Goal: Task Accomplishment & Management: Manage account settings

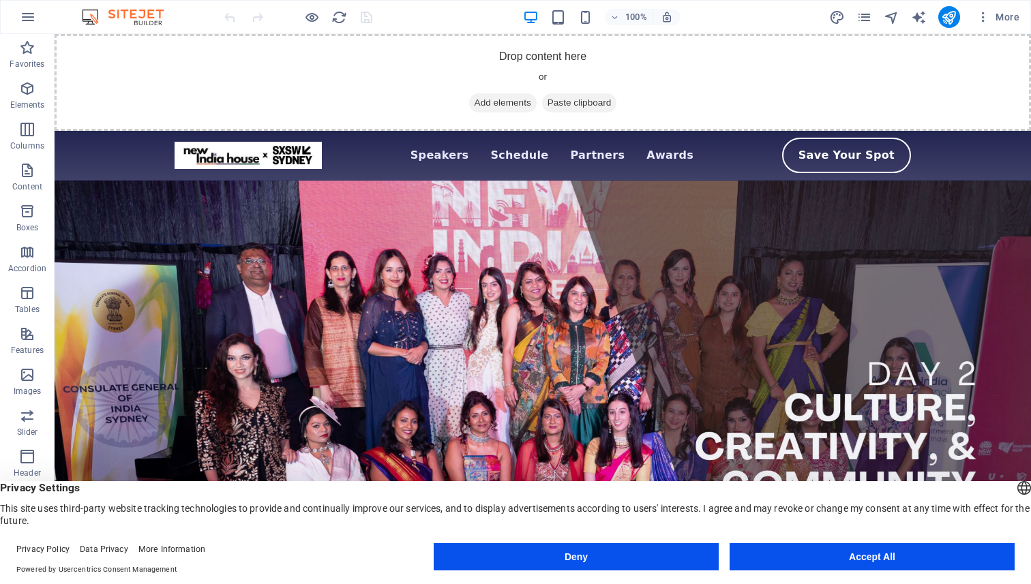
click at [870, 550] on button "Accept All" at bounding box center [871, 556] width 285 height 27
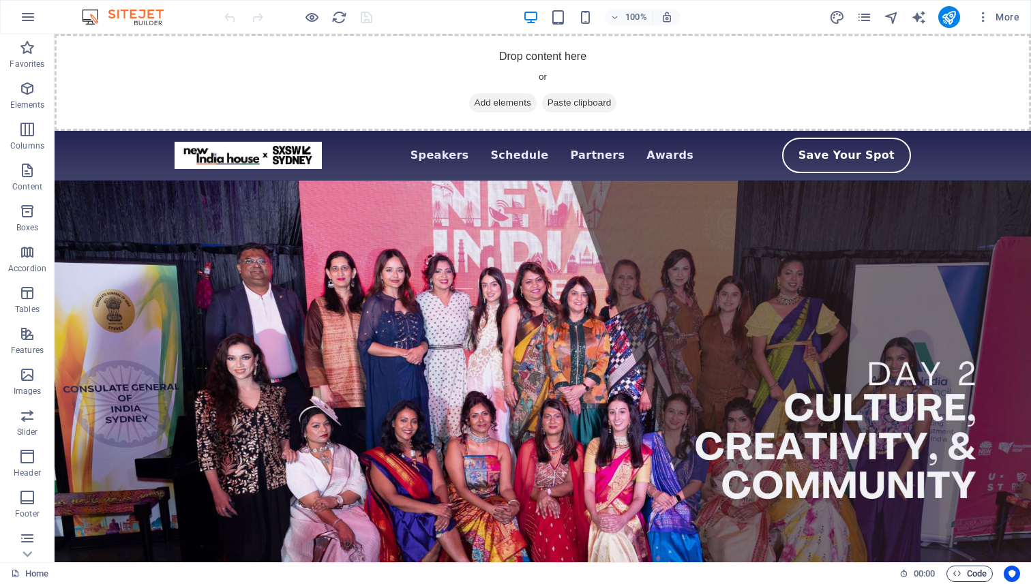
click at [964, 581] on span "Code" at bounding box center [969, 574] width 34 height 16
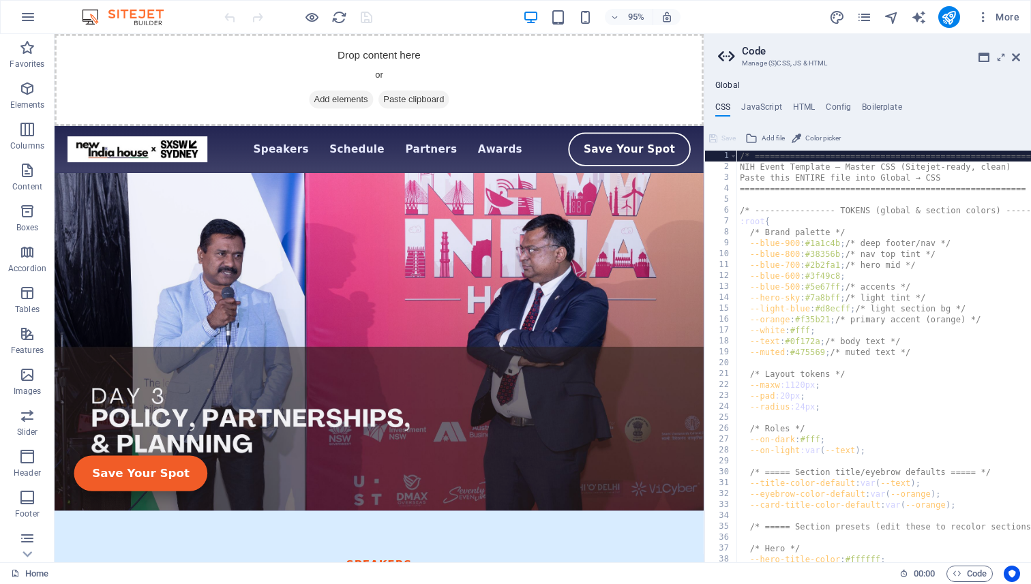
click at [703, 273] on aside "Code Manage (S)CSS, JS & HTML Global CSS JavaScript HTML Config Boilerplate /* …" at bounding box center [866, 298] width 327 height 528
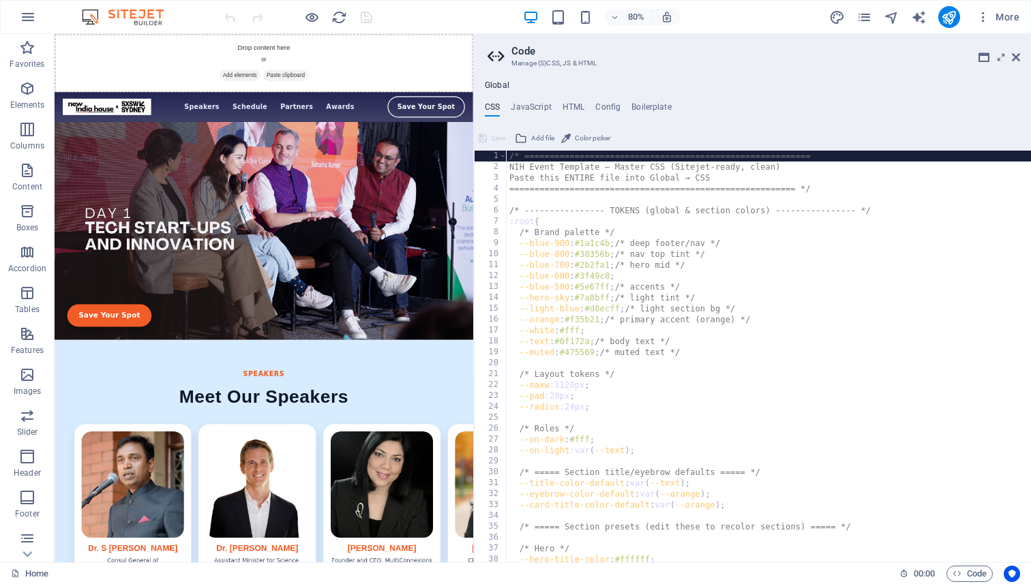
drag, startPoint x: 706, startPoint y: 271, endPoint x: 472, endPoint y: 275, distance: 233.8
click at [473, 275] on aside "Code Manage (S)CSS, JS & HTML Global CSS JavaScript HTML Config Boilerplate /* …" at bounding box center [752, 298] width 558 height 528
click at [566, 106] on h4 "HTML" at bounding box center [573, 109] width 22 height 15
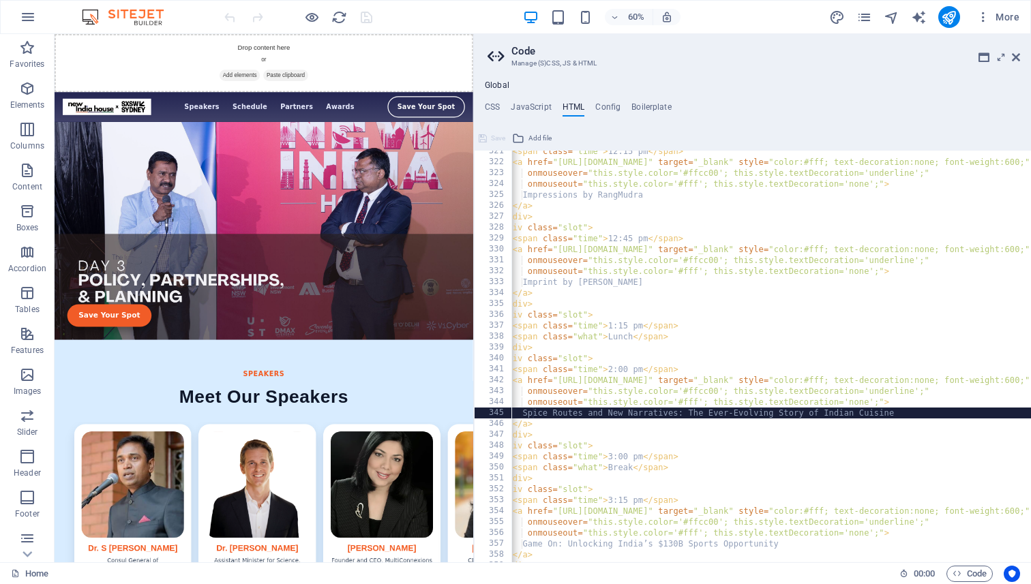
click at [530, 412] on div "< span class = "time" > 12:15 pm </ span > < a href = "[URL][DOMAIN_NAME]" targ…" at bounding box center [982, 363] width 1046 height 434
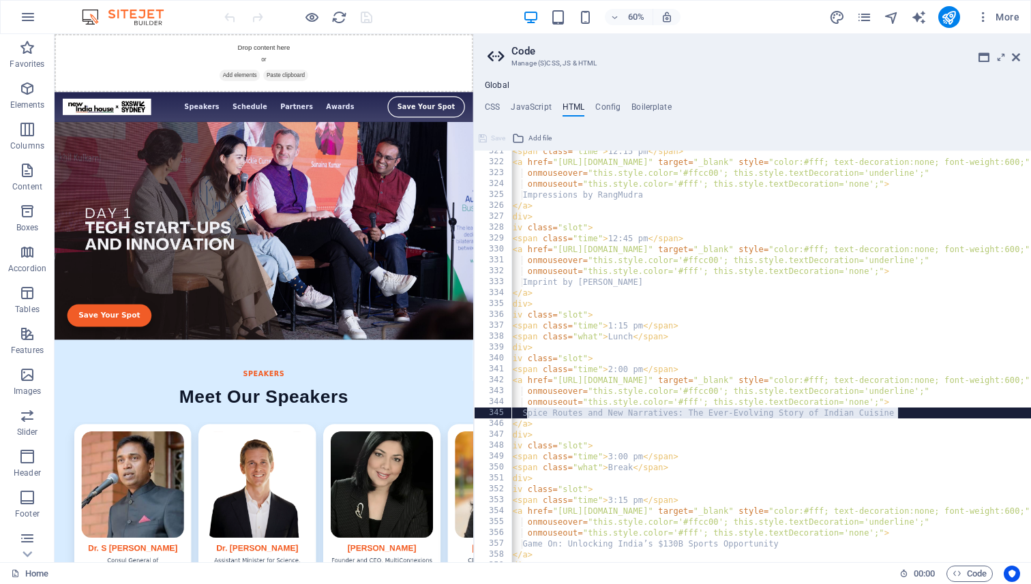
drag, startPoint x: 526, startPoint y: 412, endPoint x: 896, endPoint y: 416, distance: 369.5
click at [896, 416] on div "< span class = "time" > 12:15 pm </ span > < a href = "[URL][DOMAIN_NAME]" targ…" at bounding box center [982, 363] width 1046 height 434
paste textarea "& Scale – Indian Food in [GEOGRAPHIC_DATA]"
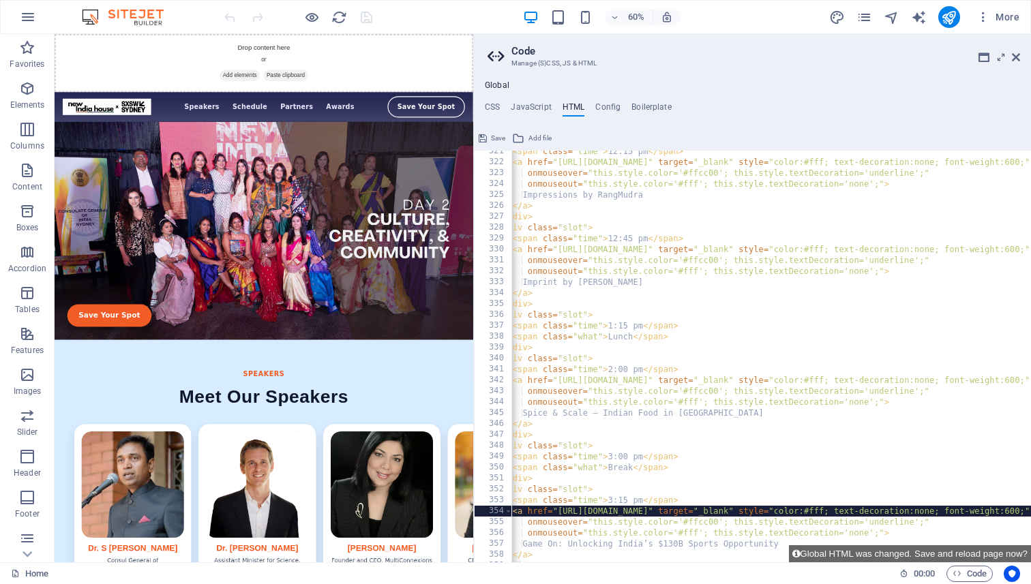
click at [777, 509] on div "< span class = "time" > 12:15 pm </ span > < a href = "[URL][DOMAIN_NAME]" targ…" at bounding box center [982, 363] width 1046 height 434
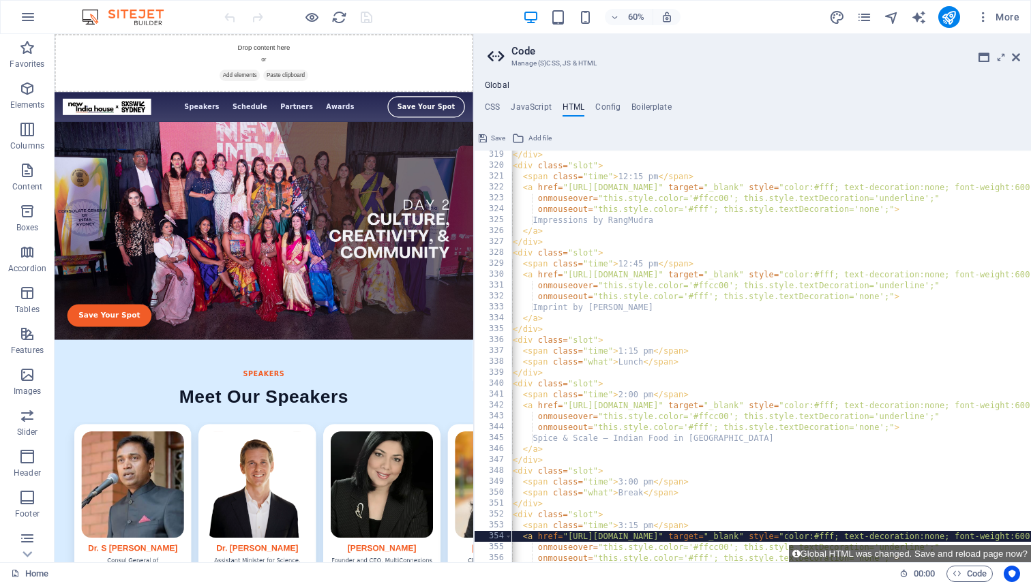
scroll to position [3447, 0]
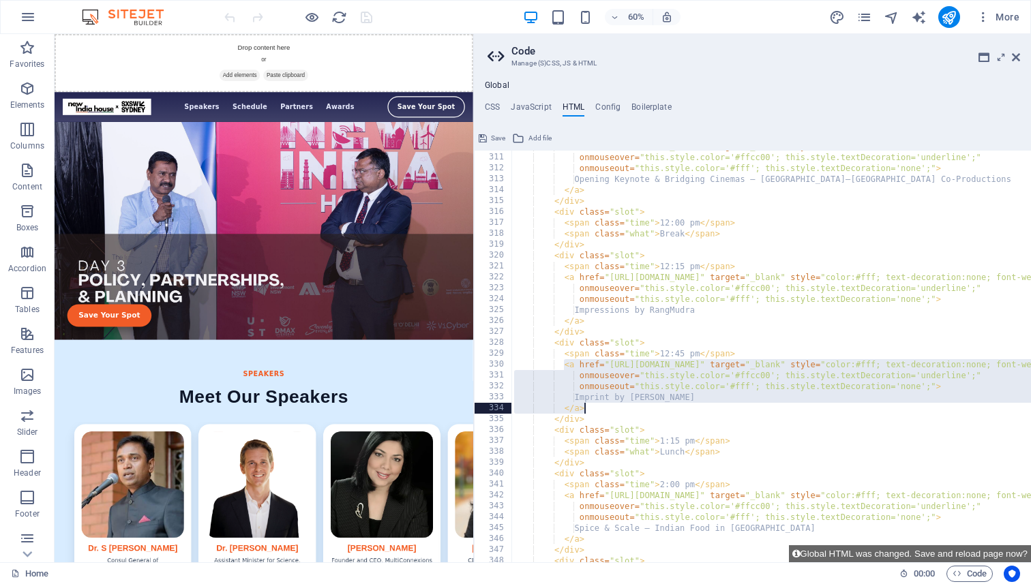
drag, startPoint x: 562, startPoint y: 367, endPoint x: 588, endPoint y: 406, distance: 46.7
click at [588, 406] on div "< a href = "[URL][DOMAIN_NAME]" target = "_blank" style = "color:#fff; text-dec…" at bounding box center [1034, 358] width 1046 height 434
type textarea "Imprint by [PERSON_NAME] </a>"
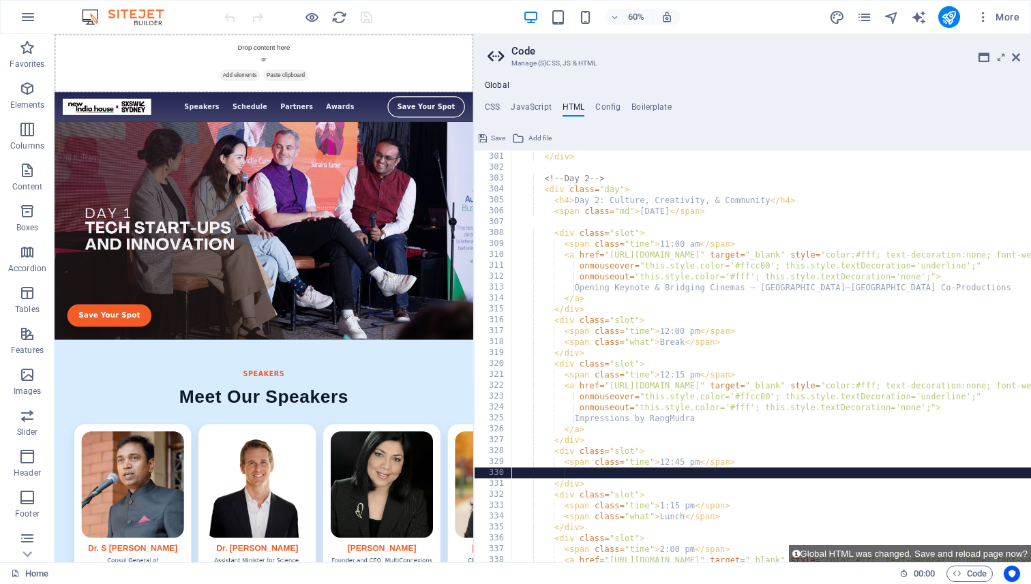
click at [564, 256] on div "</ div > </ div > <!-- Day 2 --> < div class = "day" > < h4 > Day 2: Culture, C…" at bounding box center [1034, 357] width 1046 height 434
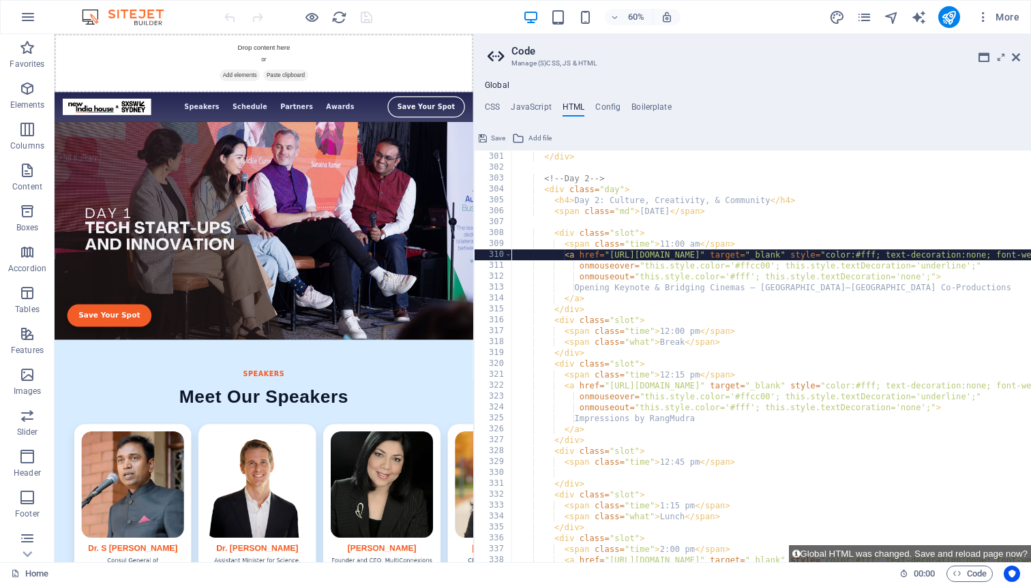
type textarea "<a href="[URL][DOMAIN_NAME]" target="_blank" style="color:#fff; text-decoration…"
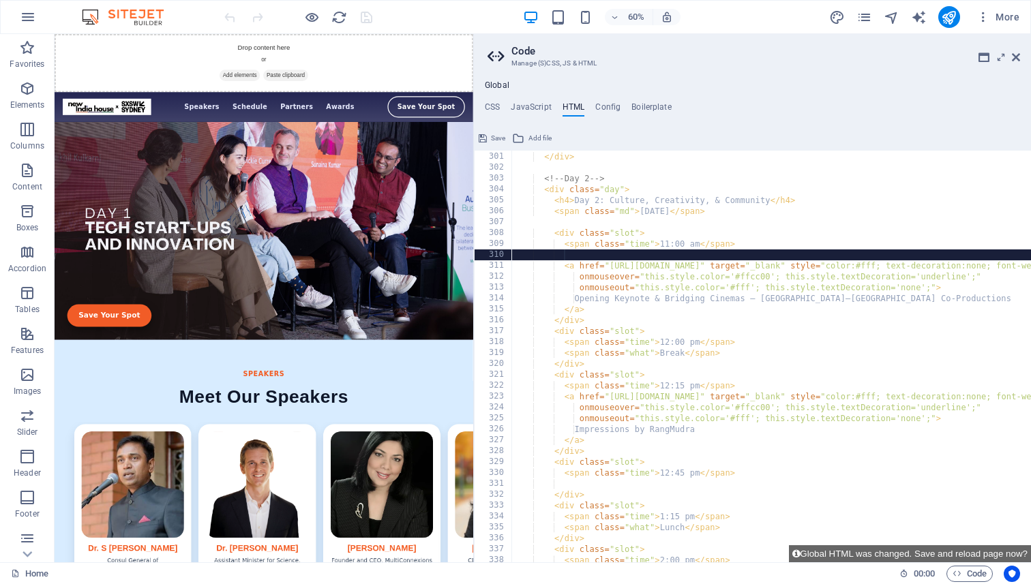
scroll to position [0, 3]
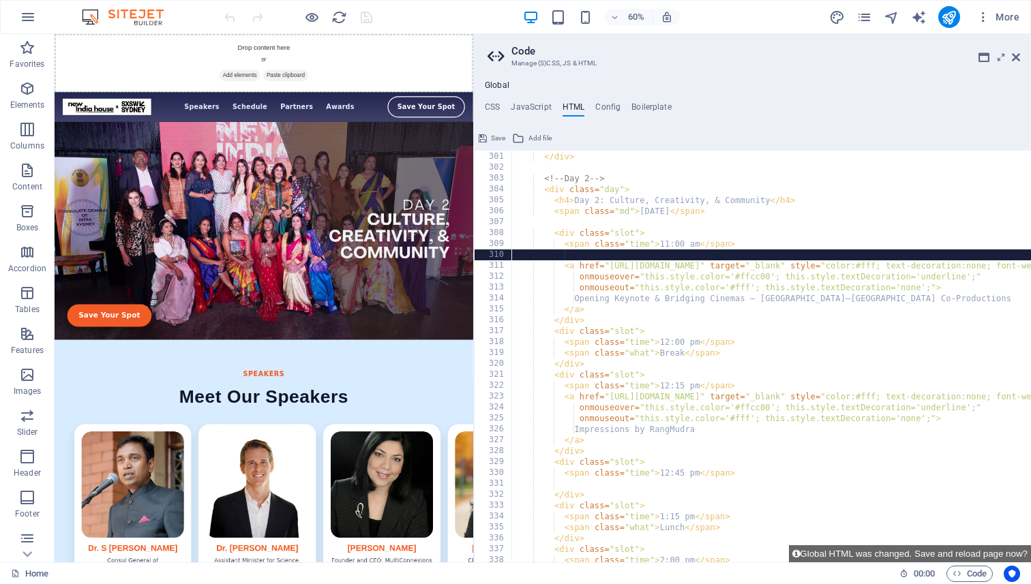
paste textarea "</a>"
type textarea "</a>"
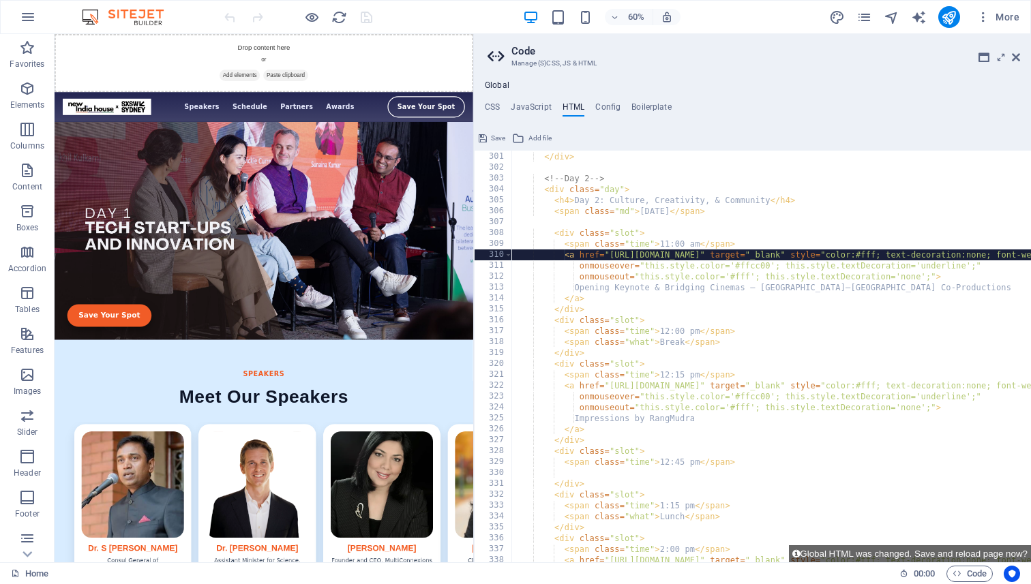
click at [612, 310] on div "</ div > </ div > <!-- Day 2 --> < div class = "day" > < h4 > Day 2: Culture, C…" at bounding box center [1034, 357] width 1046 height 434
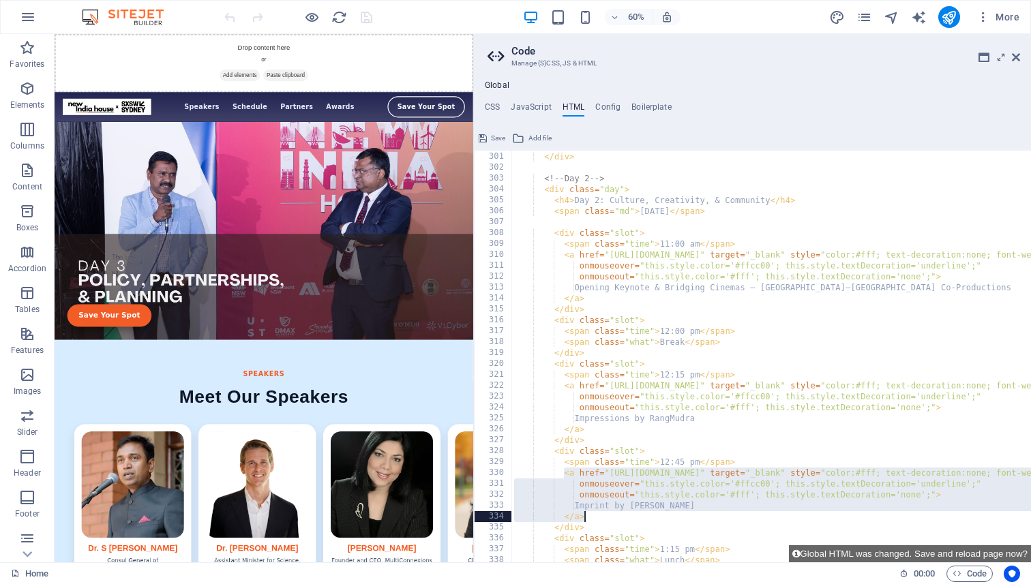
click at [648, 436] on div "</ div > </ div > <!-- Day 2 --> < div class = "day" > < h4 > Day 2: Culture, C…" at bounding box center [1034, 357] width 1046 height 434
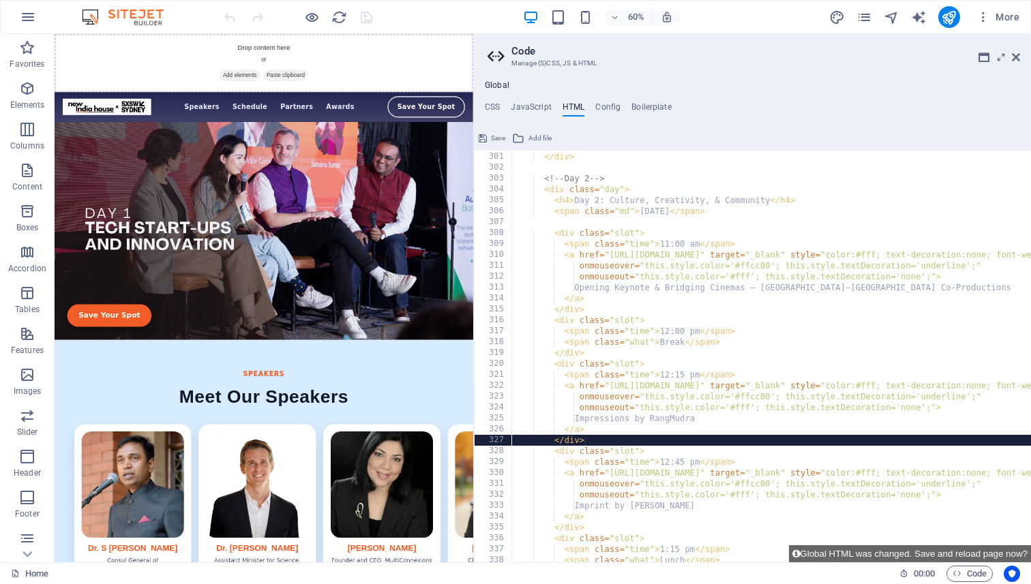
click at [645, 376] on div "</ div > </ div > <!-- Day 2 --> < div class = "day" > < h4 > Day 2: Culture, C…" at bounding box center [1034, 357] width 1046 height 434
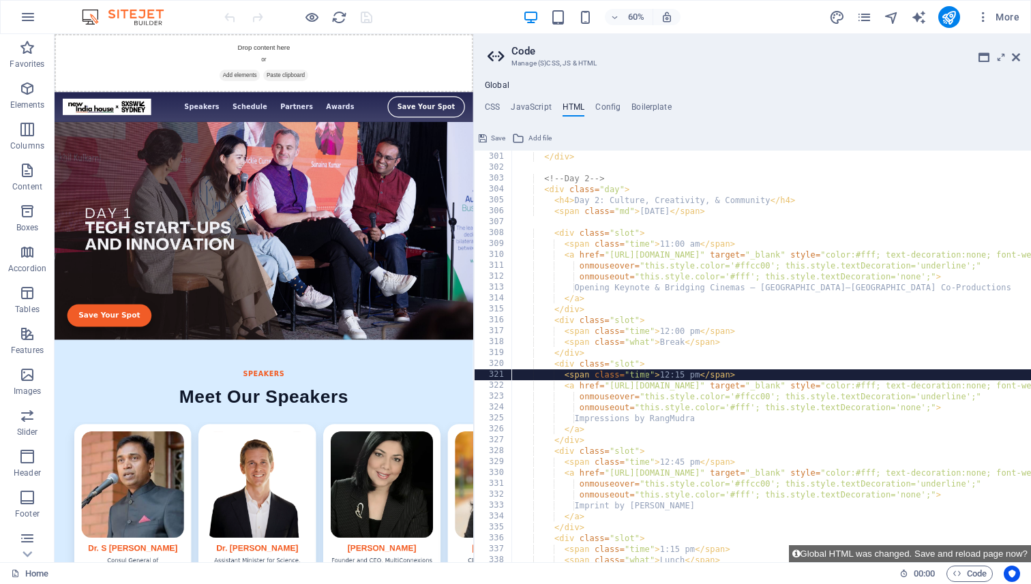
click at [564, 258] on div "</ div > </ div > <!-- Day 2 --> < div class = "day" > < h4 > Day 2: Culture, C…" at bounding box center [1034, 357] width 1046 height 434
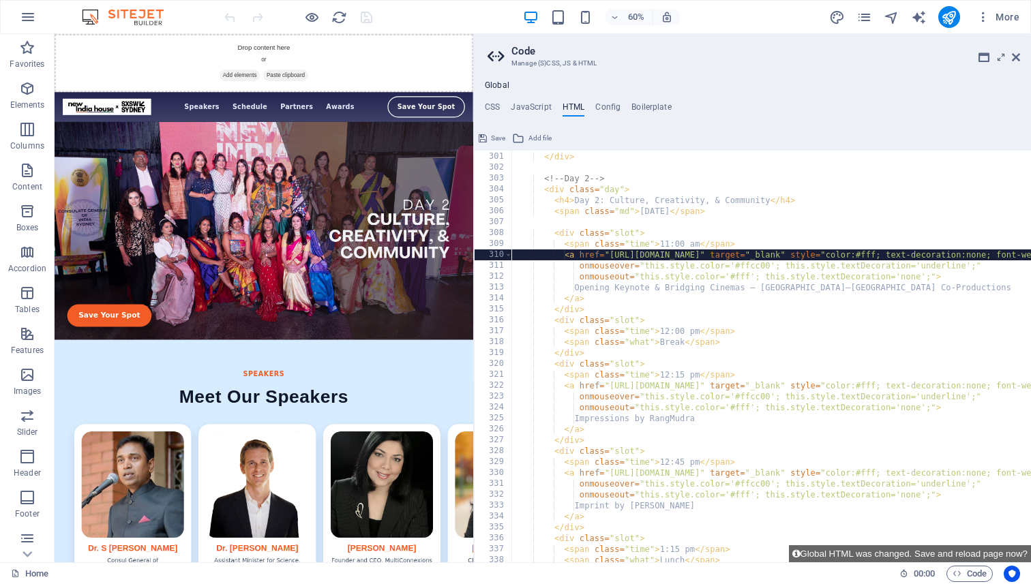
type textarea "<a href="[URL][DOMAIN_NAME]" target="_blank" style="color:#fff; text-decoration…"
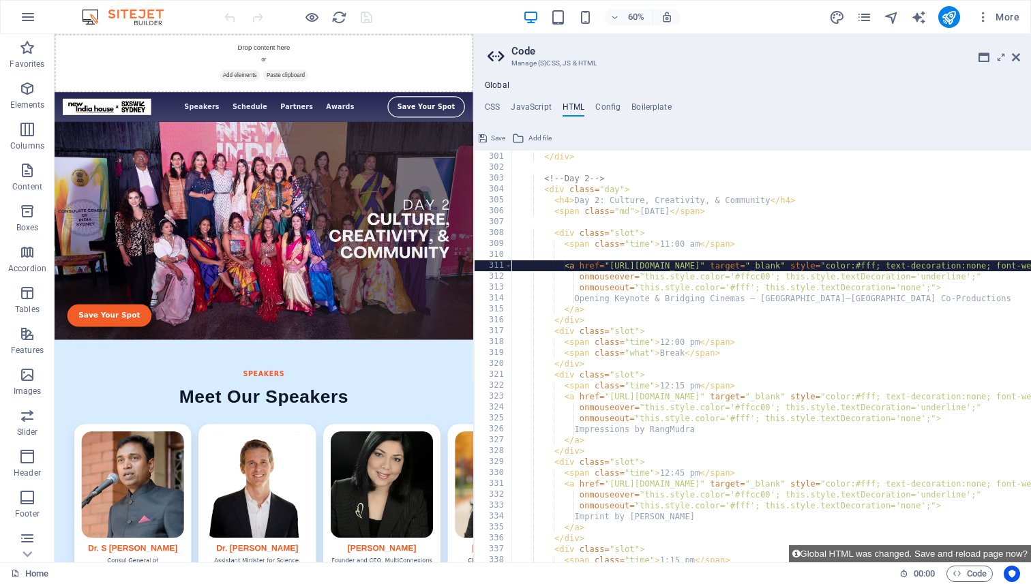
click at [571, 252] on div "</ div > </ div > <!-- Day 2 --> < div class = "day" > < h4 > Day 2: Culture, C…" at bounding box center [1034, 357] width 1046 height 434
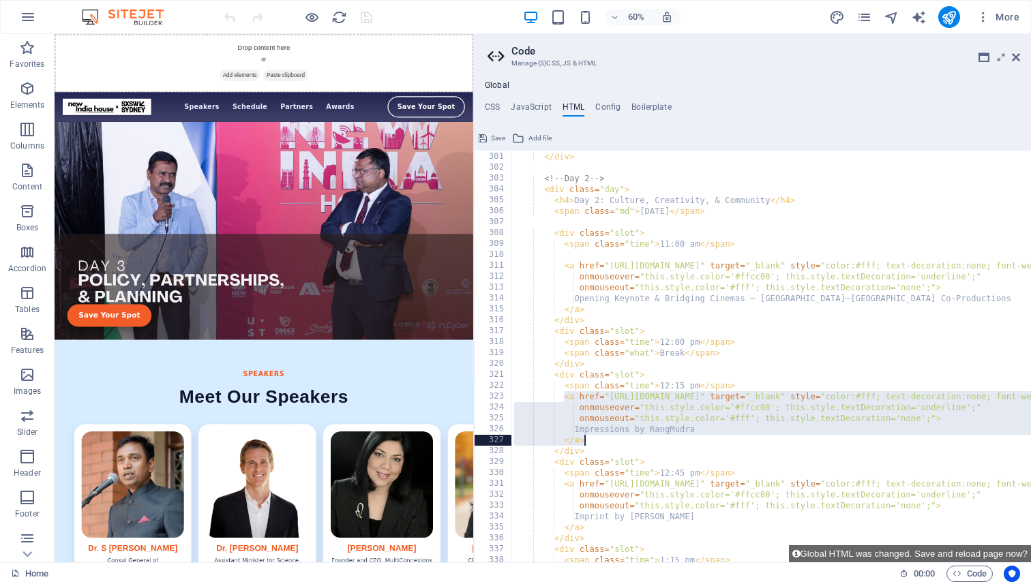
drag, startPoint x: 564, startPoint y: 395, endPoint x: 589, endPoint y: 436, distance: 48.3
click at [589, 436] on div "</ div > </ div > <!-- Day 2 --> < div class = "day" > < h4 > Day 2: Culture, C…" at bounding box center [1034, 357] width 1046 height 434
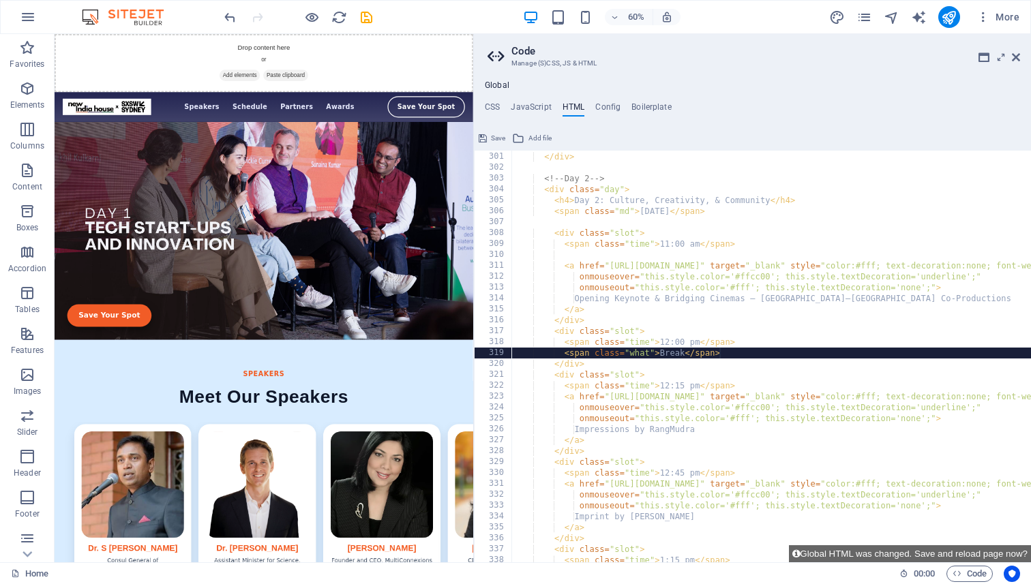
click at [719, 350] on div "</ div > </ div > <!-- Day 2 --> < div class = "day" > < h4 > Day 2: Culture, C…" at bounding box center [1034, 357] width 1046 height 434
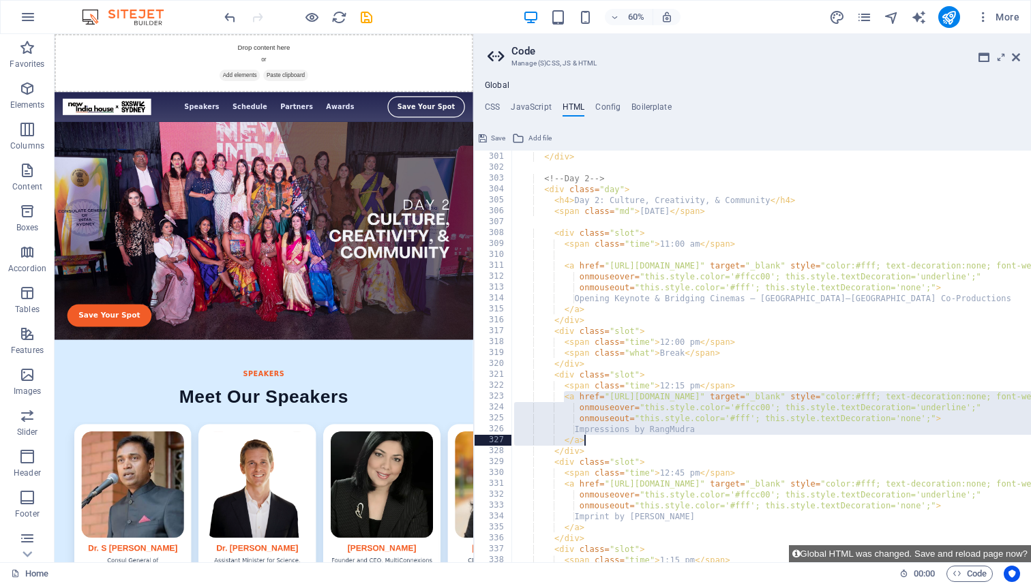
drag, startPoint x: 565, startPoint y: 399, endPoint x: 603, endPoint y: 436, distance: 52.5
click at [603, 437] on div "</ div > </ div > <!-- Day 2 --> < div class = "day" > < h4 > Day 2: Culture, C…" at bounding box center [1034, 357] width 1046 height 434
type textarea "Impressions by RangMudra </a>"
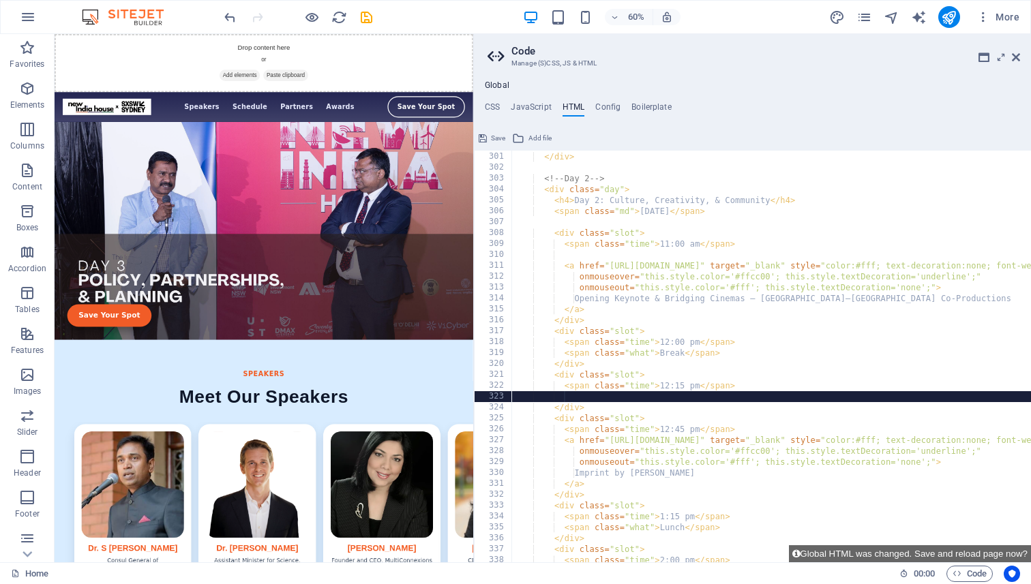
click at [566, 256] on div "</ div > </ div > <!-- Day 2 --> < div class = "day" > < h4 > Day 2: Culture, C…" at bounding box center [1034, 357] width 1046 height 434
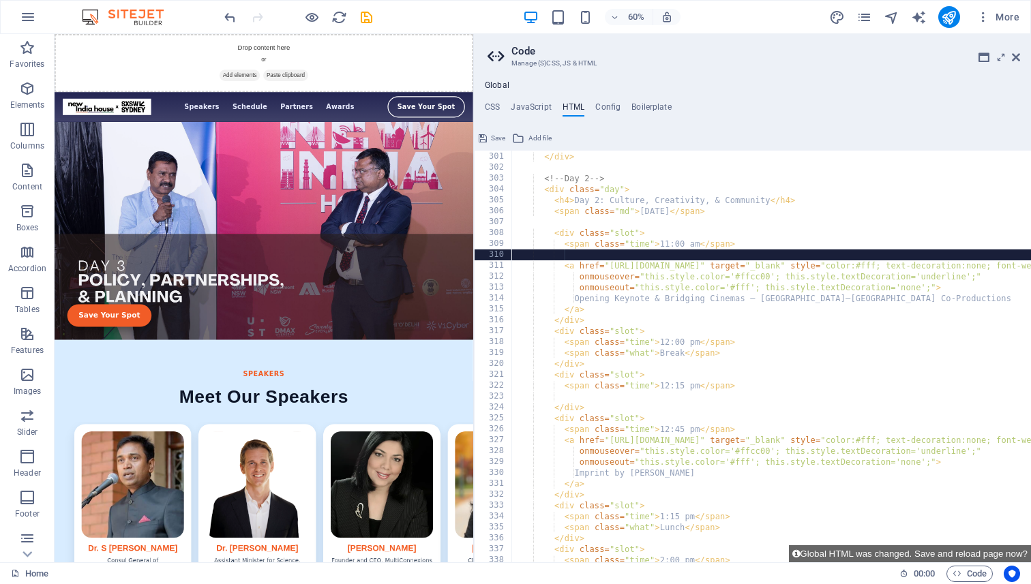
paste textarea "</a>"
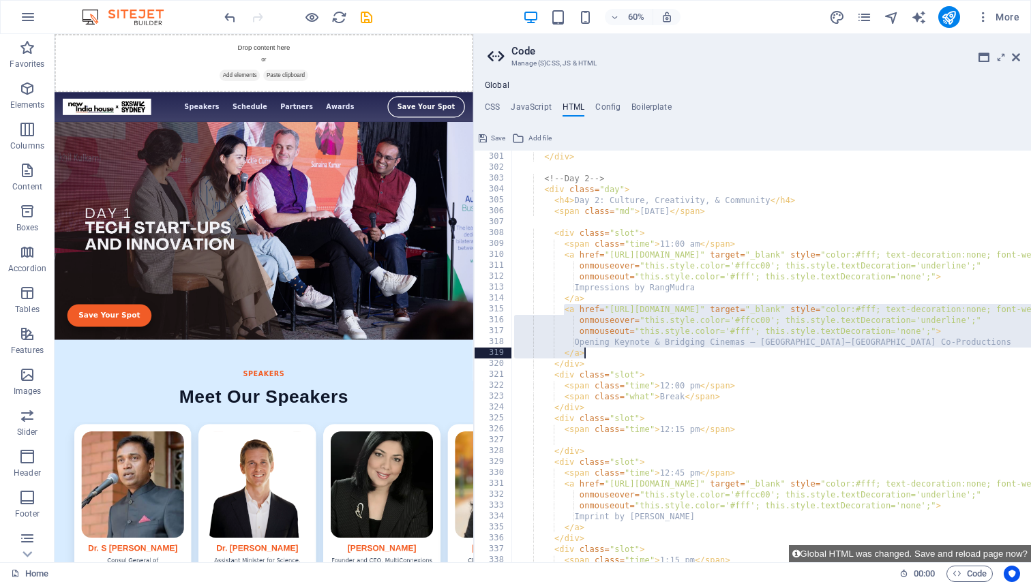
drag, startPoint x: 564, startPoint y: 312, endPoint x: 587, endPoint y: 351, distance: 44.9
click at [587, 351] on div "</ div > </ div > <!-- Day 2 --> < div class = "day" > < h4 > Day 2: Culture, C…" at bounding box center [1034, 357] width 1046 height 434
type textarea "Opening Keynote & Bridging Cinemas – [GEOGRAPHIC_DATA]–[GEOGRAPHIC_DATA] Co-Pro…"
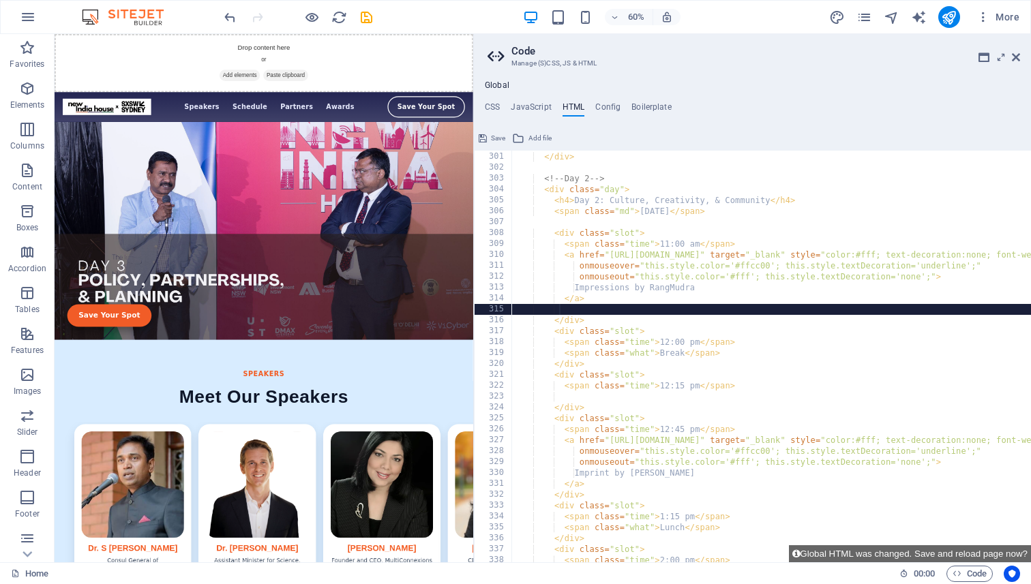
scroll to position [0, 3]
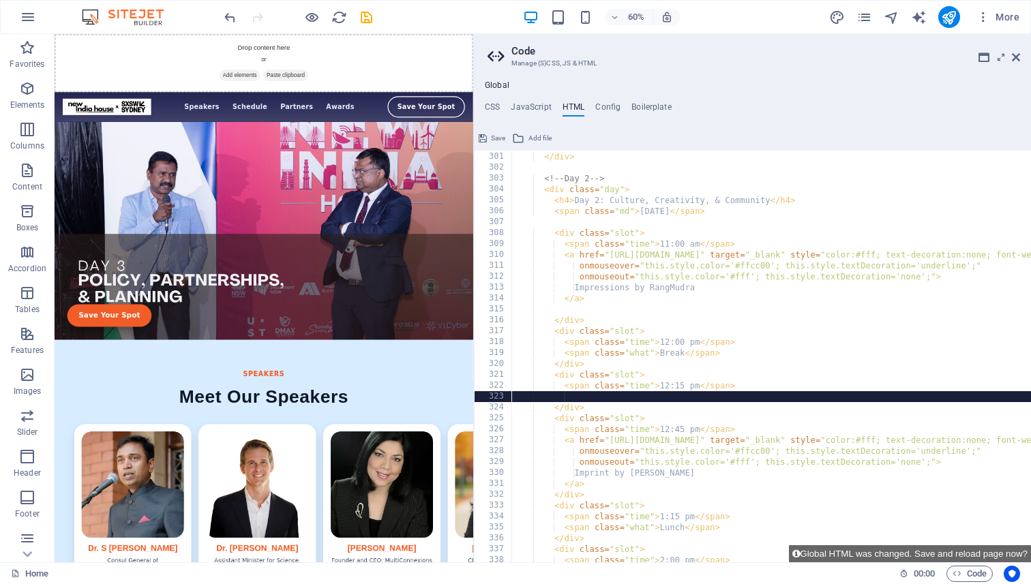
click at [571, 399] on div "</ div > </ div > <!-- Day 2 --> < div class = "day" > < h4 > Day 2: Culture, C…" at bounding box center [1034, 357] width 1046 height 434
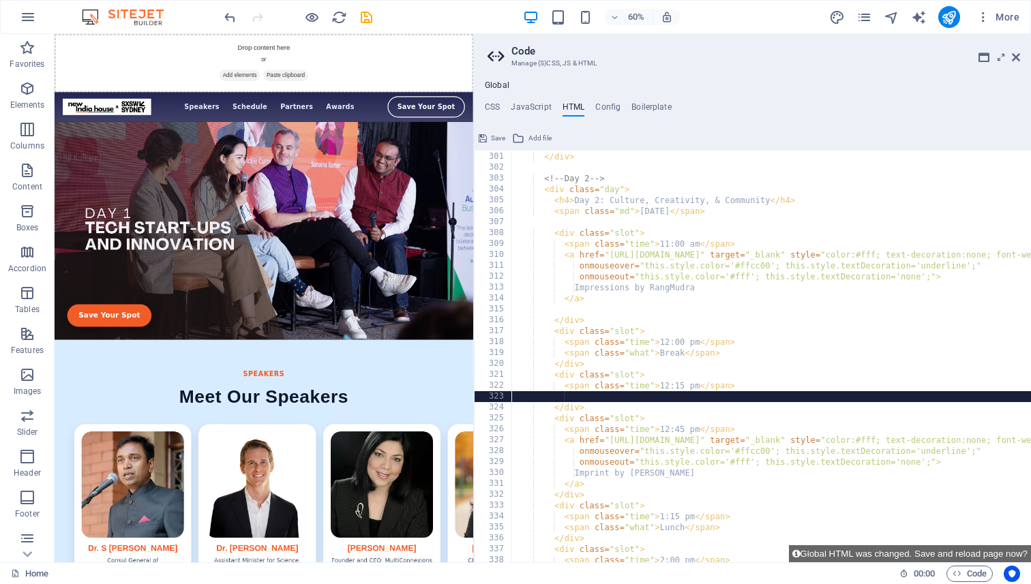
paste textarea "</a>"
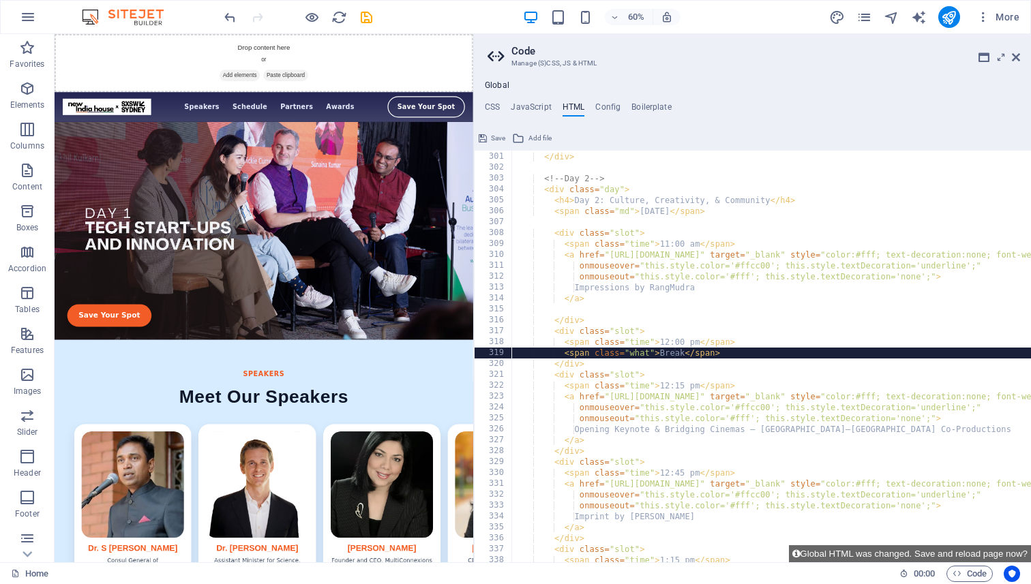
click at [672, 350] on div "</ div > </ div > <!-- Day 2 --> < div class = "day" > < h4 > Day 2: Culture, C…" at bounding box center [1034, 357] width 1046 height 434
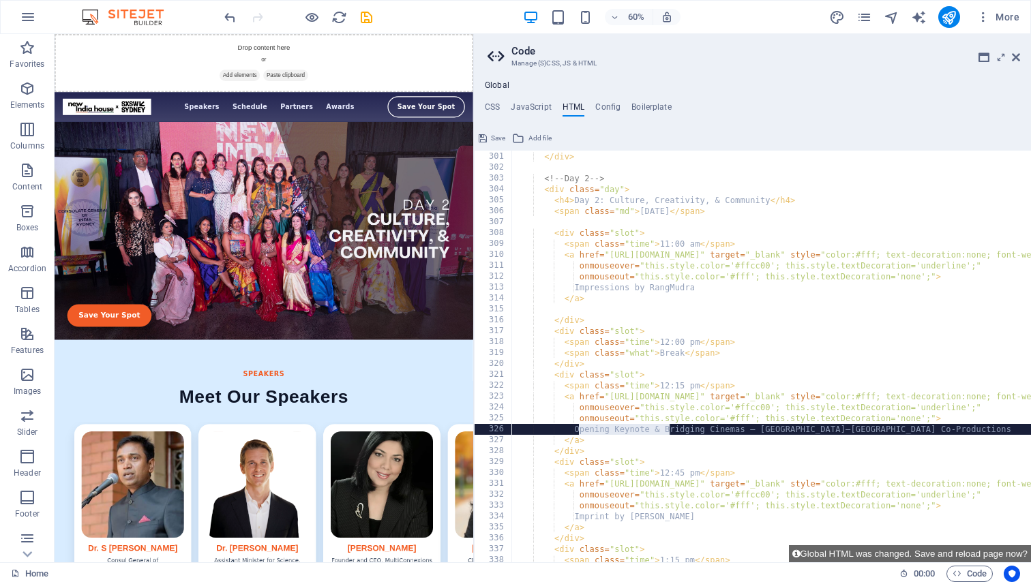
drag, startPoint x: 580, startPoint y: 427, endPoint x: 669, endPoint y: 430, distance: 88.7
click at [669, 430] on div "</ div > </ div > <!-- Day 2 --> < div class = "day" > < h4 > Day 2: Culture, C…" at bounding box center [1034, 357] width 1046 height 434
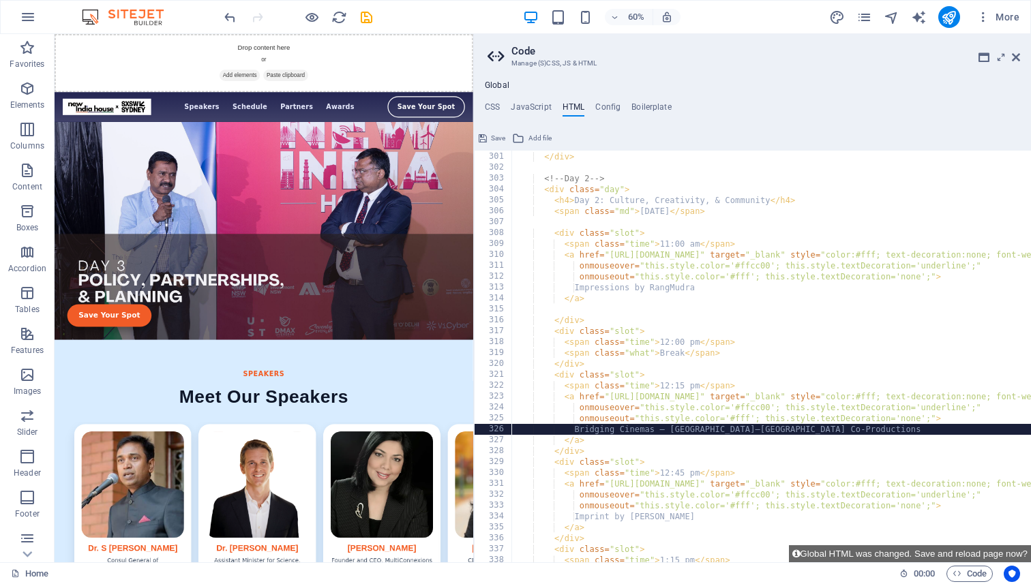
click at [702, 344] on div "</ div > </ div > <!-- Day 2 --> < div class = "day" > < h4 > Day 2: Culture, C…" at bounding box center [1034, 357] width 1046 height 434
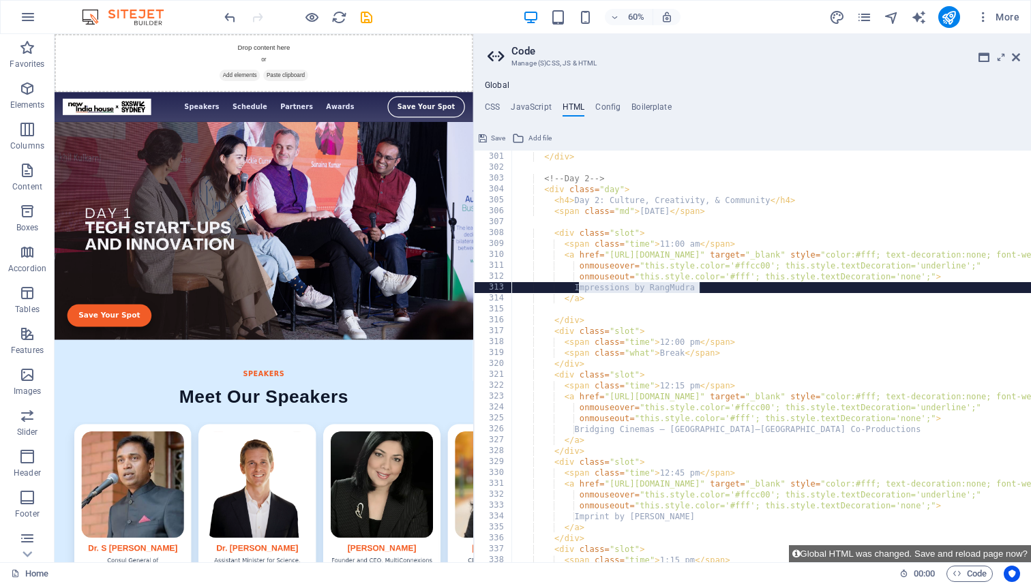
drag, startPoint x: 579, startPoint y: 287, endPoint x: 699, endPoint y: 288, distance: 119.3
click at [699, 288] on div "</ div > </ div > <!-- Day 2 --> < div class = "day" > < h4 > Day 2: Culture, C…" at bounding box center [1034, 357] width 1046 height 434
paste textarea "naugration and Impressions by Rangm"
click at [727, 352] on div "</ div > </ div > <!-- Day 2 --> < div class = "day" > < h4 > Day 2: Culture, C…" at bounding box center [1034, 357] width 1046 height 434
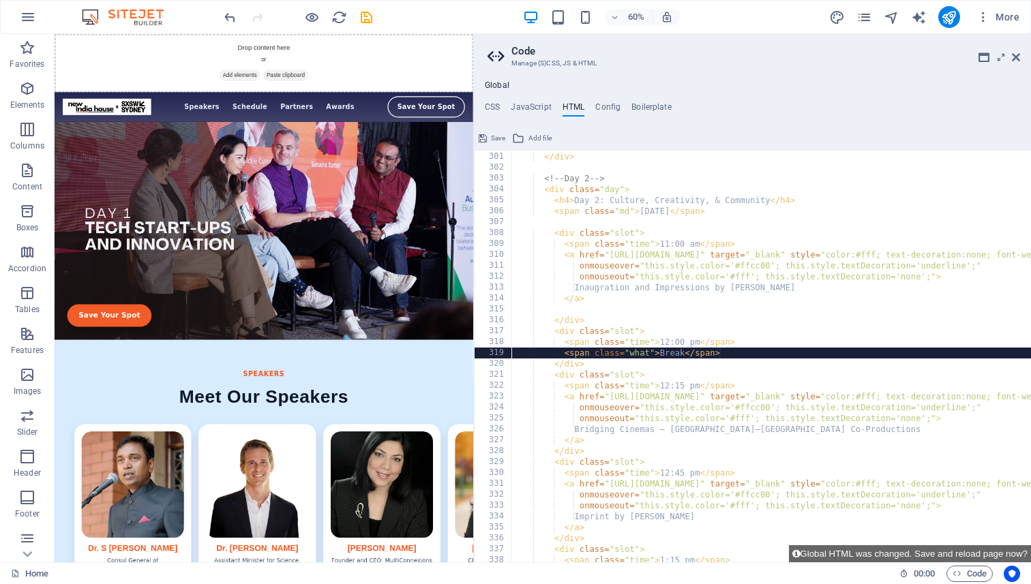
click at [669, 341] on div "</ div > </ div > <!-- Day 2 --> < div class = "day" > < h4 > Day 2: Culture, C…" at bounding box center [1034, 357] width 1046 height 434
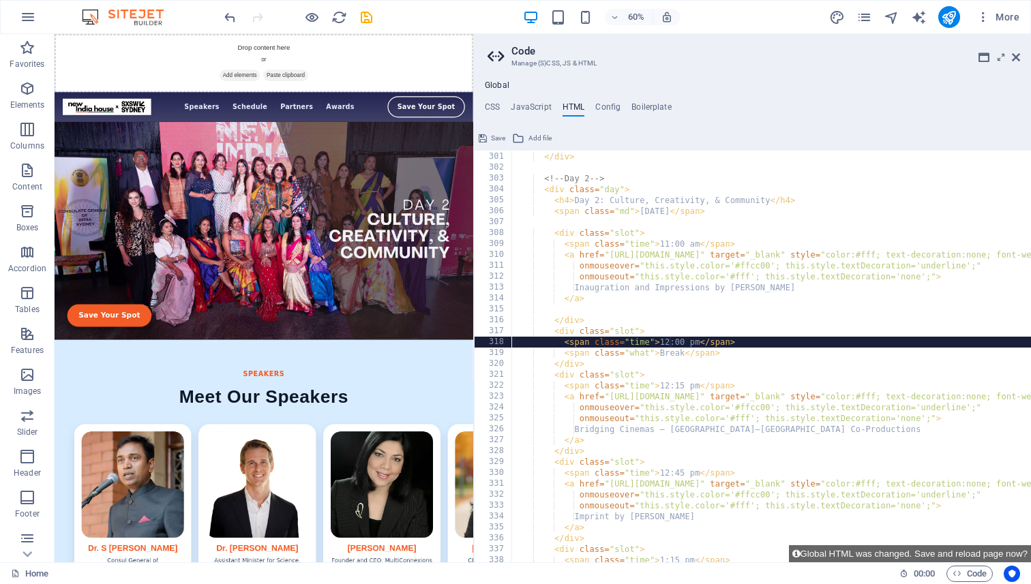
click at [667, 340] on div "</ div > </ div > <!-- Day 2 --> < div class = "day" > < h4 > Day 2: Culture, C…" at bounding box center [1034, 357] width 1046 height 434
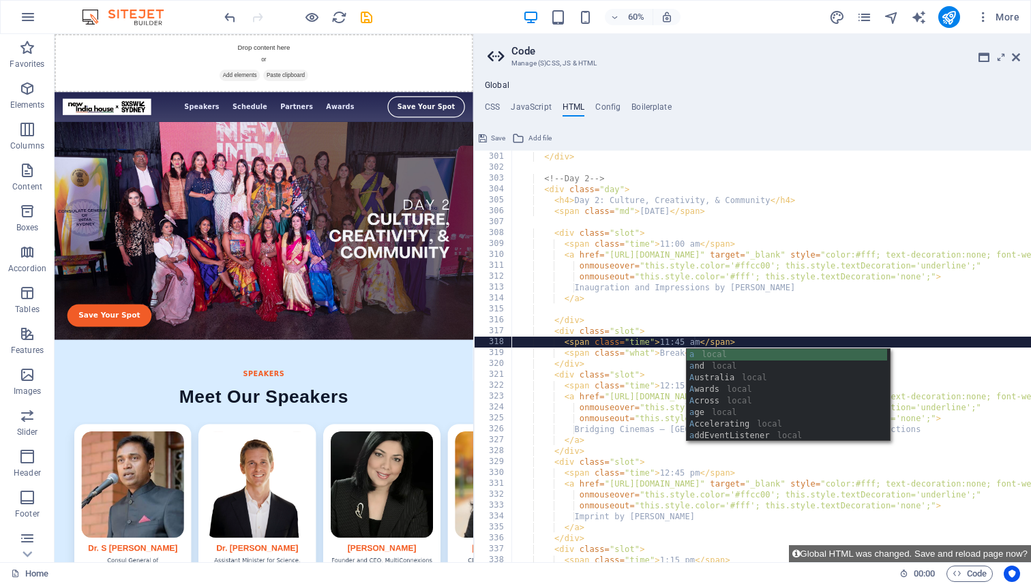
scroll to position [0, 14]
click at [655, 320] on div "</ div > </ div > <!-- Day 2 --> < div class = "day" > < h4 > Day 2: Culture, C…" at bounding box center [1034, 357] width 1046 height 434
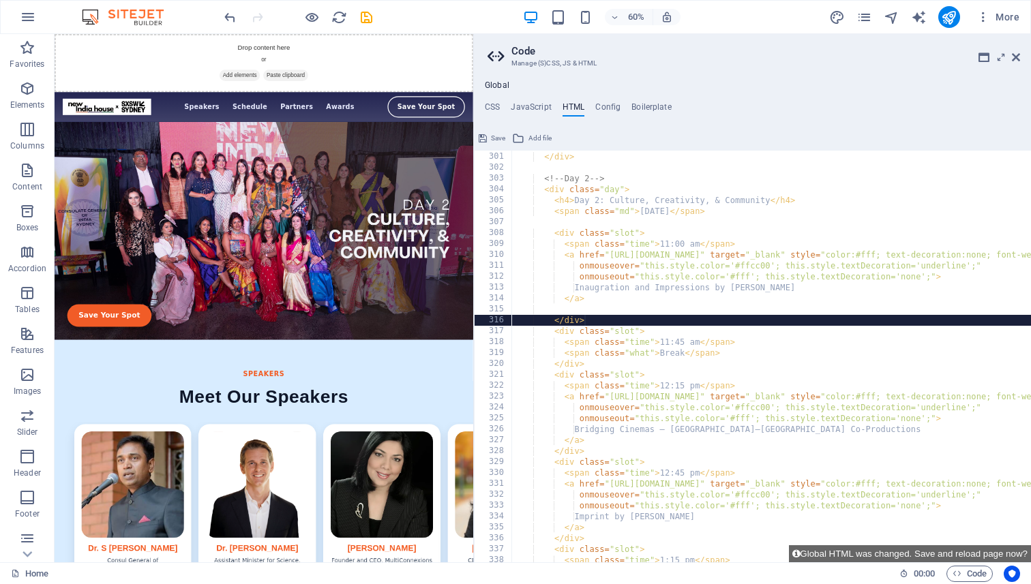
scroll to position [0, 5]
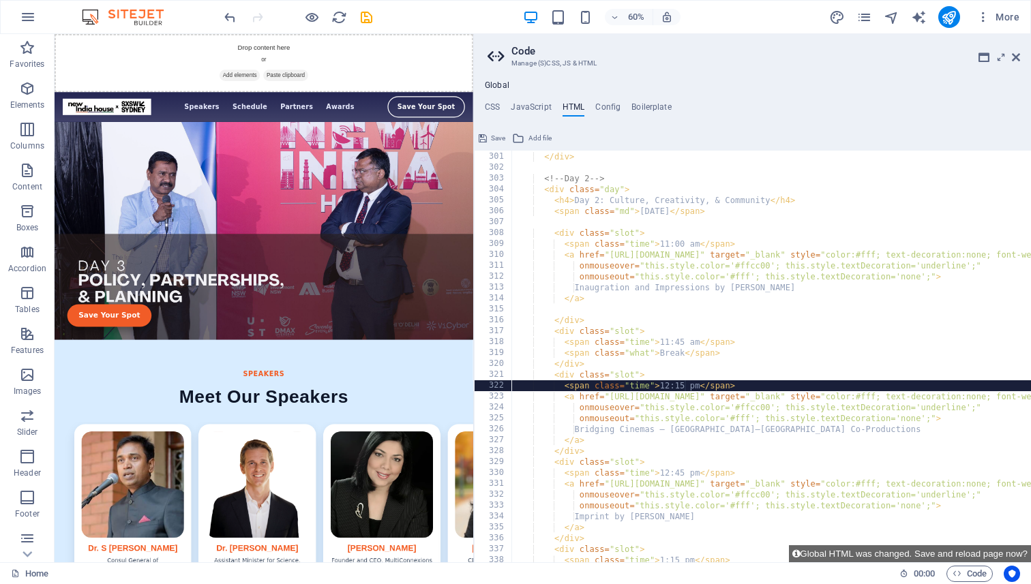
click at [685, 382] on div "</ div > </ div > <!-- Day 2 --> < div class = "day" > < h4 > Day 2: Culture, C…" at bounding box center [1034, 357] width 1046 height 434
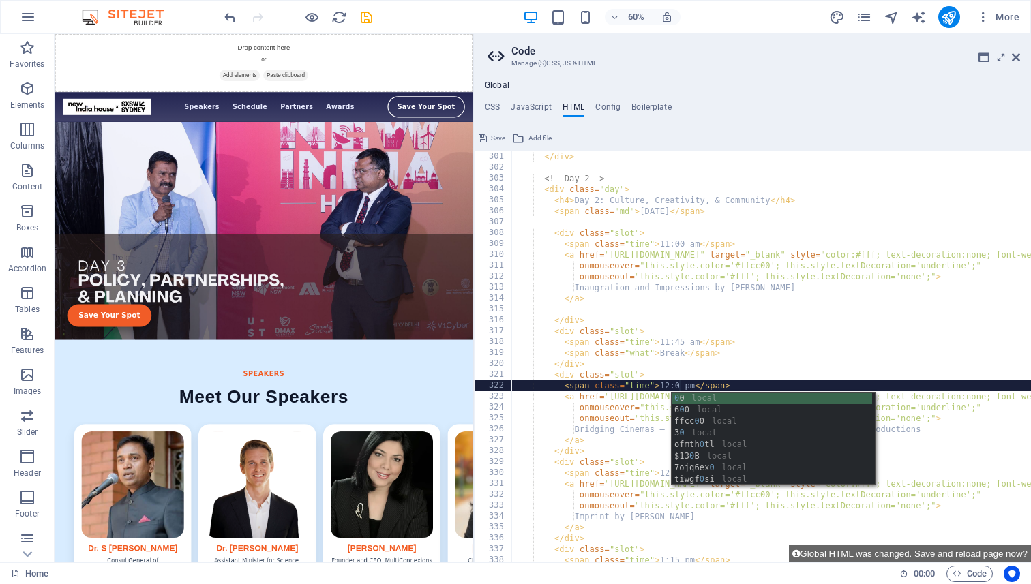
scroll to position [0, 14]
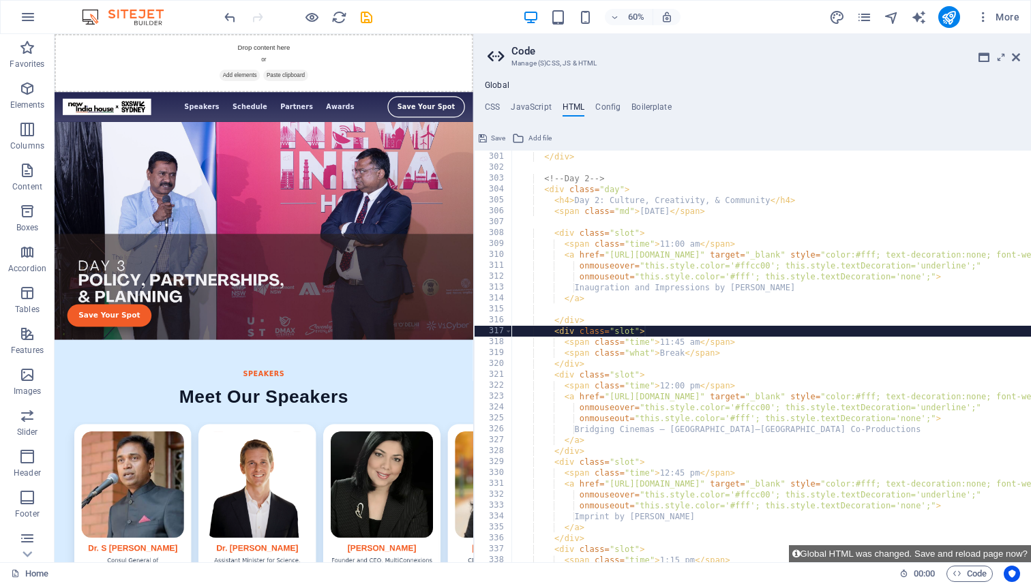
click at [731, 333] on div "</ div > </ div > <!-- Day 2 --> < div class = "day" > < h4 > Day 2: Culture, C…" at bounding box center [1034, 357] width 1046 height 434
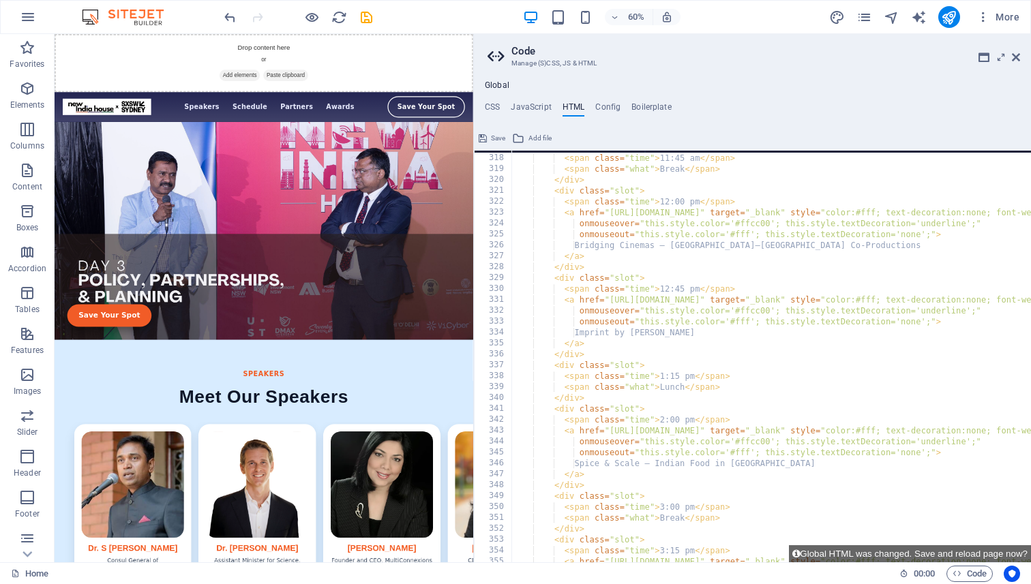
scroll to position [3490, 0]
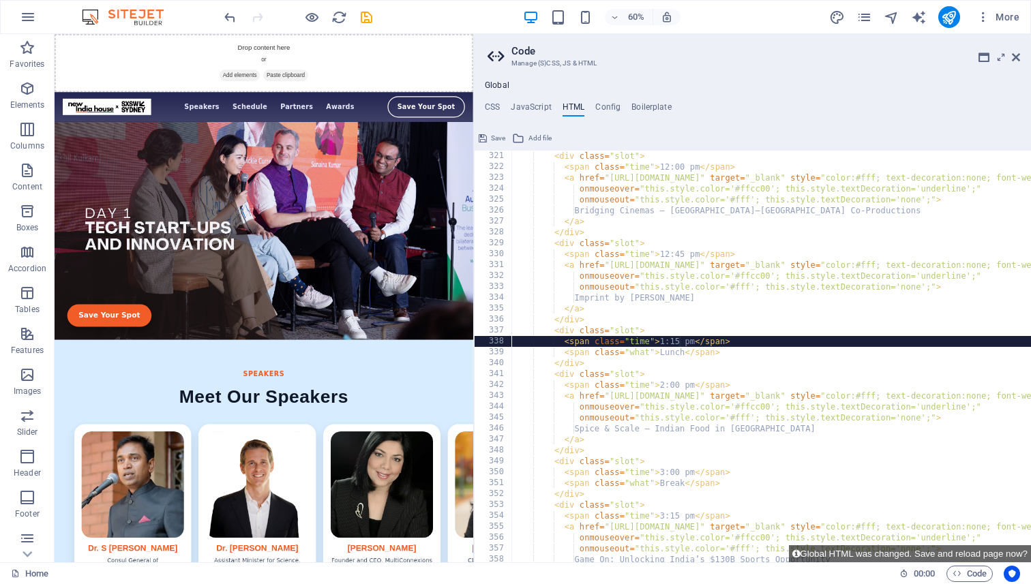
click at [678, 341] on div "< div class = "slot" > < span class = "time" > 12:00 pm </ span > < a href = "[…" at bounding box center [1034, 368] width 1046 height 434
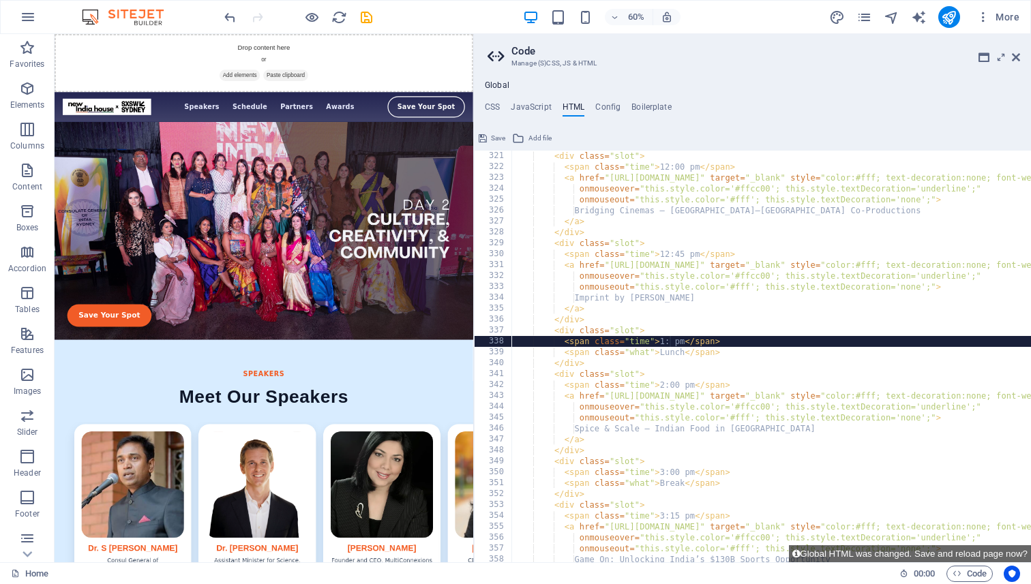
scroll to position [0, 13]
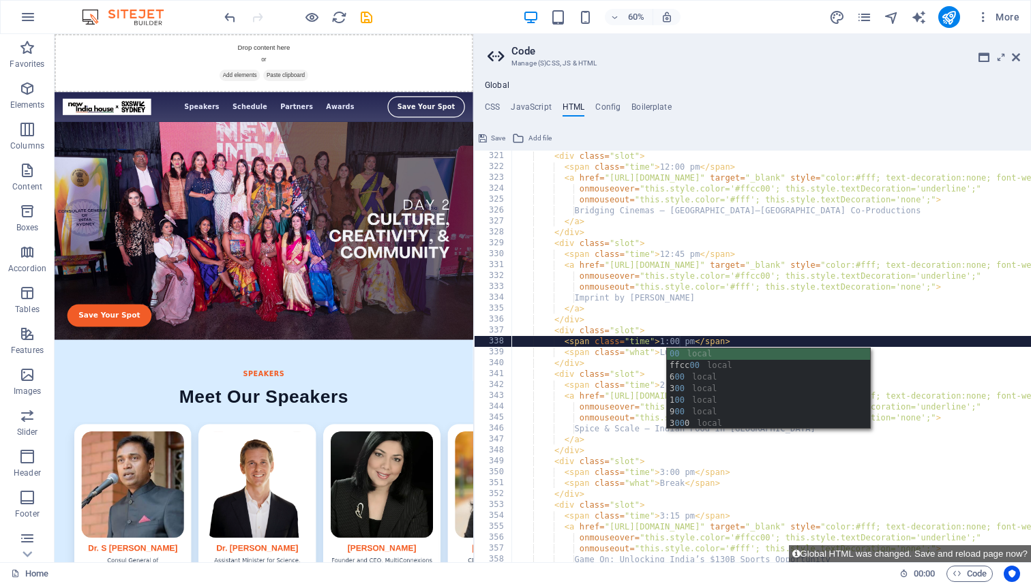
click at [747, 331] on div "< div class = "slot" > < span class = "time" > 12:00 pm </ span > < a href = "[…" at bounding box center [1034, 368] width 1046 height 434
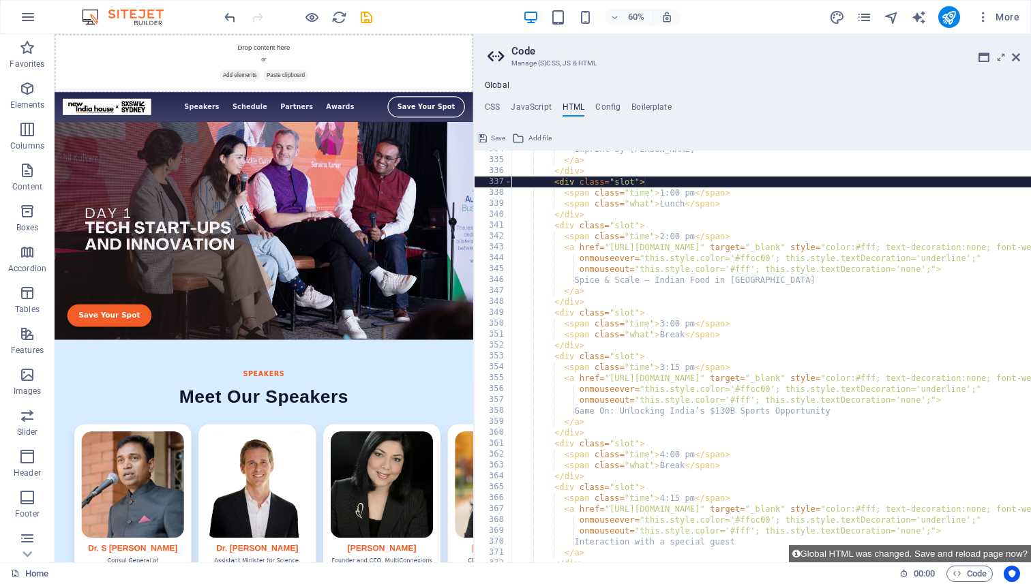
scroll to position [3644, 0]
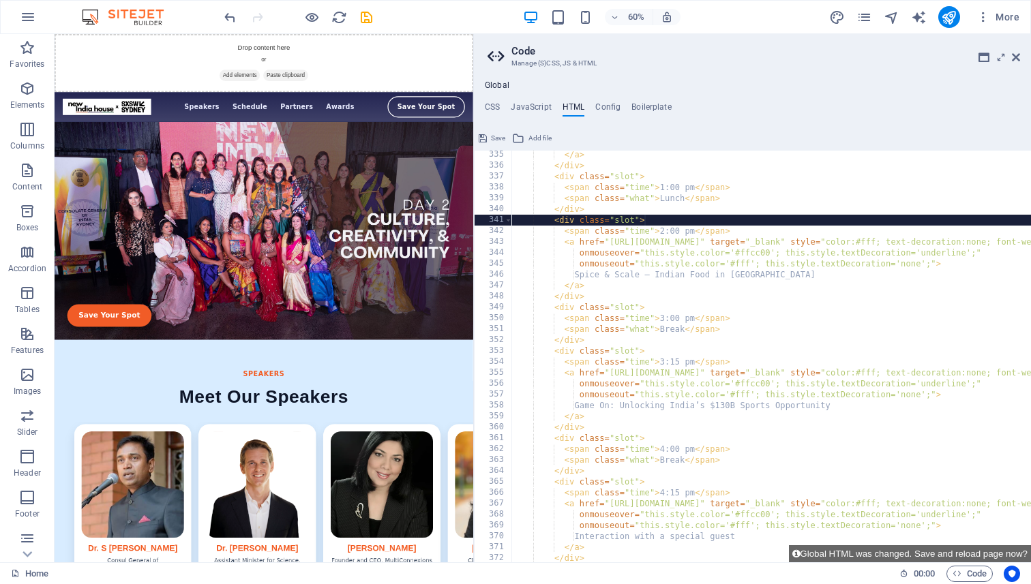
click at [648, 219] on div "</ a > </ div > < div class = "slot" > < span class = "time" > 1:00 pm </ span …" at bounding box center [1034, 366] width 1046 height 434
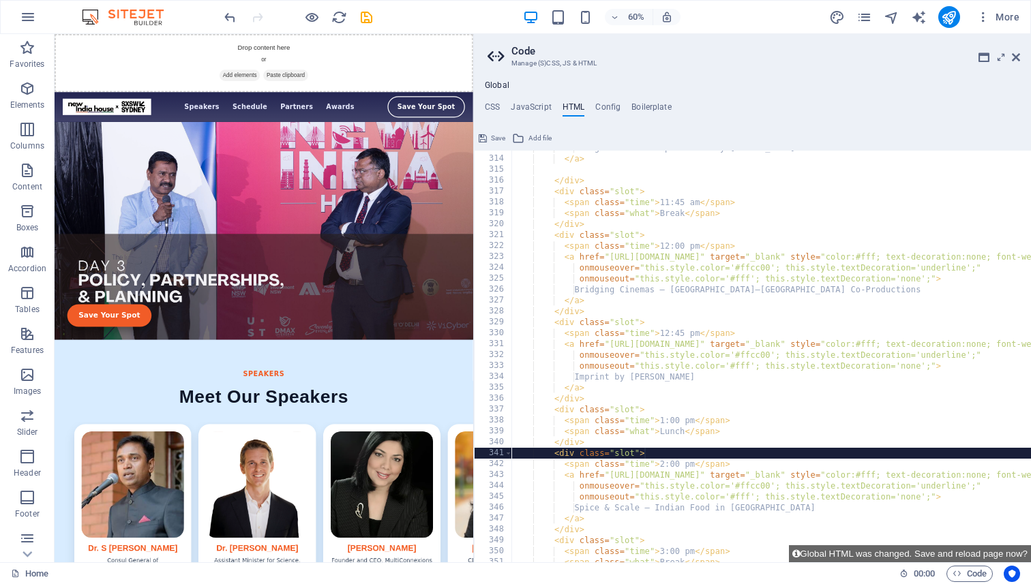
scroll to position [3411, 0]
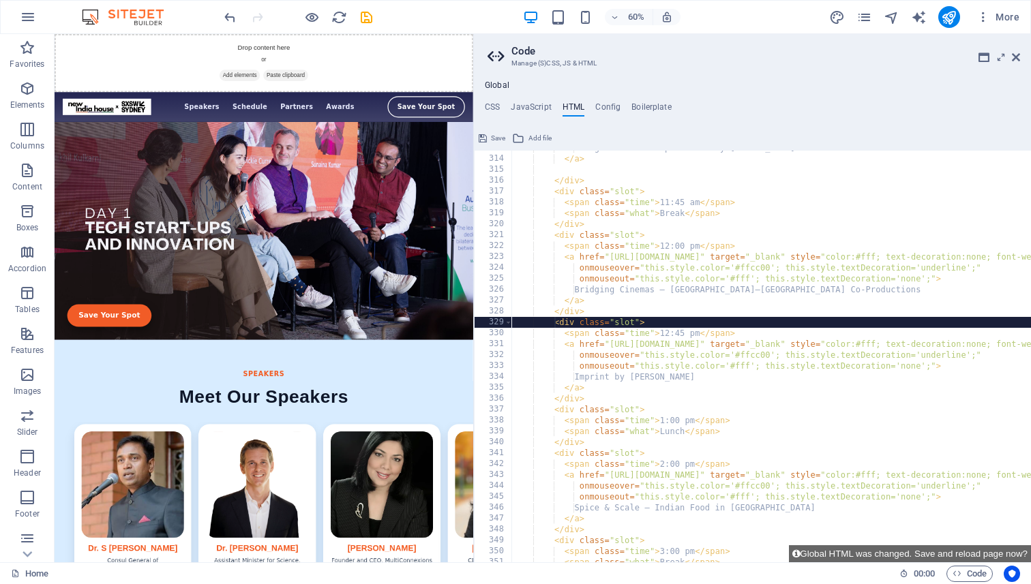
click at [553, 325] on div "Inaugration and Impressions by [PERSON_NAME] </ a > </ div > < div class = "slo…" at bounding box center [1034, 359] width 1046 height 434
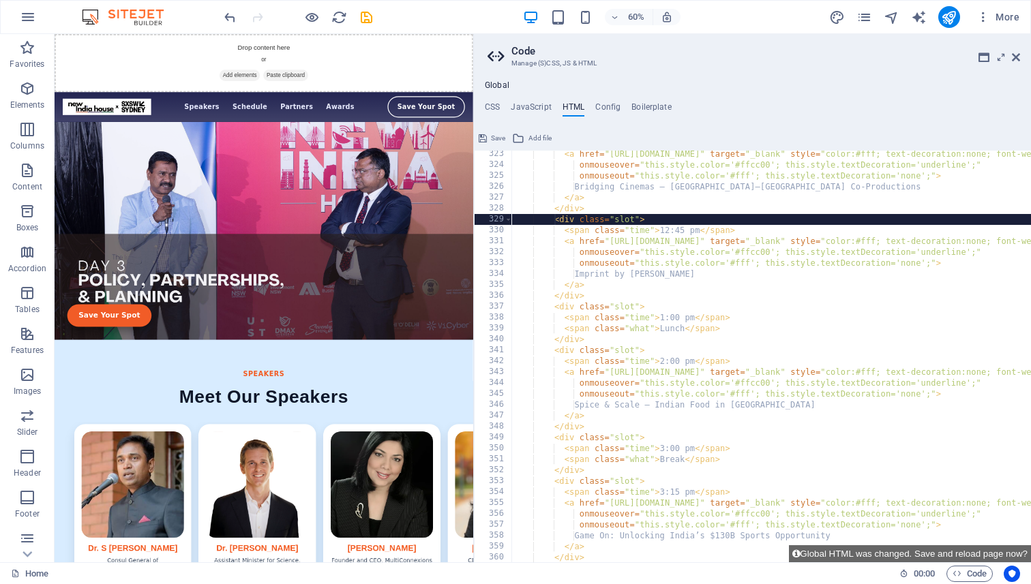
scroll to position [3514, 0]
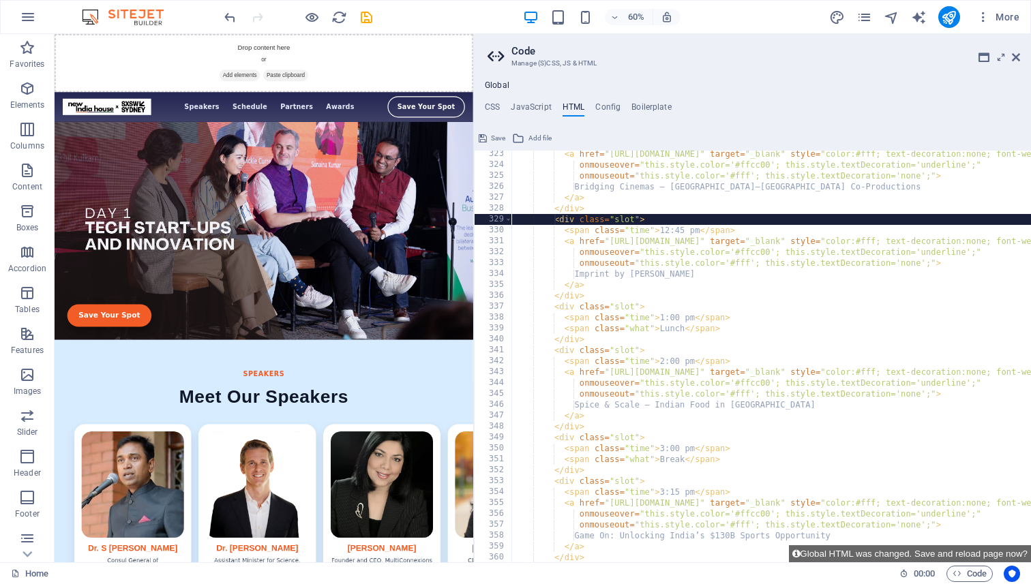
click at [552, 219] on div "< a href = "[URL][DOMAIN_NAME]" target = "_blank" style = "color:#fff; text-dec…" at bounding box center [1034, 366] width 1046 height 434
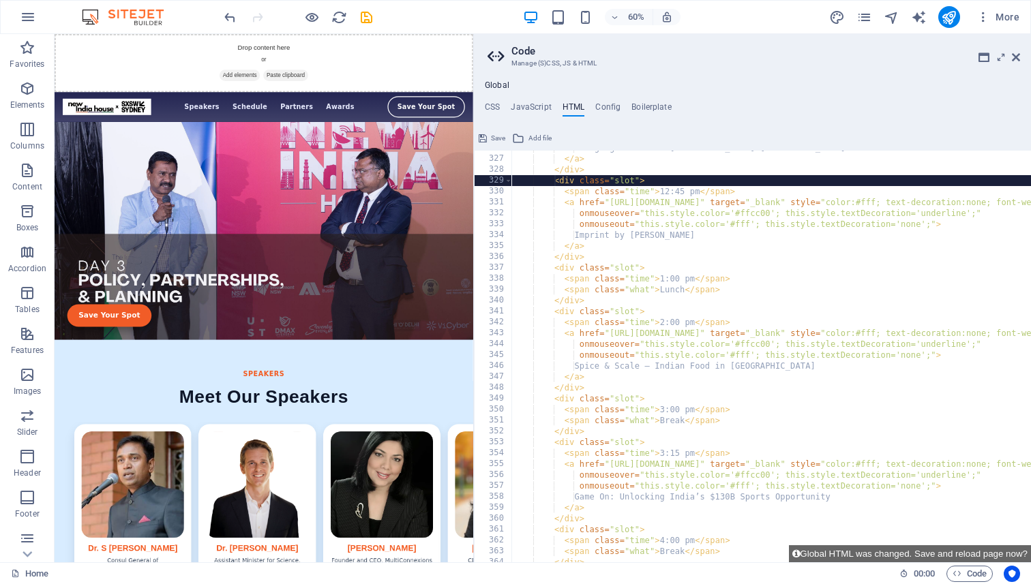
scroll to position [3548, 0]
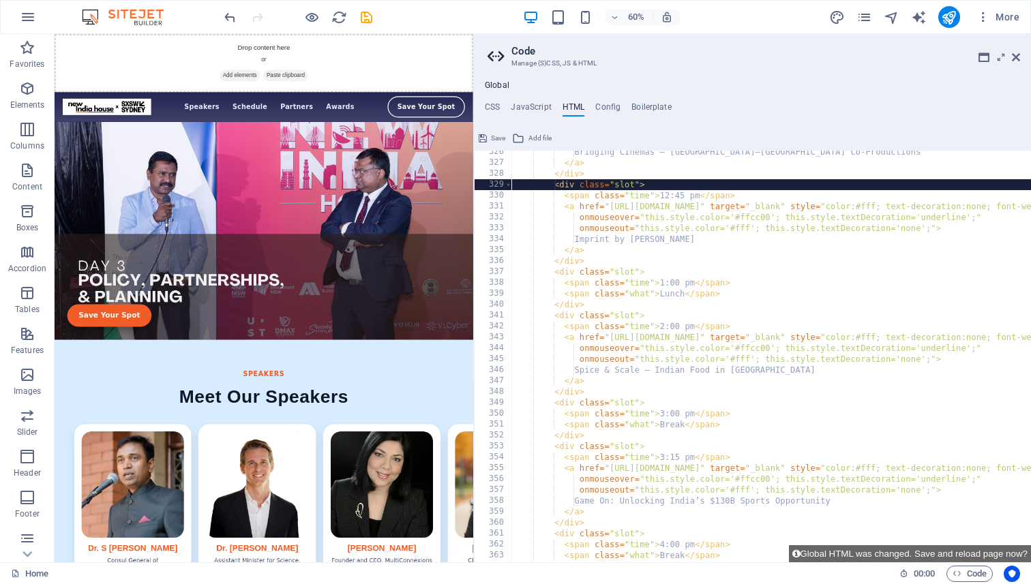
click at [552, 190] on div "Bridging Cinemas – [GEOGRAPHIC_DATA]–[GEOGRAPHIC_DATA] Co-Productions </ a > </…" at bounding box center [1034, 364] width 1046 height 434
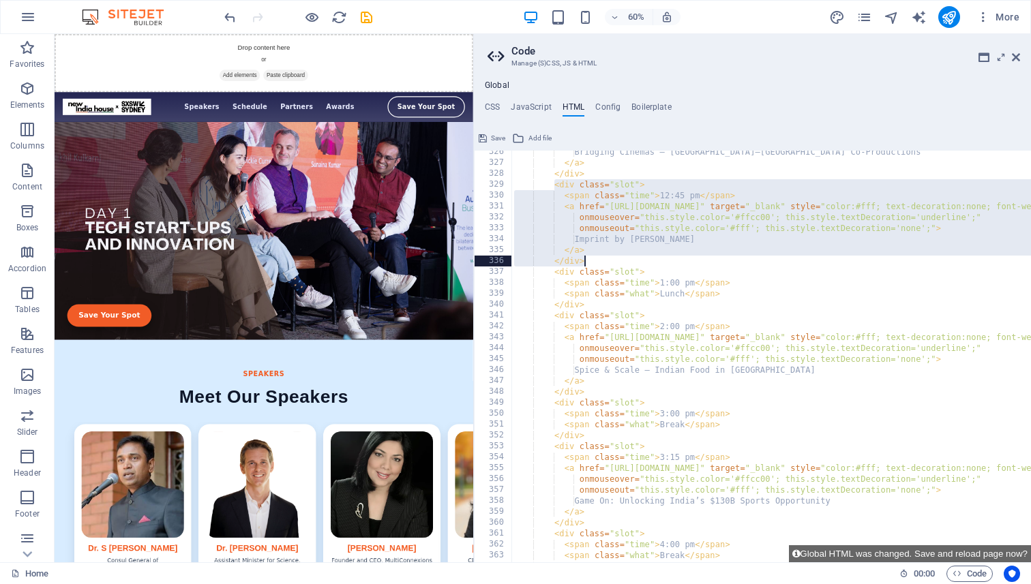
drag, startPoint x: 553, startPoint y: 186, endPoint x: 596, endPoint y: 257, distance: 83.2
click at [596, 257] on div "Bridging Cinemas – [GEOGRAPHIC_DATA]–[GEOGRAPHIC_DATA] Co-Productions </ a > </…" at bounding box center [1034, 364] width 1046 height 434
type textarea "</a> </div>"
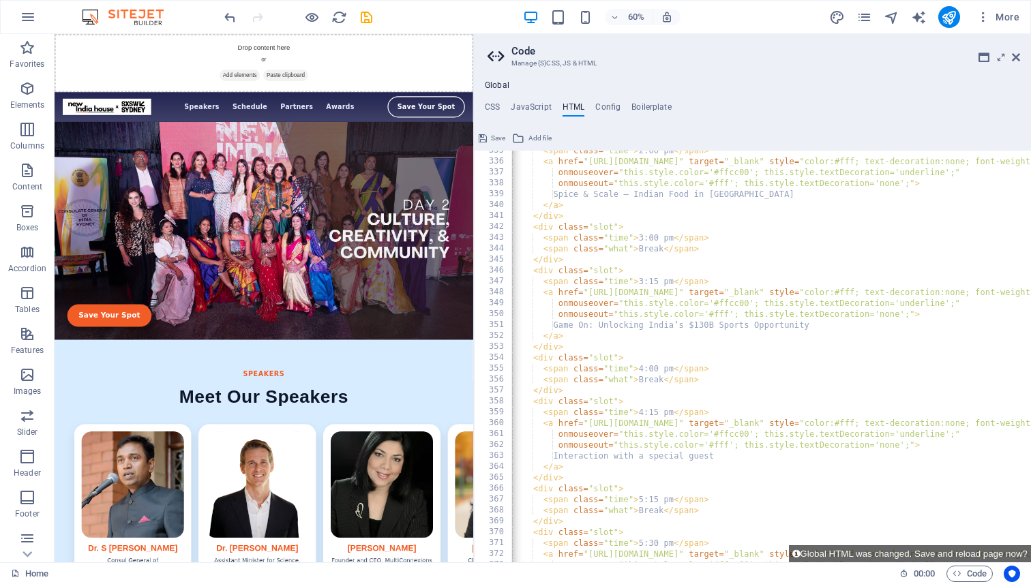
scroll to position [3693, 0]
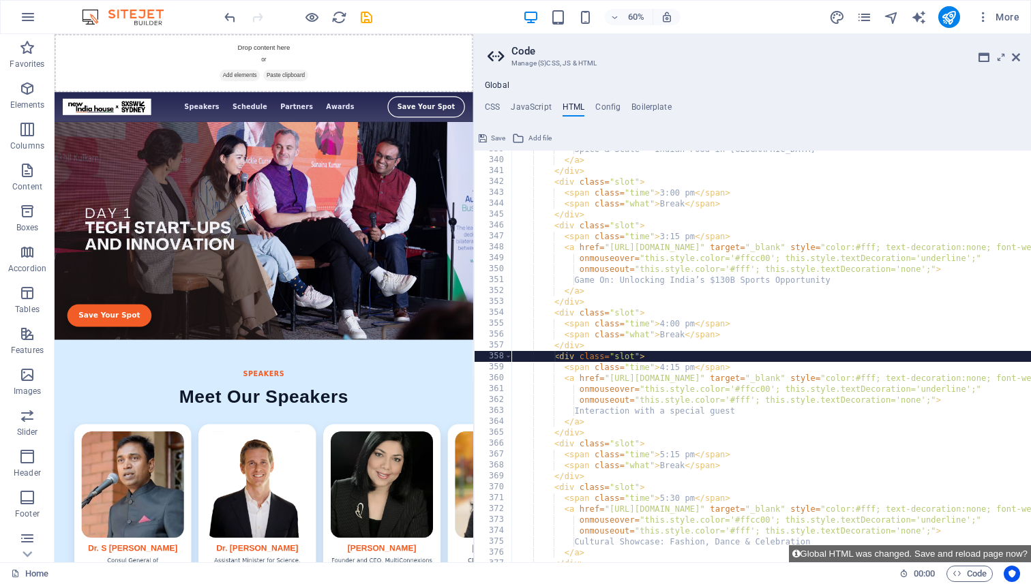
click at [553, 358] on div "Spice & Scale – Indian Food in [GEOGRAPHIC_DATA] </ a > </ div > < div class = …" at bounding box center [1034, 361] width 1046 height 434
click at [553, 356] on div "Spice & Scale – Indian Food in [GEOGRAPHIC_DATA] </ a > </ div > < div class = …" at bounding box center [1034, 361] width 1046 height 434
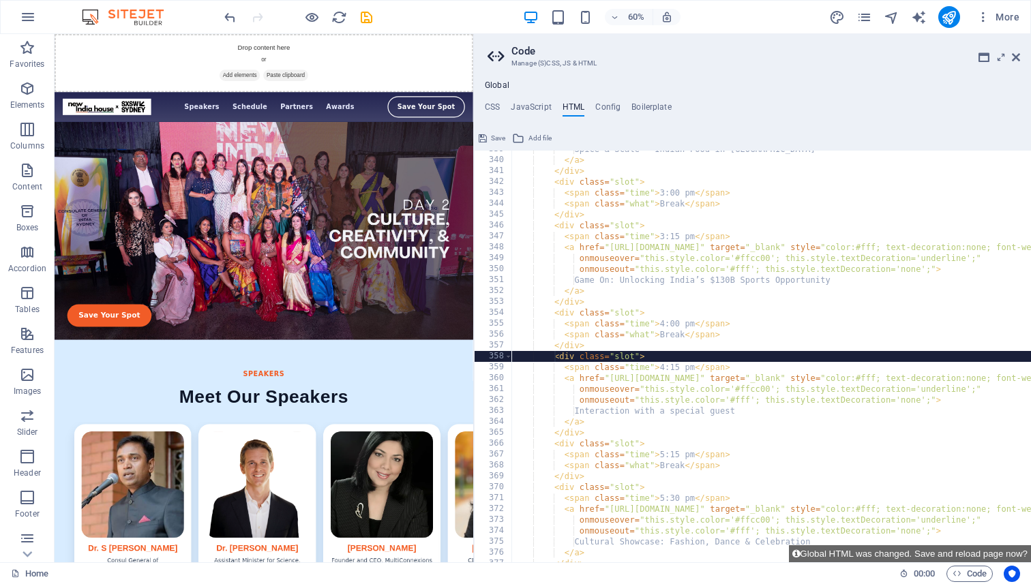
click at [590, 344] on div "Spice & Scale – Indian Food in [GEOGRAPHIC_DATA] </ a > </ div > < div class = …" at bounding box center [1034, 361] width 1046 height 434
type textarea "</div>"
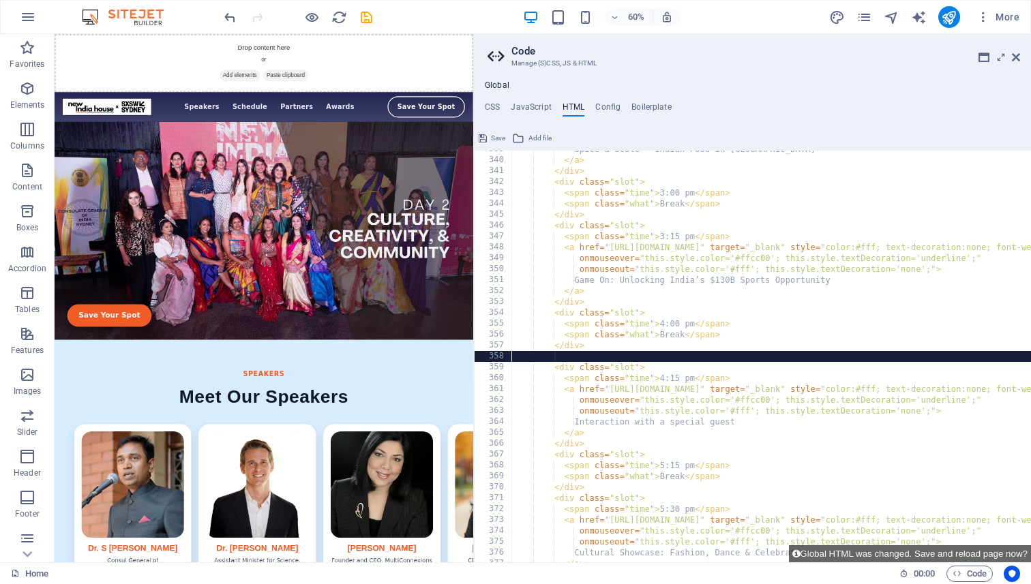
scroll to position [0, 2]
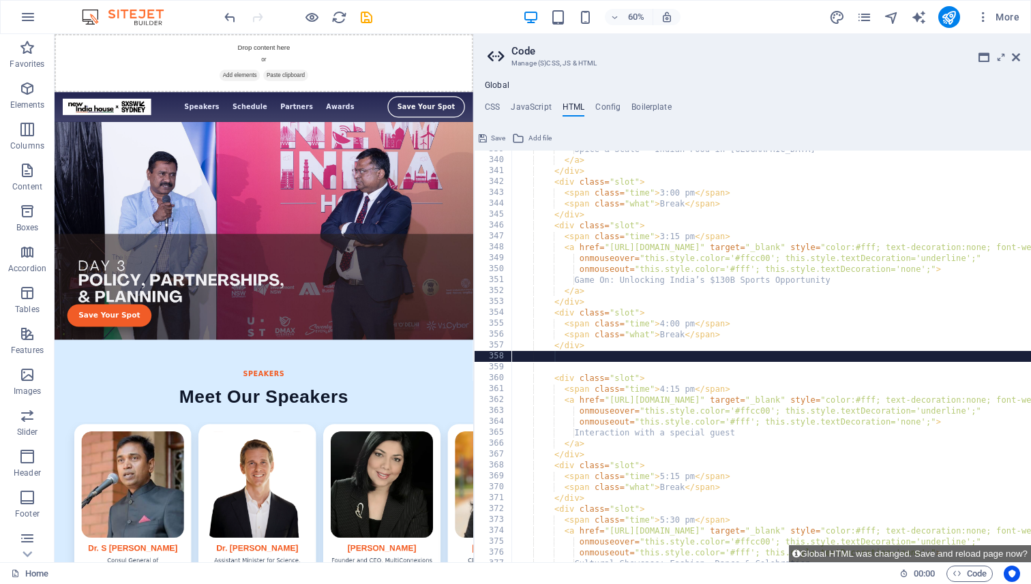
paste textarea "</div>"
type textarea "</div>"
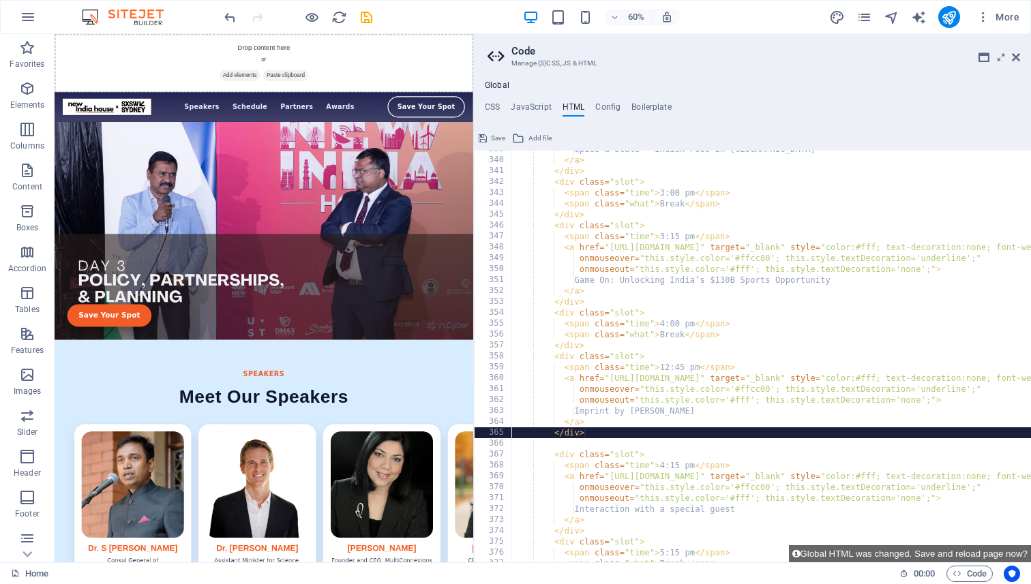
click at [564, 446] on div "Spice & Scale – Indian Food in [GEOGRAPHIC_DATA] </ a > </ div > < div class = …" at bounding box center [1034, 361] width 1046 height 434
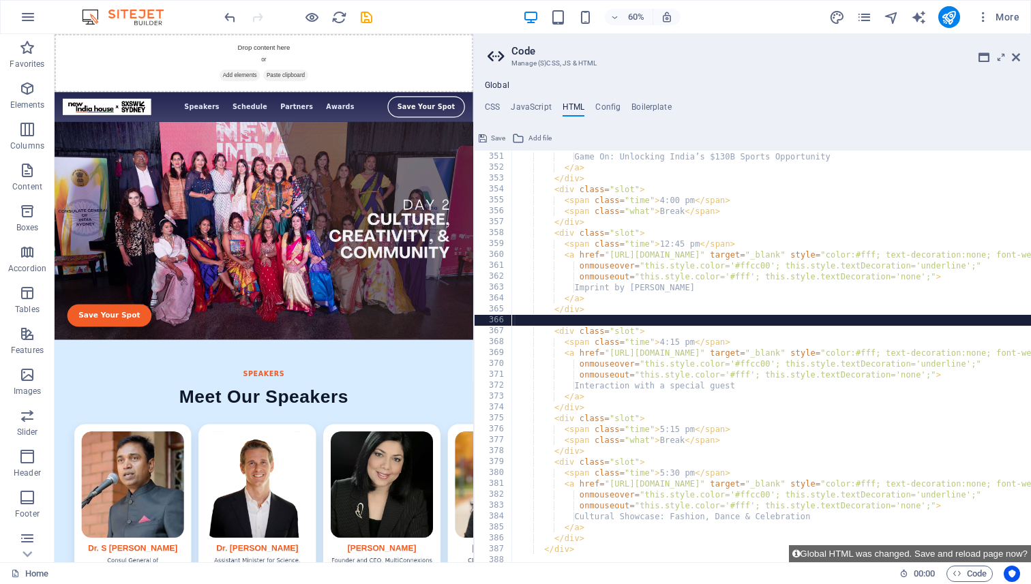
scroll to position [3829, 0]
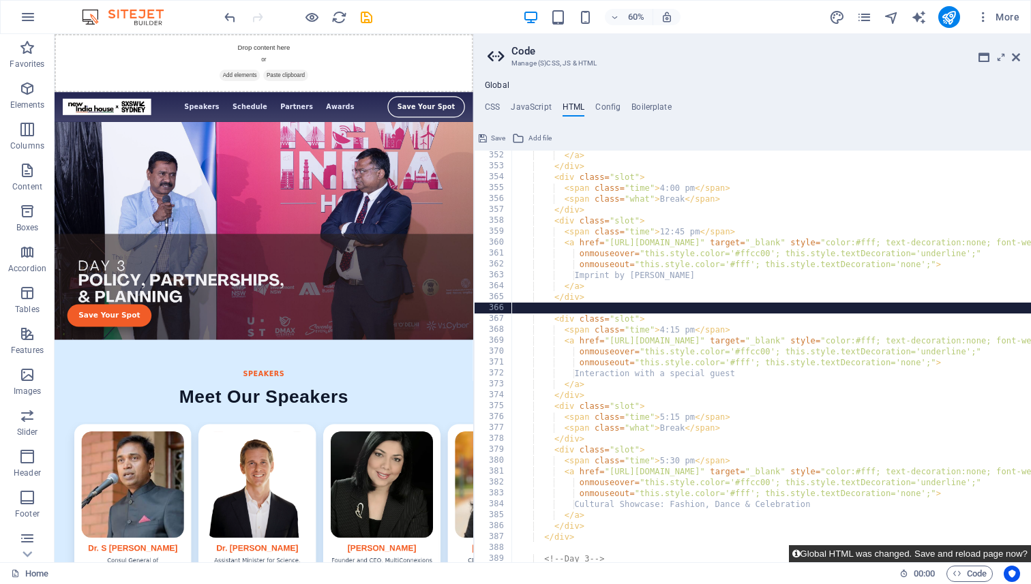
click at [897, 555] on button "Global HTML was changed. Save and reload page now?" at bounding box center [910, 553] width 242 height 17
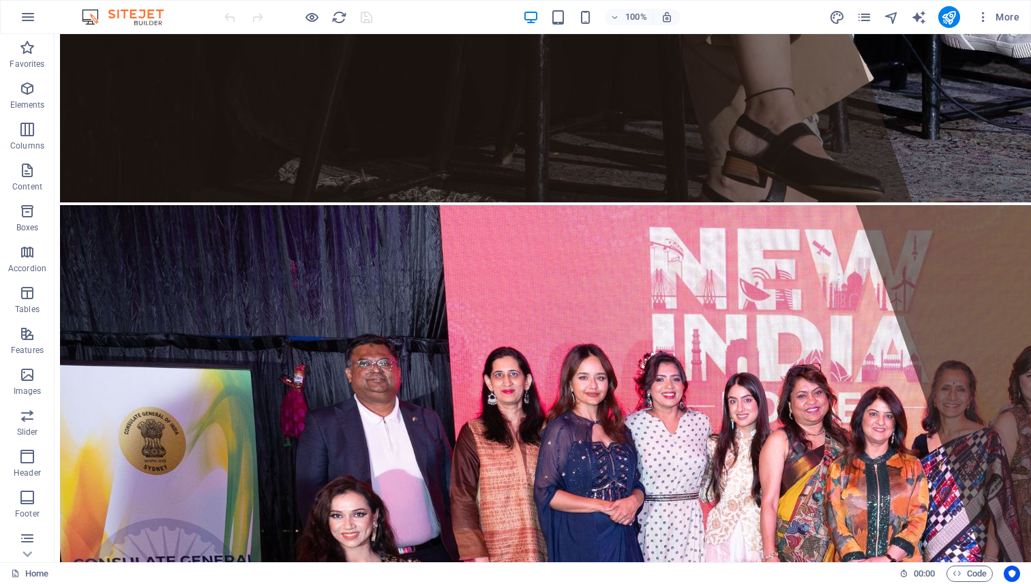
scroll to position [911, 0]
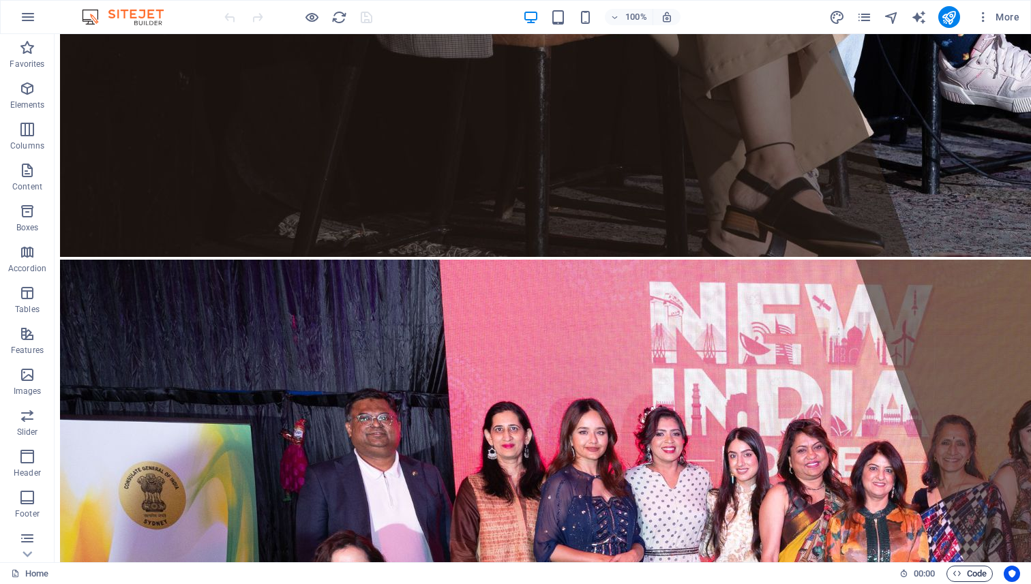
click at [956, 568] on span "Code" at bounding box center [969, 574] width 34 height 16
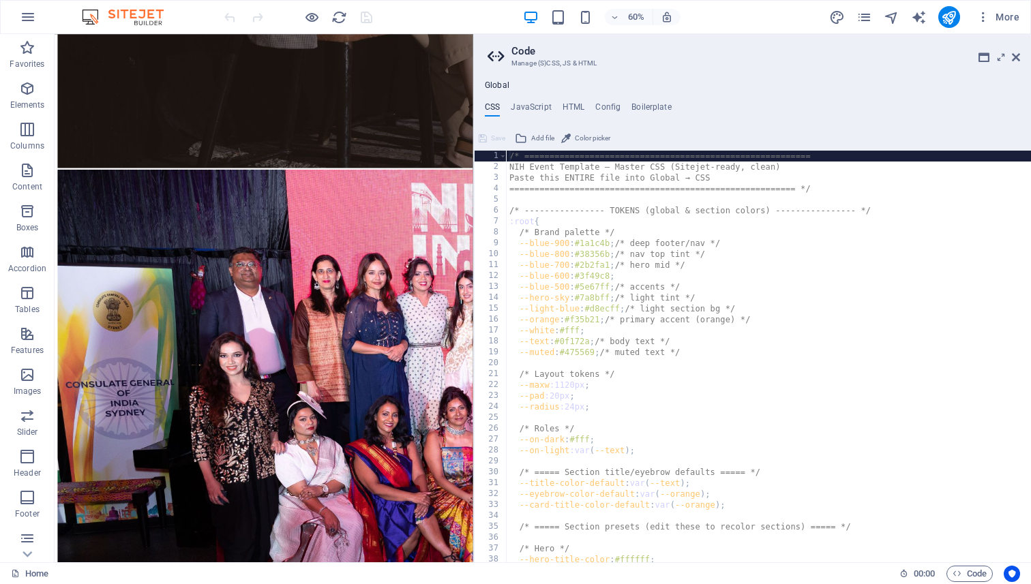
click at [572, 101] on div "Global CSS JavaScript HTML Config Boilerplate /* ==============================…" at bounding box center [752, 321] width 557 height 482
click at [572, 105] on h4 "HTML" at bounding box center [573, 109] width 22 height 15
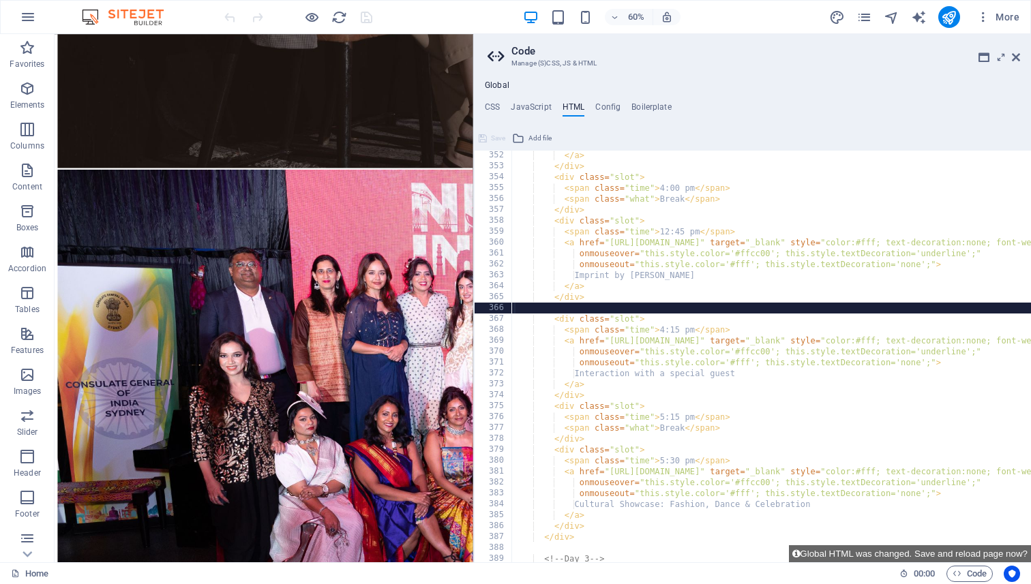
click at [671, 233] on div "</ a > </ div > < div class = "slot" > < span class = "time" > 4:00 pm </ span …" at bounding box center [1034, 367] width 1046 height 434
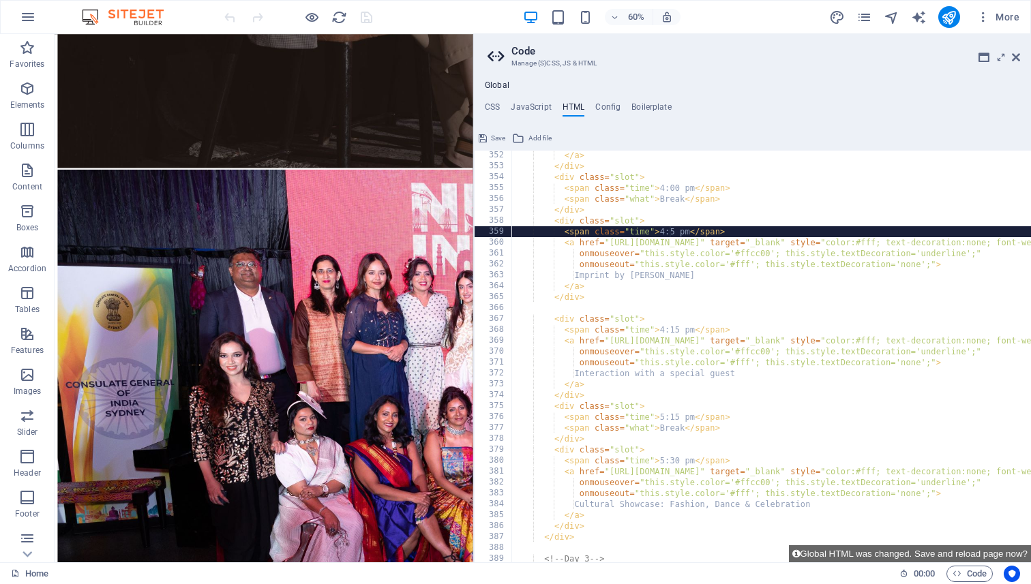
scroll to position [0, 12]
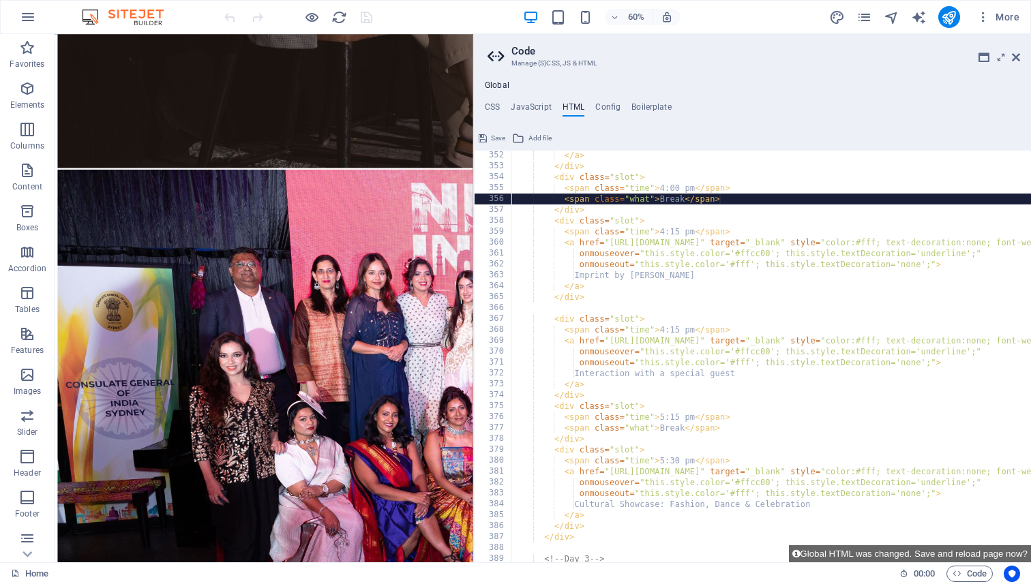
click at [801, 196] on div "</ a > </ div > < div class = "slot" > < span class = "time" > 4:00 pm </ span …" at bounding box center [1034, 367] width 1046 height 434
type textarea "<span class="what">Break</span>"
click at [840, 547] on button "Global HTML was changed. Save and reload page now?" at bounding box center [910, 553] width 242 height 17
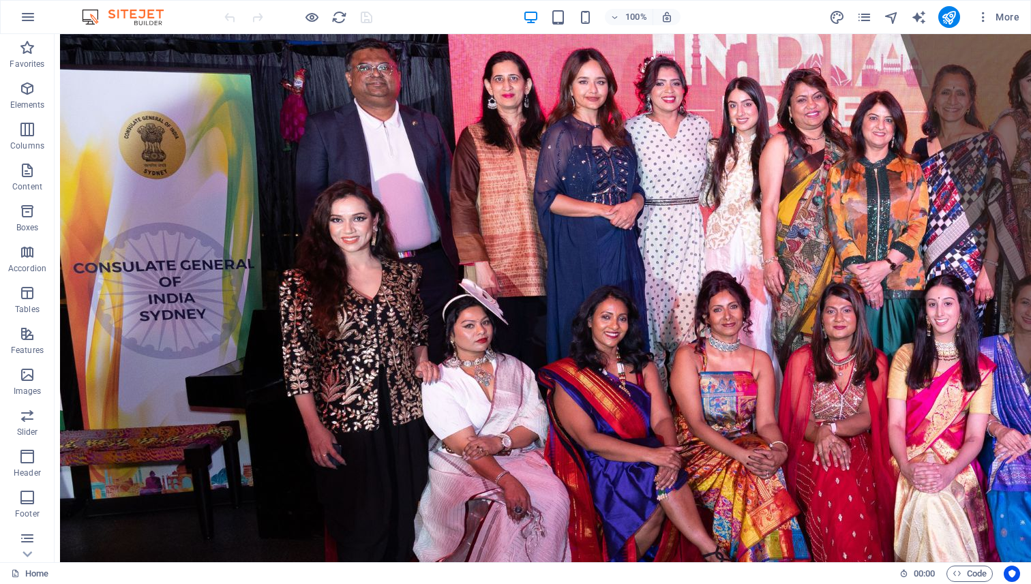
scroll to position [1181, 0]
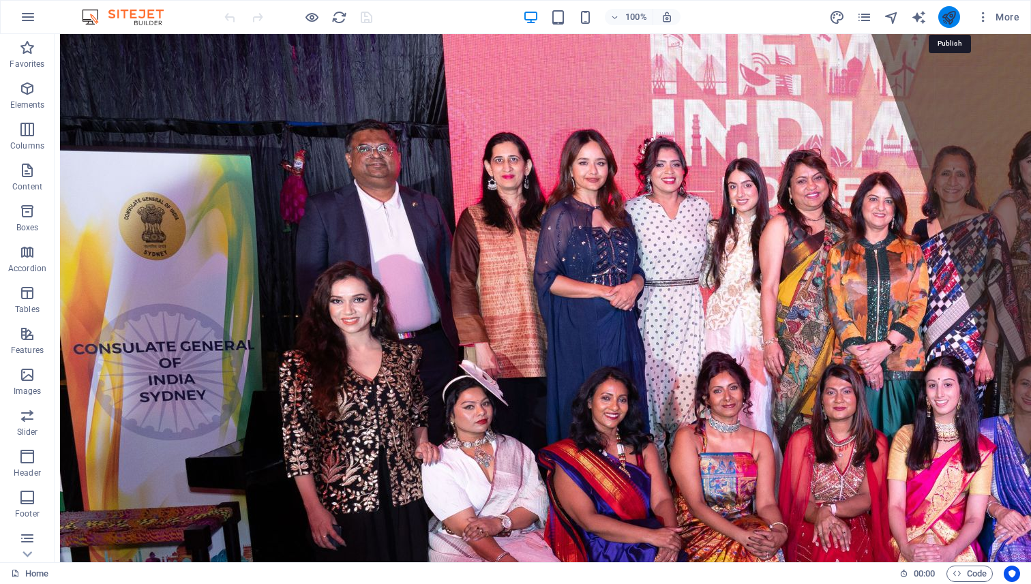
click at [952, 10] on icon "publish" at bounding box center [949, 18] width 16 height 16
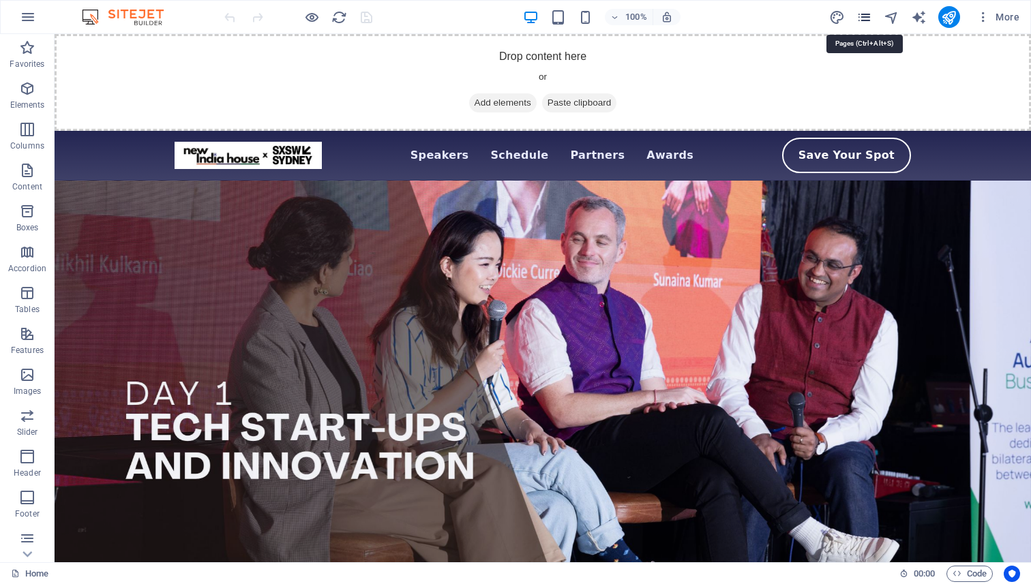
click at [870, 19] on icon "pages" at bounding box center [864, 18] width 16 height 16
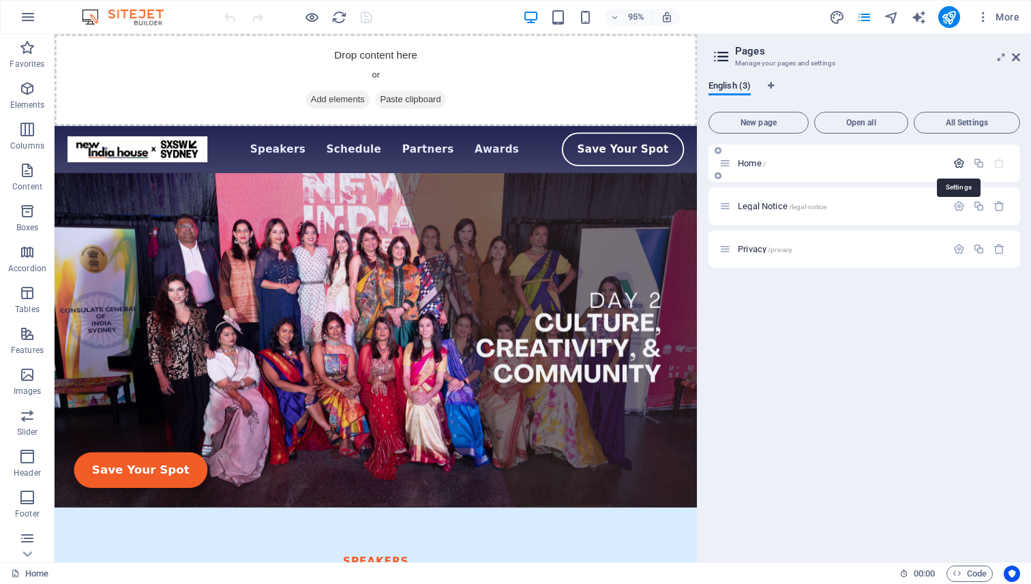
click at [958, 164] on icon "button" at bounding box center [959, 163] width 12 height 12
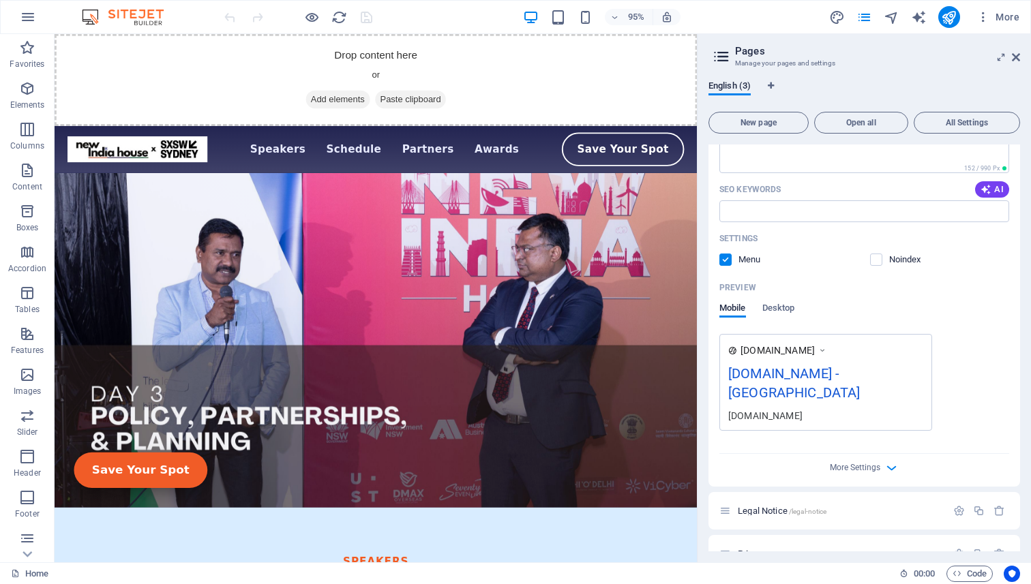
scroll to position [230, 0]
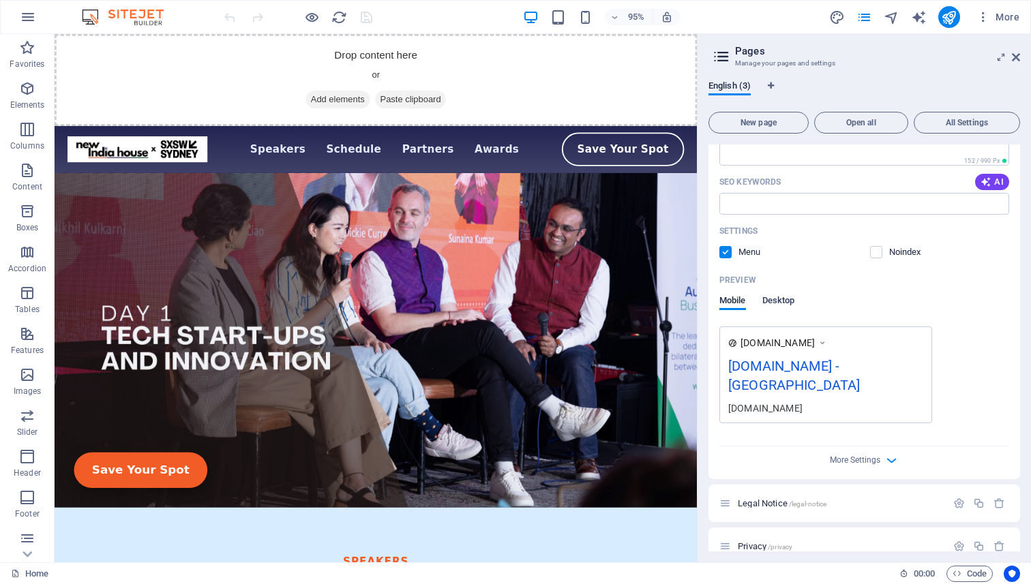
click at [779, 299] on span "Desktop" at bounding box center [778, 301] width 33 height 19
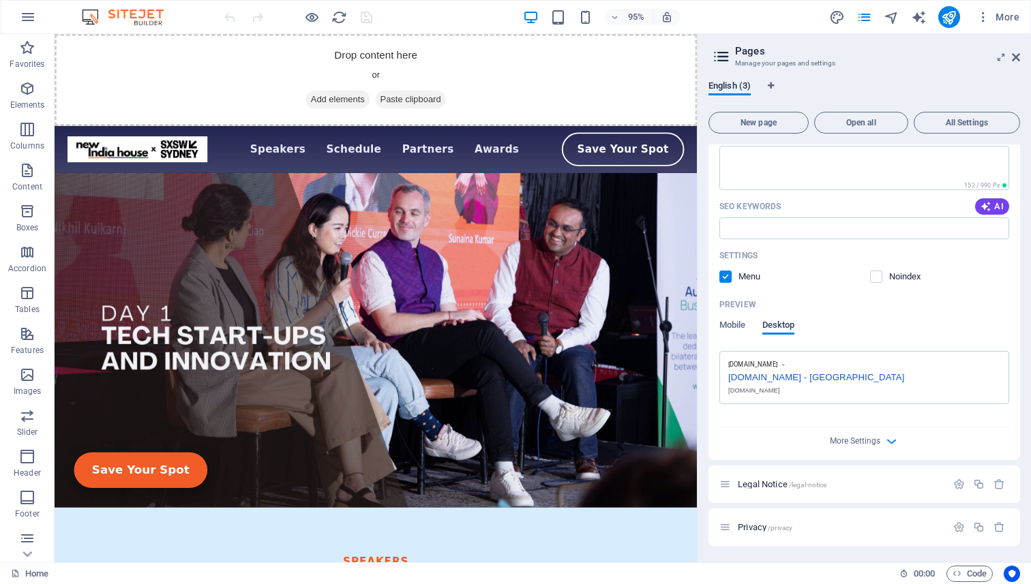
scroll to position [205, 0]
click at [729, 322] on span "Mobile" at bounding box center [732, 326] width 27 height 19
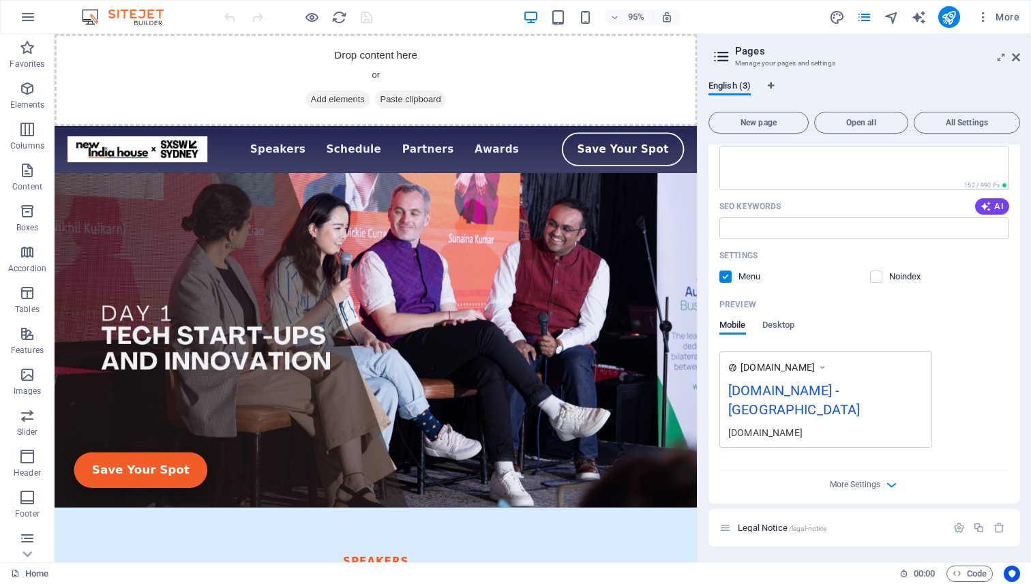
click at [833, 471] on div "More Settings" at bounding box center [864, 482] width 290 height 22
click at [845, 480] on span "More Settings" at bounding box center [855, 485] width 50 height 10
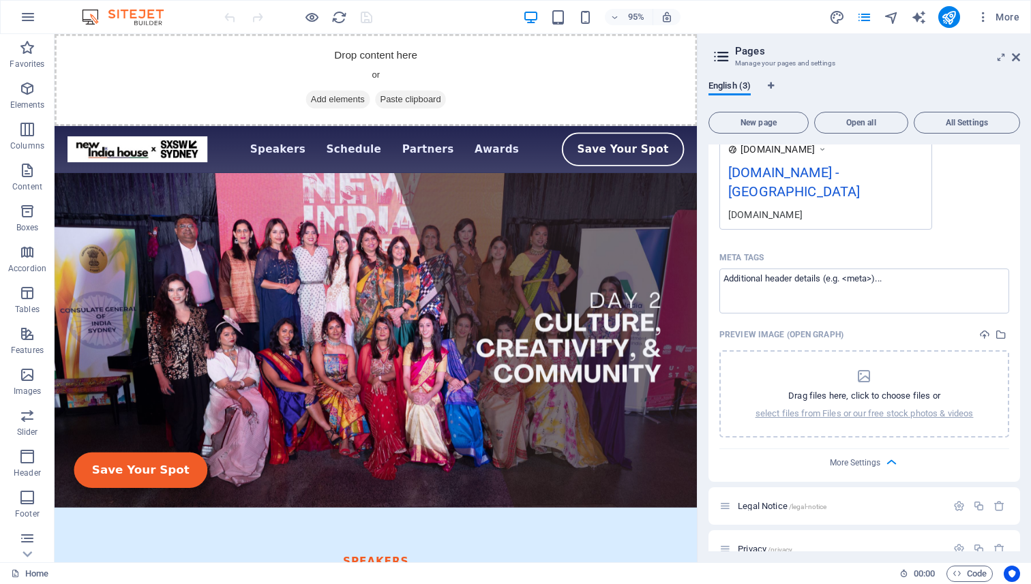
scroll to position [426, 0]
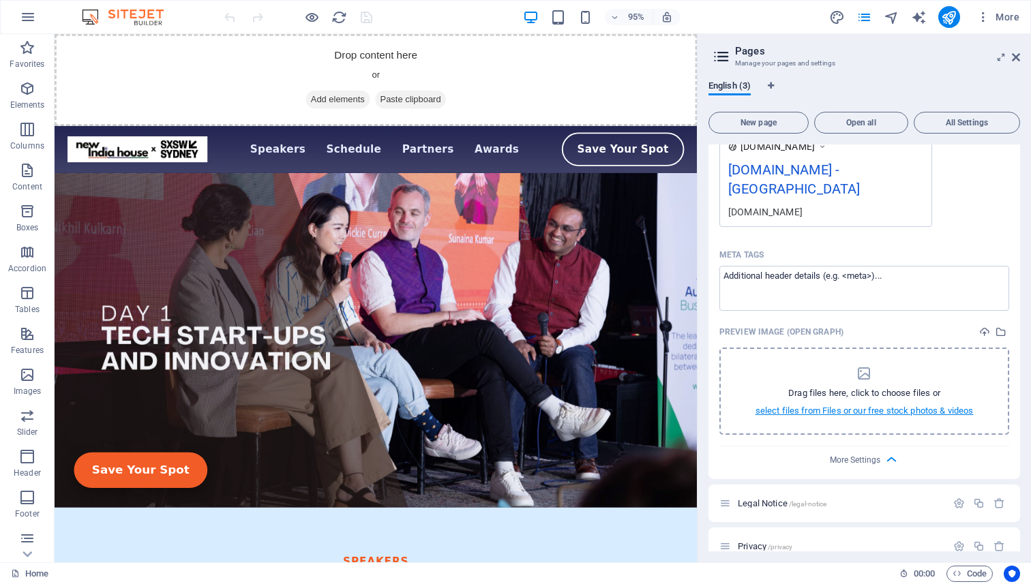
click at [843, 405] on p "select files from Files or our free stock photos & videos" at bounding box center [864, 411] width 218 height 12
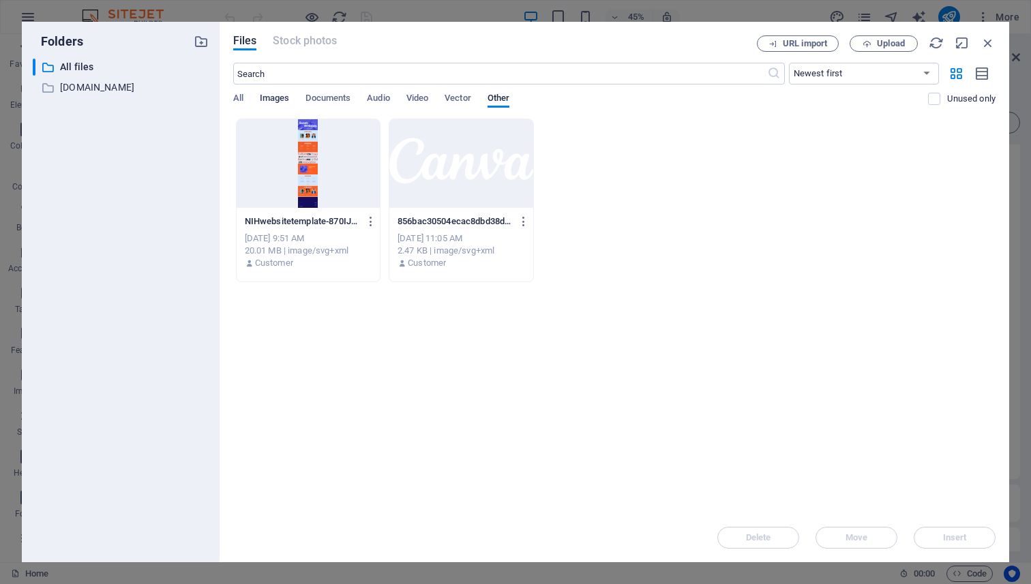
click at [279, 97] on span "Images" at bounding box center [275, 99] width 30 height 19
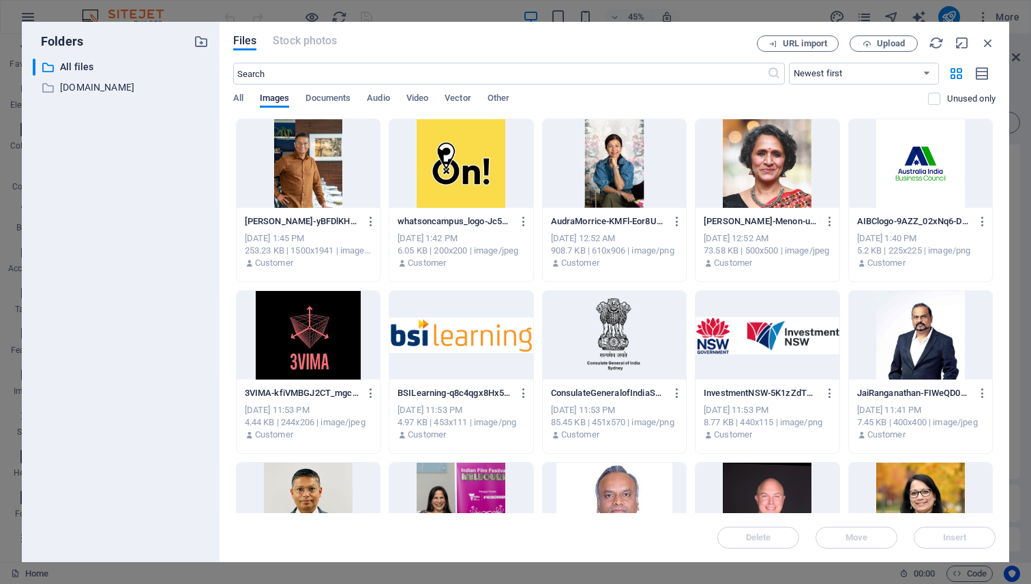
click at [231, 100] on div "Files Stock photos URL import Upload ​ Newest first Oldest first Name (A-Z) Nam…" at bounding box center [613, 292] width 789 height 541
click at [236, 100] on span "All" at bounding box center [238, 99] width 10 height 19
click at [272, 99] on span "Images" at bounding box center [275, 99] width 30 height 19
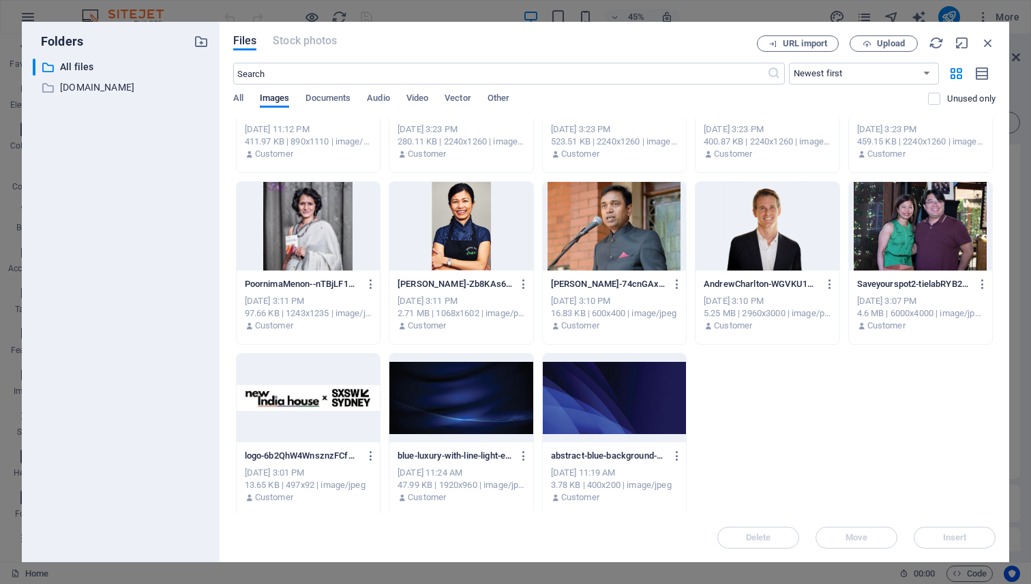
scroll to position [626, 0]
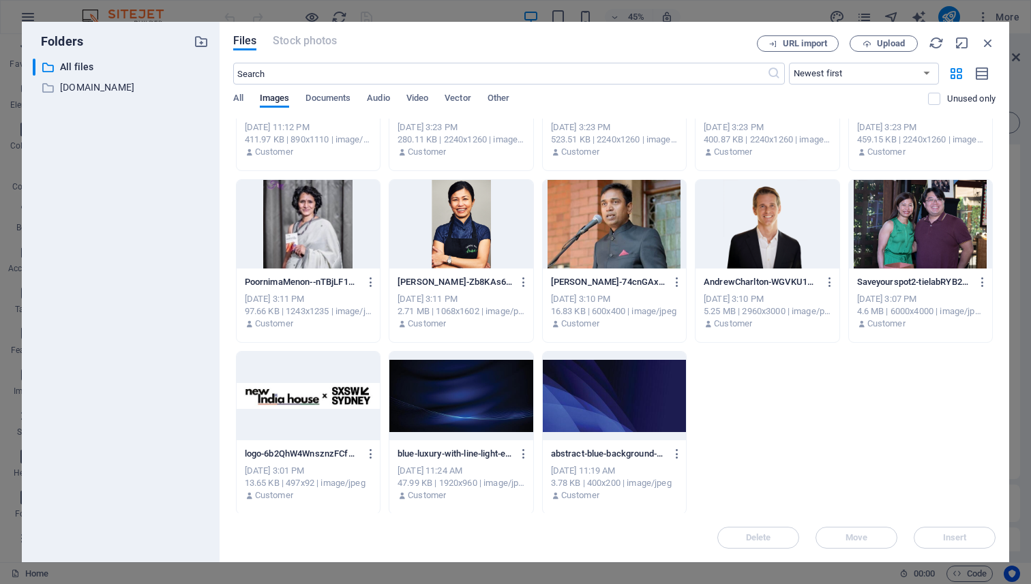
click at [300, 428] on div at bounding box center [308, 396] width 143 height 89
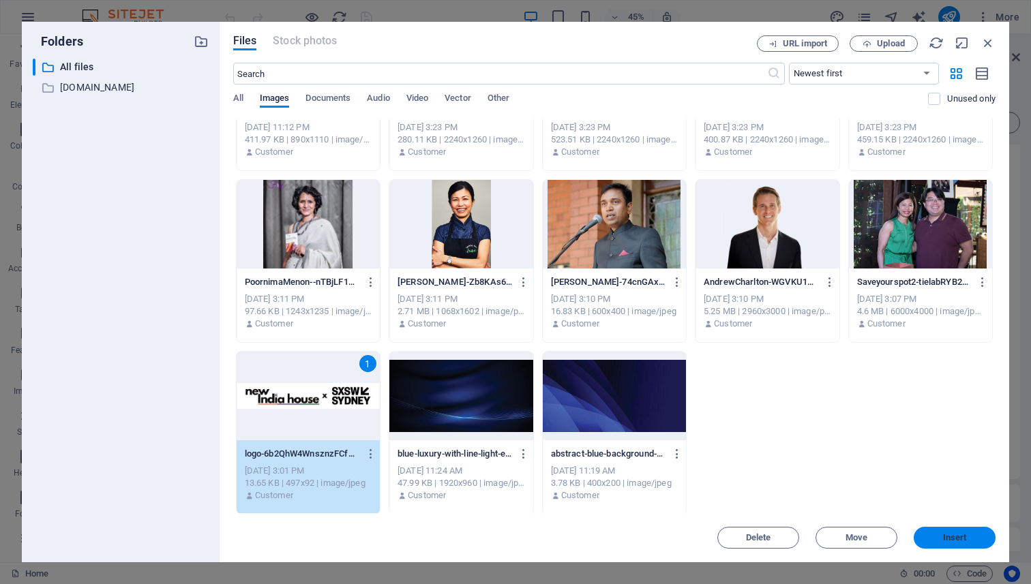
click at [938, 540] on span "Insert" at bounding box center [954, 538] width 71 height 8
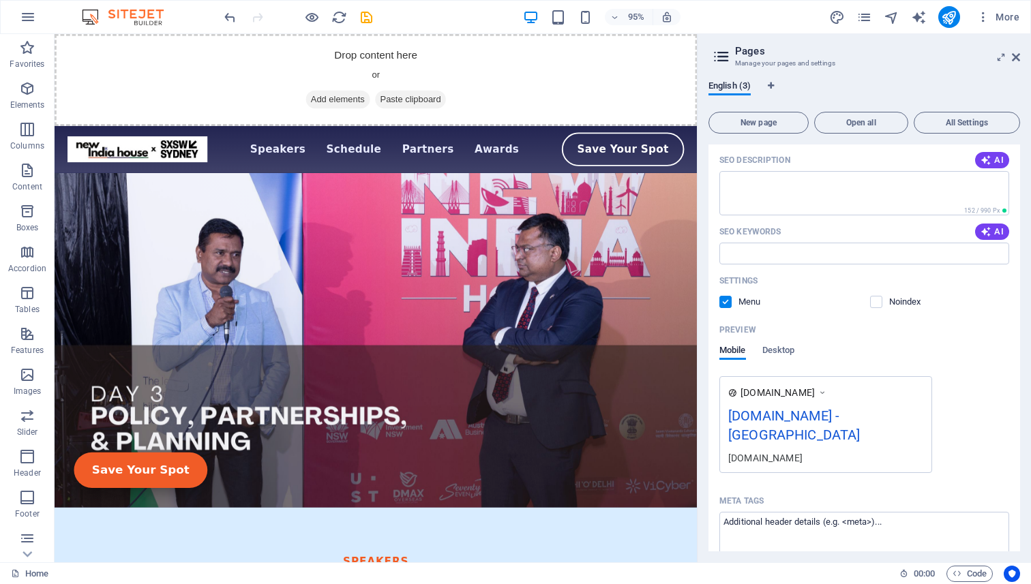
scroll to position [0, 0]
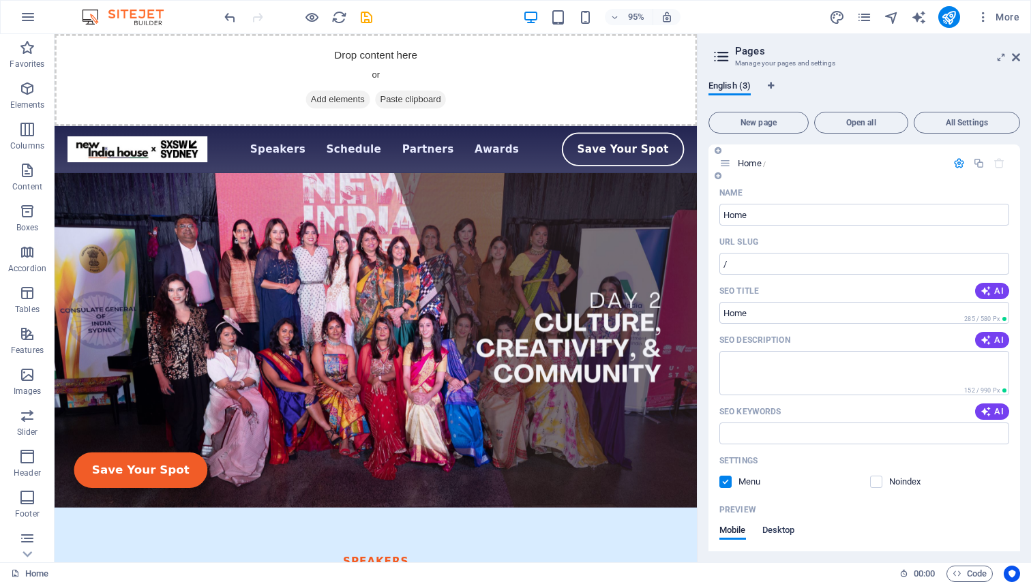
click at [785, 534] on span "Desktop" at bounding box center [778, 531] width 33 height 19
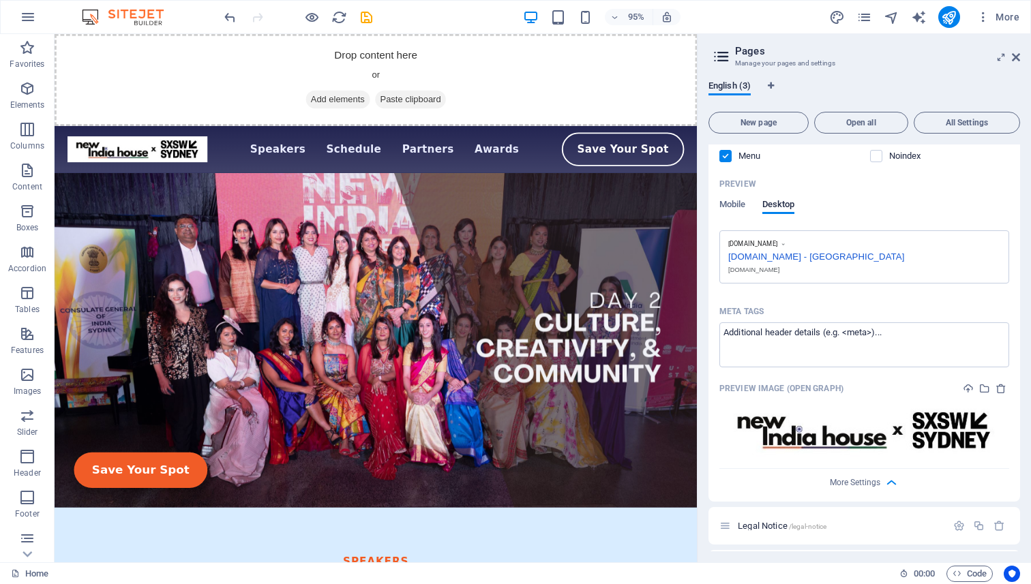
scroll to position [367, 0]
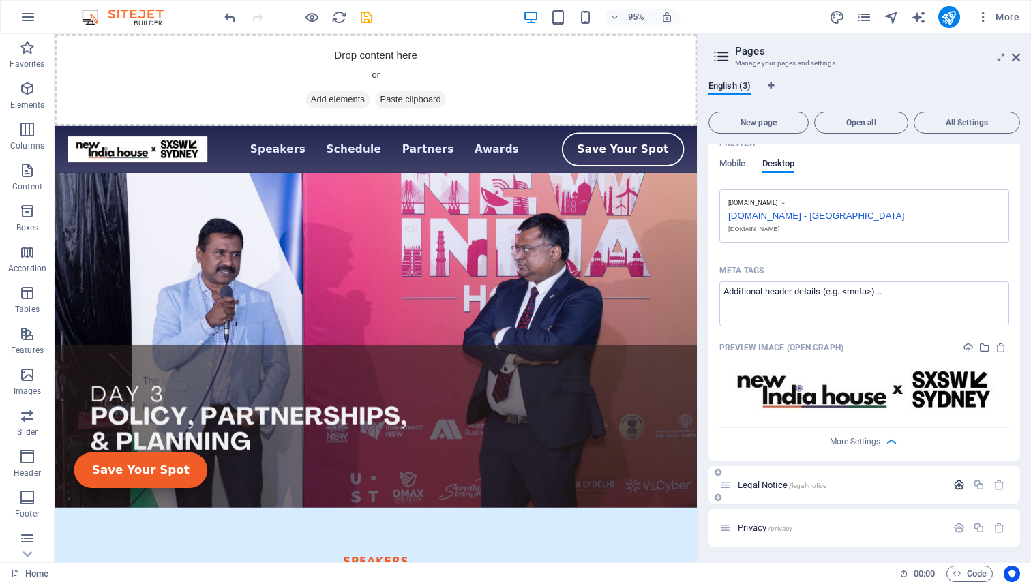
click at [956, 488] on icon "button" at bounding box center [959, 485] width 12 height 12
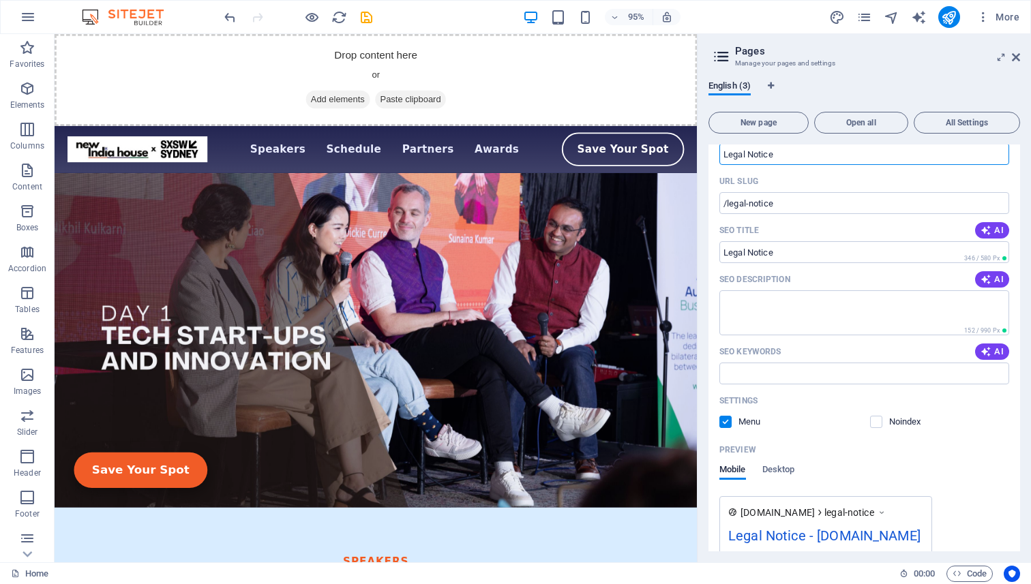
scroll to position [894, 0]
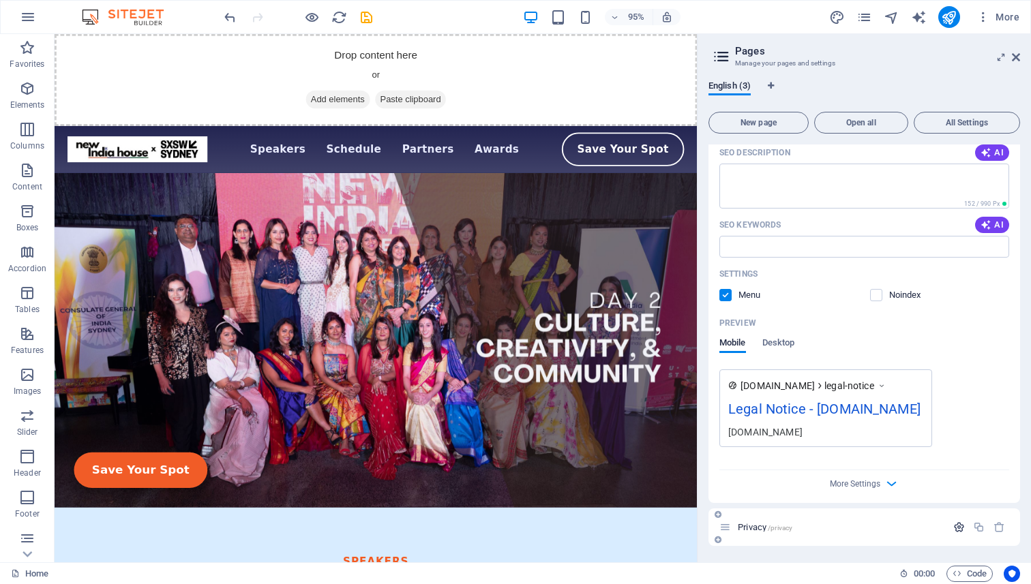
click at [953, 528] on icon "button" at bounding box center [959, 527] width 12 height 12
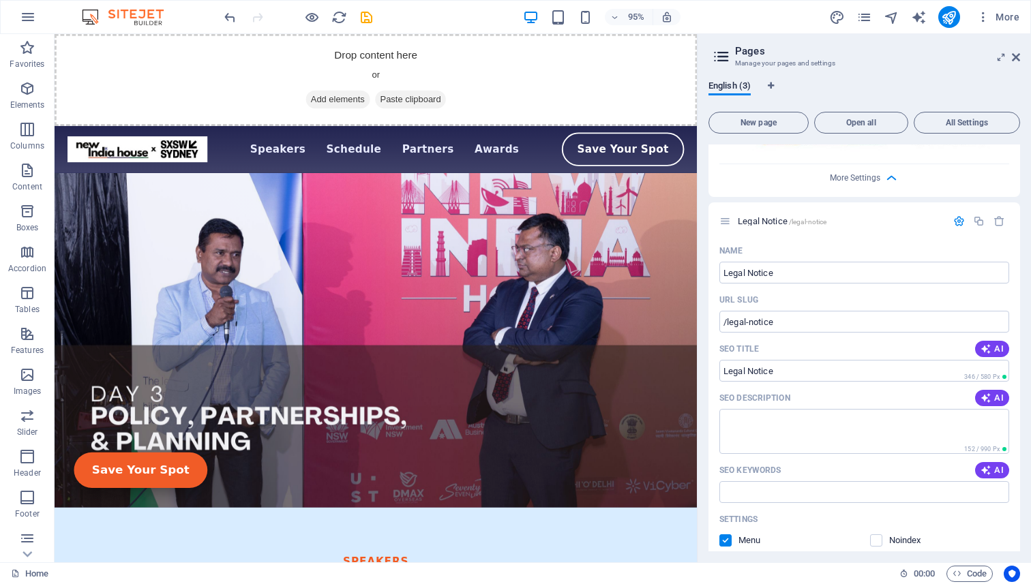
scroll to position [0, 0]
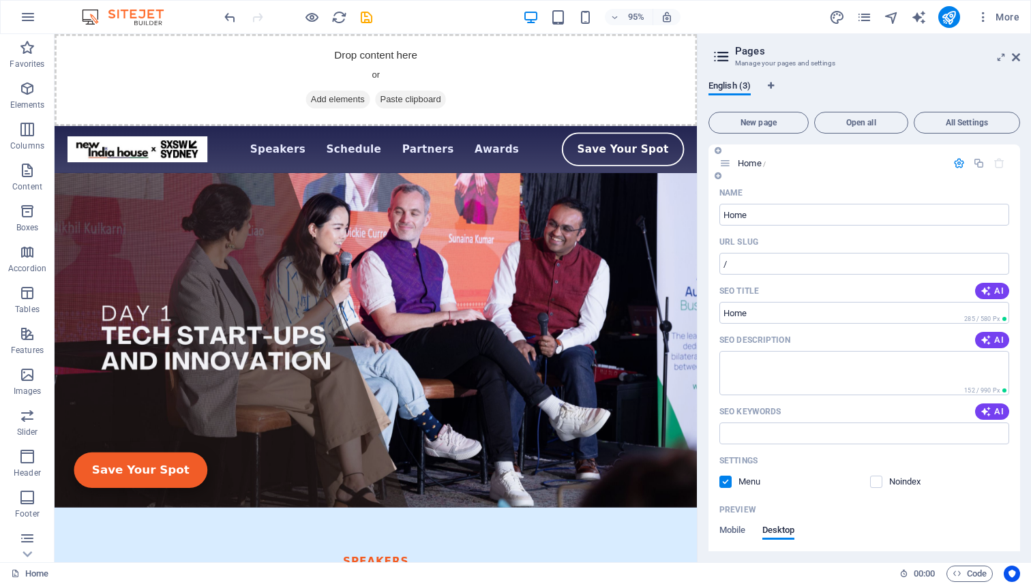
click at [953, 164] on icon "button" at bounding box center [959, 163] width 12 height 12
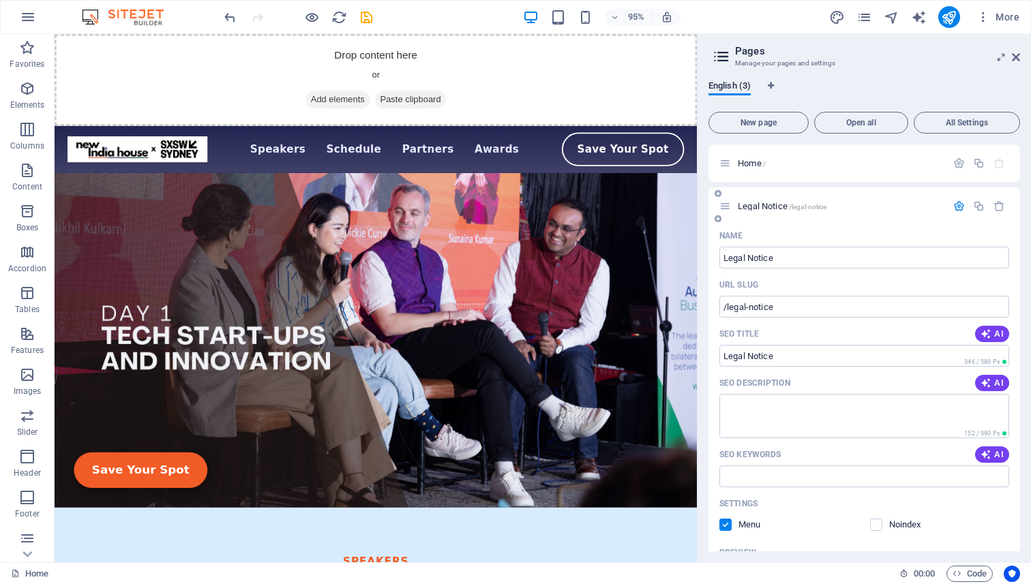
click at [956, 209] on icon "button" at bounding box center [959, 206] width 12 height 12
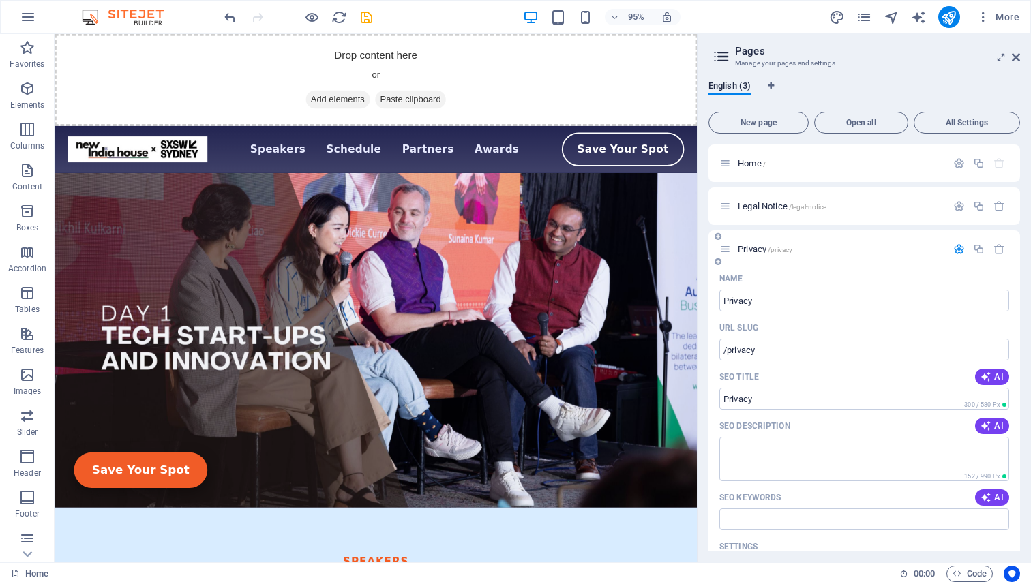
click at [960, 249] on icon "button" at bounding box center [959, 249] width 12 height 12
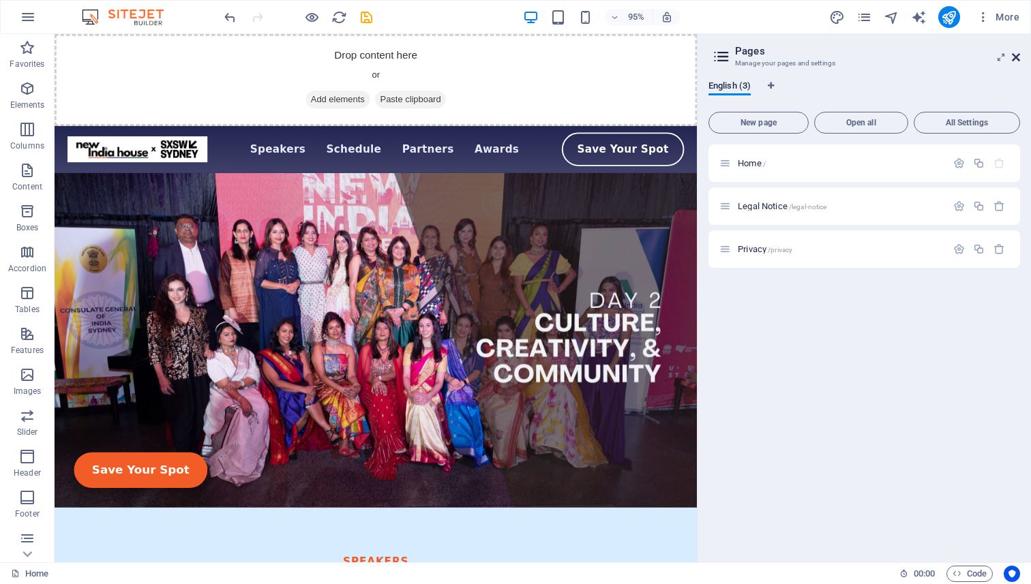
click at [1013, 60] on icon at bounding box center [1016, 57] width 8 height 11
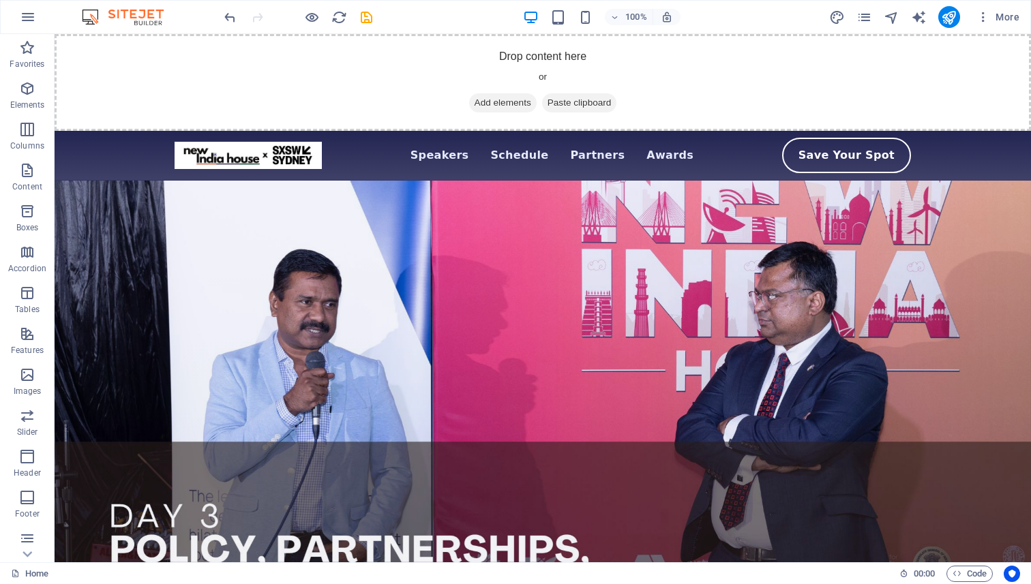
click at [900, 16] on div "More" at bounding box center [927, 17] width 196 height 22
click at [890, 18] on icon "navigator" at bounding box center [891, 18] width 16 height 16
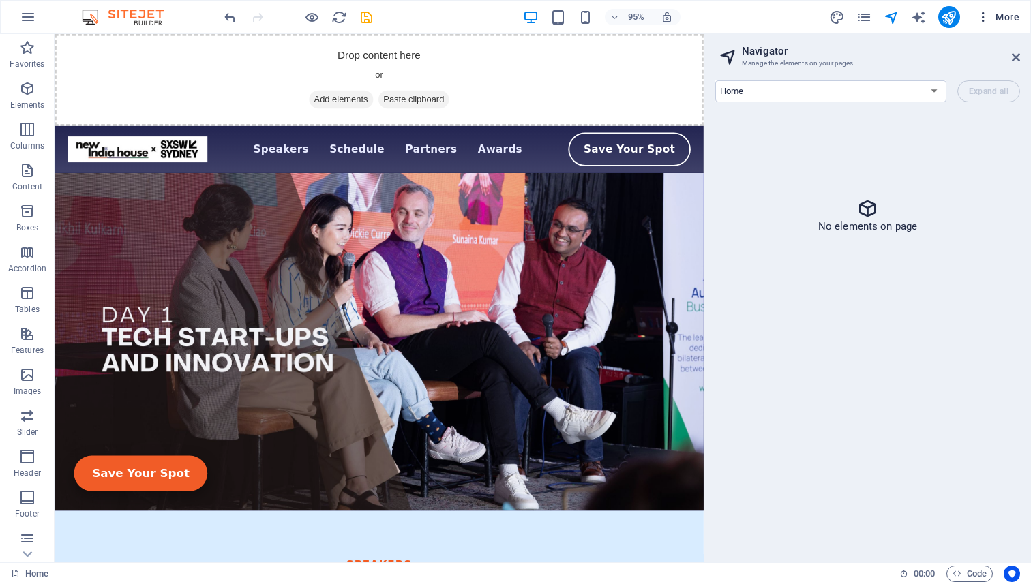
click at [986, 17] on icon "button" at bounding box center [983, 17] width 14 height 14
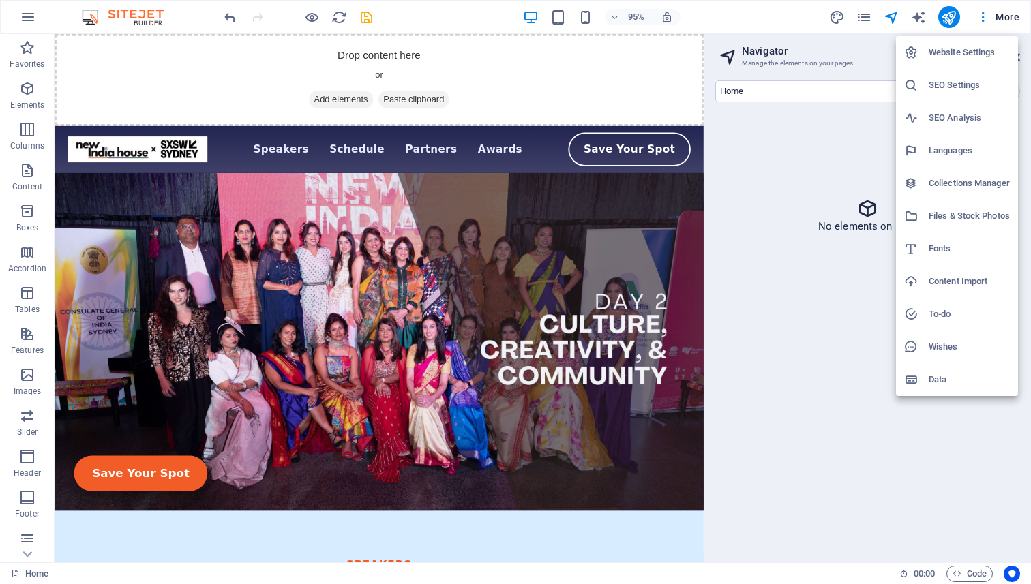
click at [969, 58] on h6 "Website Settings" at bounding box center [968, 52] width 81 height 16
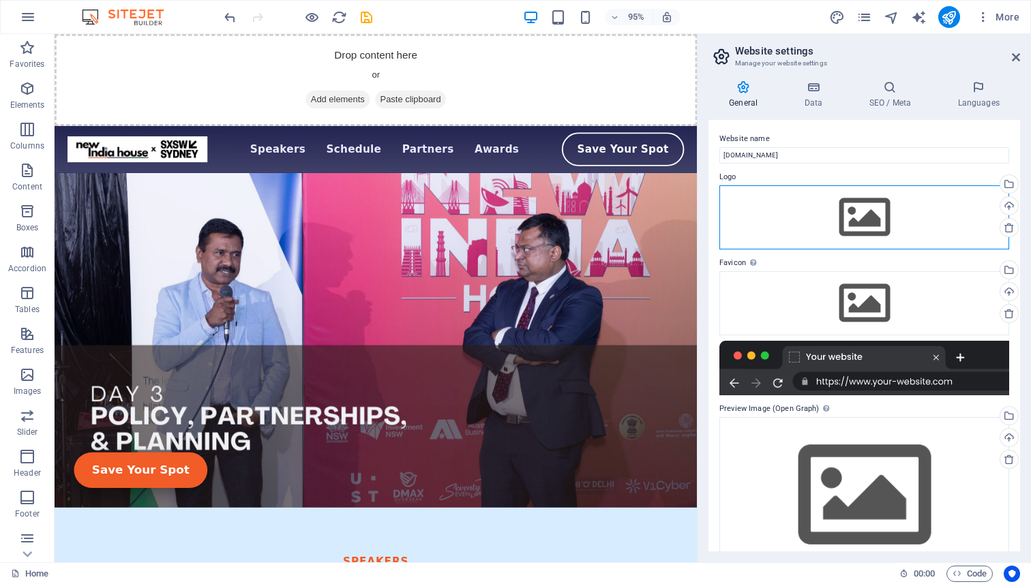
click at [860, 220] on div "Drag files here, click to choose files or select files from Files or our free s…" at bounding box center [864, 217] width 290 height 64
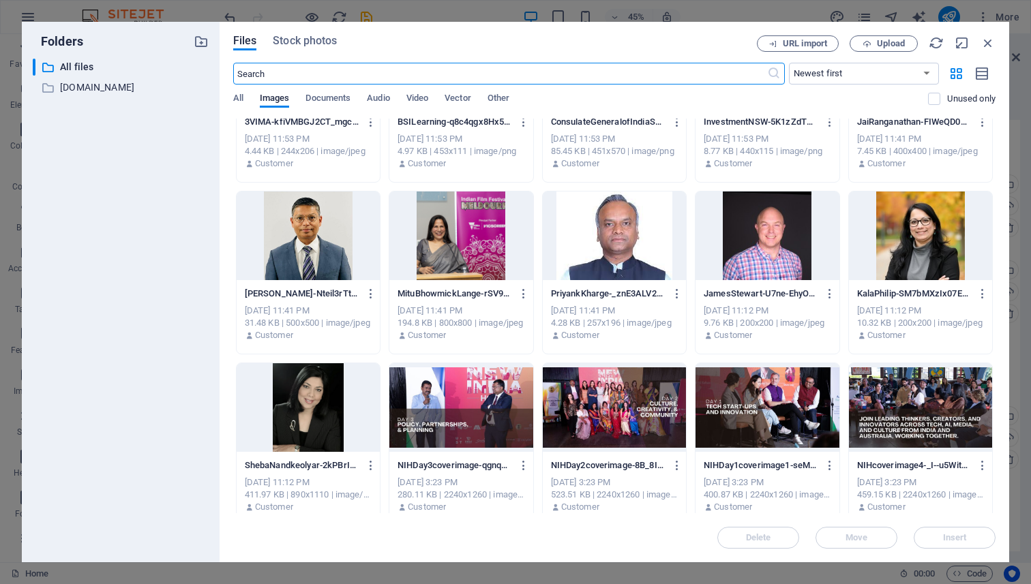
scroll to position [628, 0]
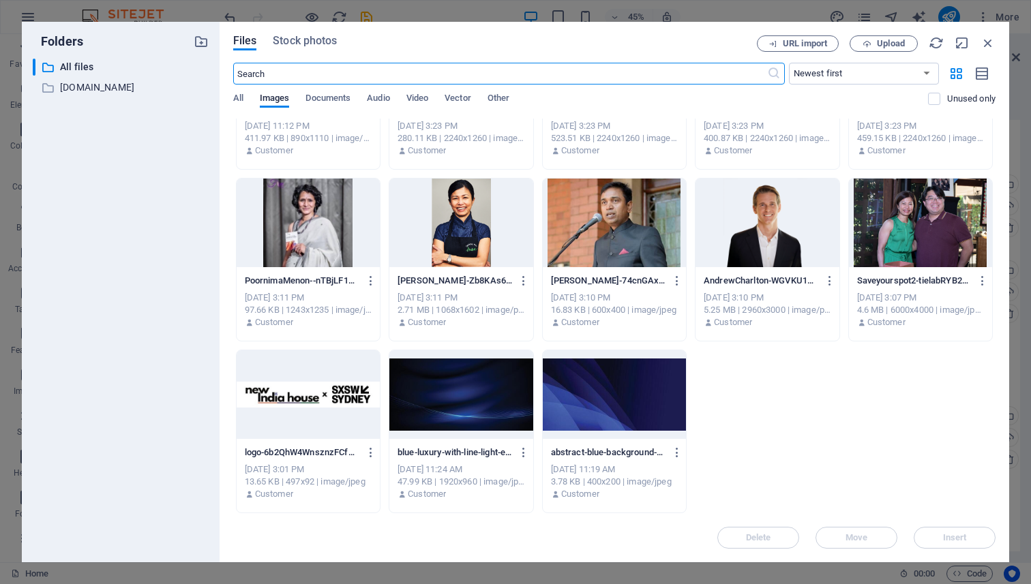
click at [326, 395] on div at bounding box center [308, 394] width 143 height 89
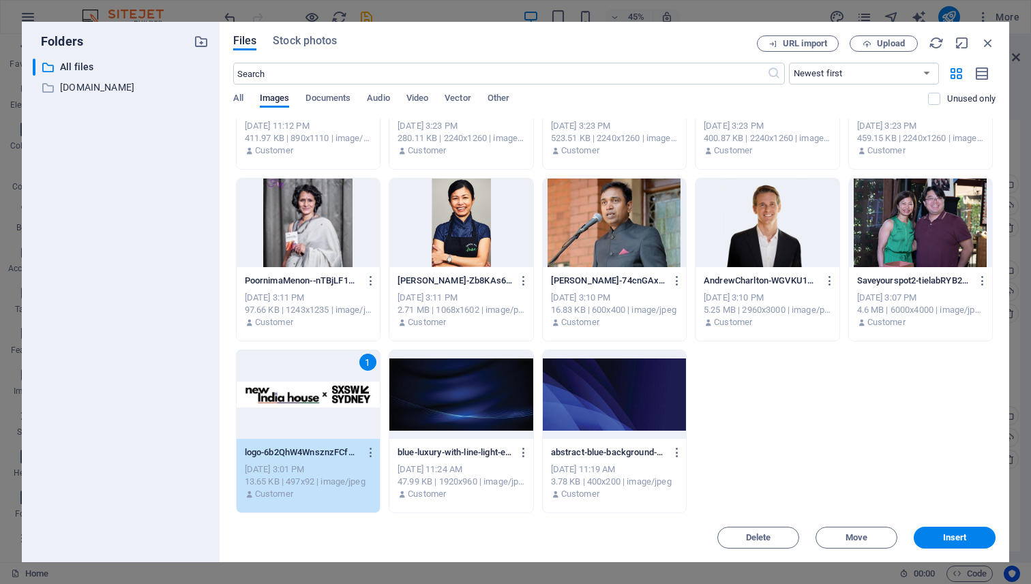
click at [326, 395] on div "1" at bounding box center [308, 394] width 143 height 89
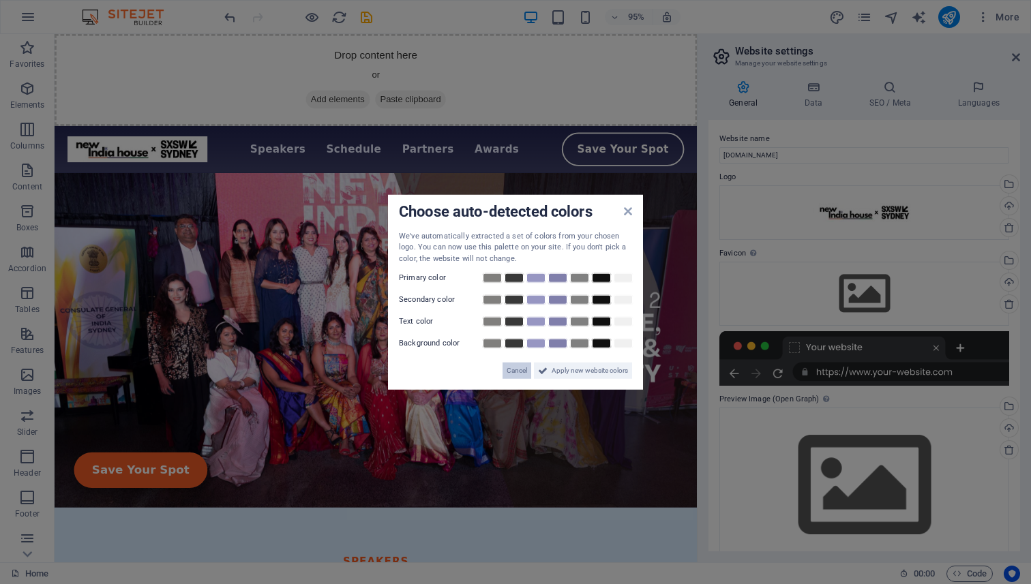
click at [519, 370] on span "Cancel" at bounding box center [516, 371] width 20 height 16
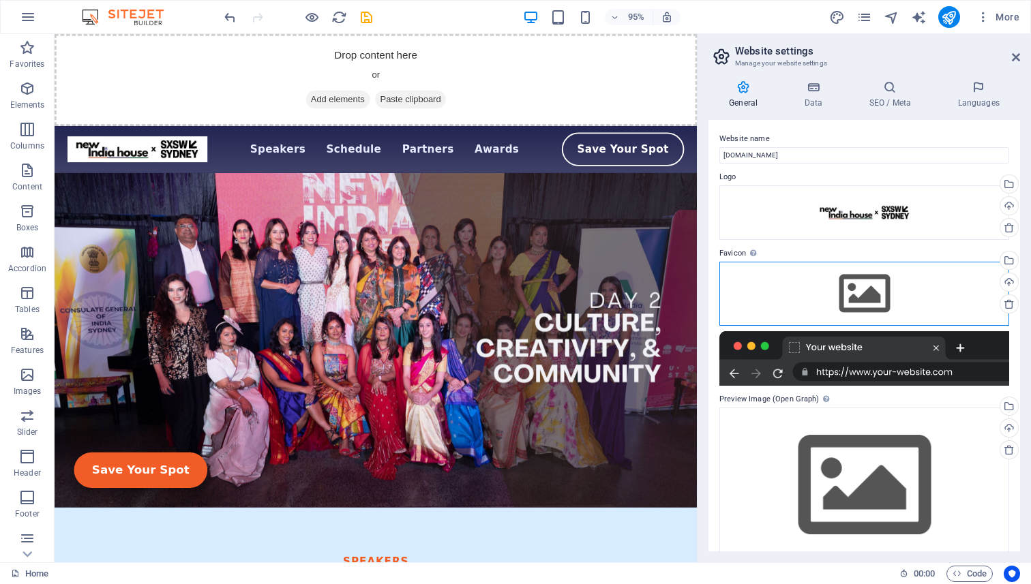
click at [867, 287] on div "Drag files here, click to choose files or select files from Files or our free s…" at bounding box center [864, 294] width 290 height 64
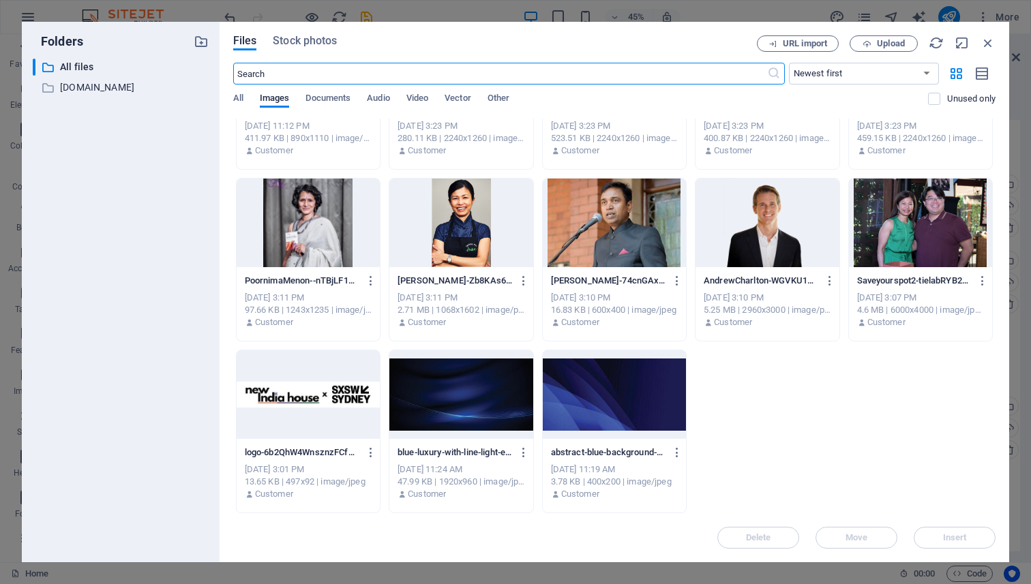
click at [316, 412] on div at bounding box center [308, 394] width 143 height 89
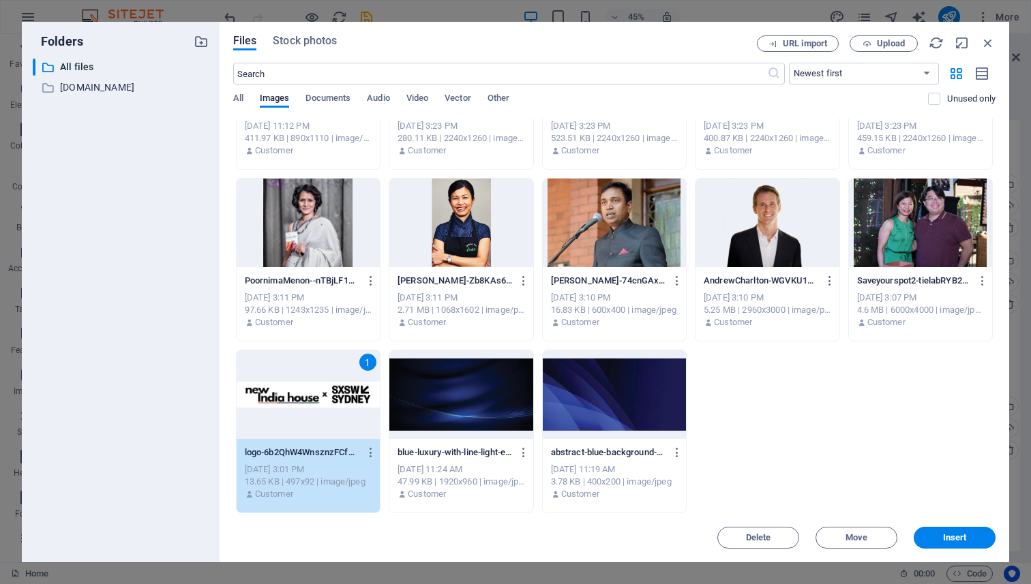
click at [316, 412] on div "1" at bounding box center [308, 394] width 143 height 89
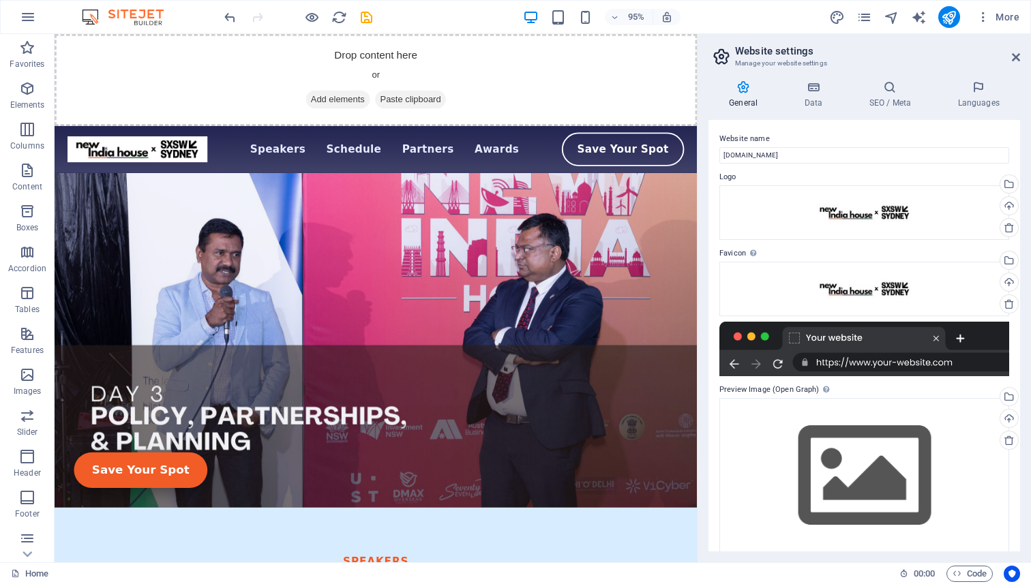
scroll to position [14, 0]
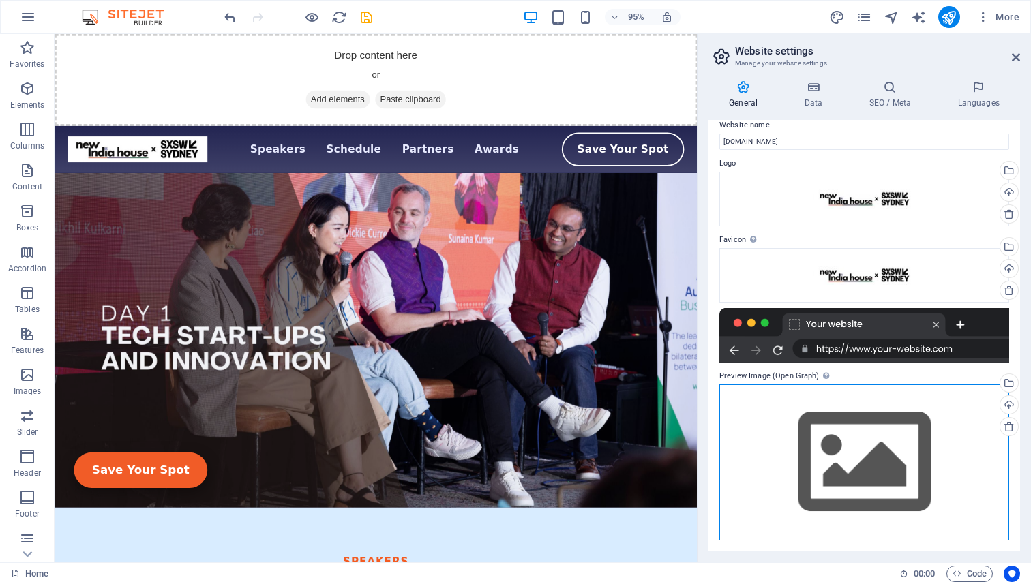
click at [854, 466] on div "Drag files here, click to choose files or select files from Files or our free s…" at bounding box center [864, 462] width 290 height 156
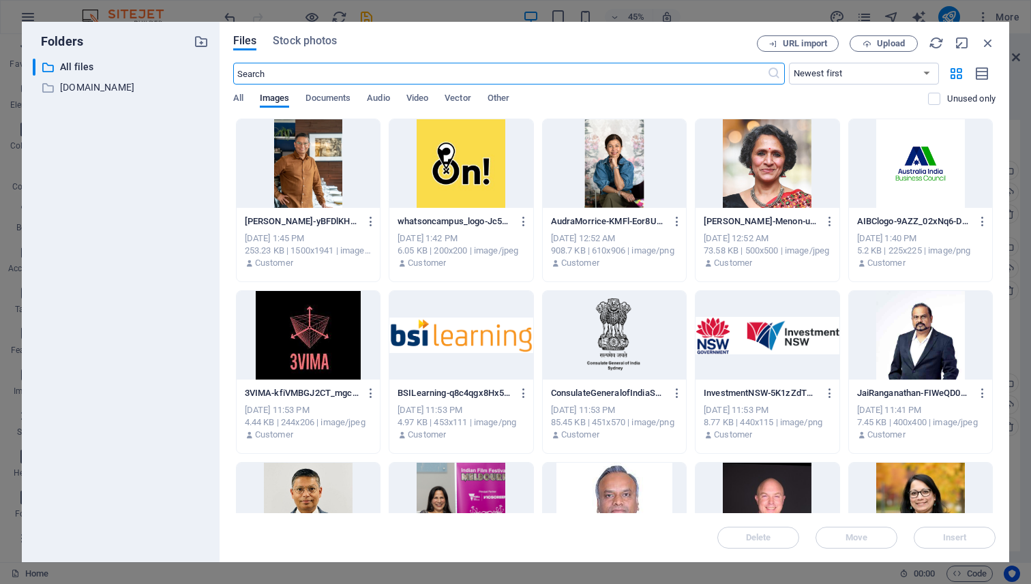
scroll to position [628, 0]
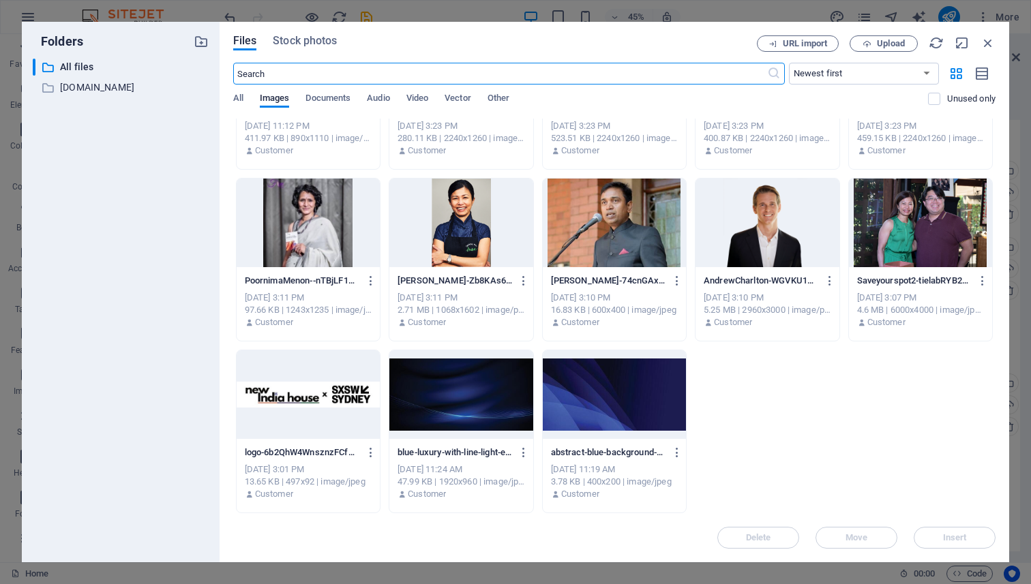
click at [311, 386] on div at bounding box center [308, 394] width 143 height 89
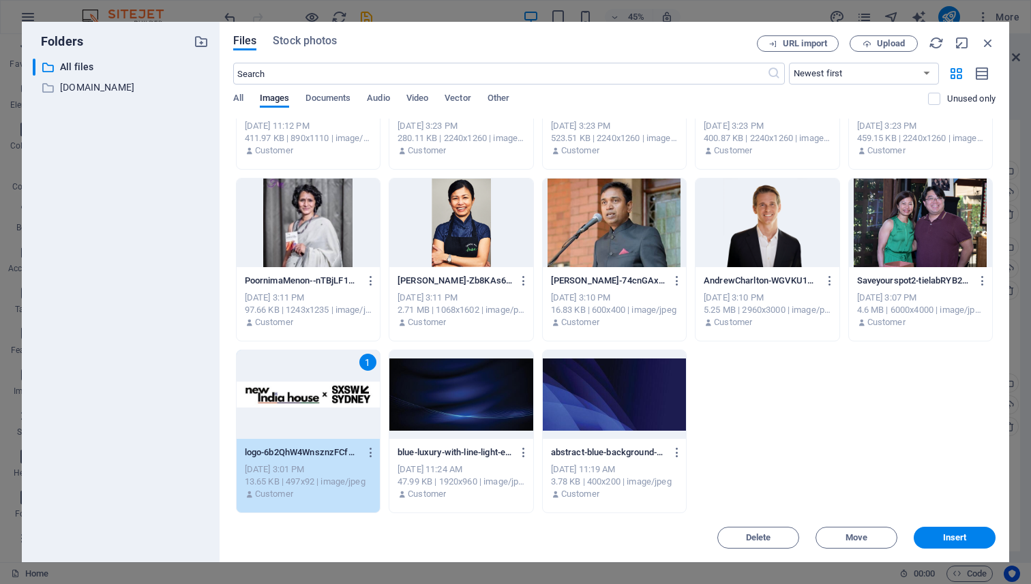
click at [311, 386] on div "1" at bounding box center [308, 394] width 143 height 89
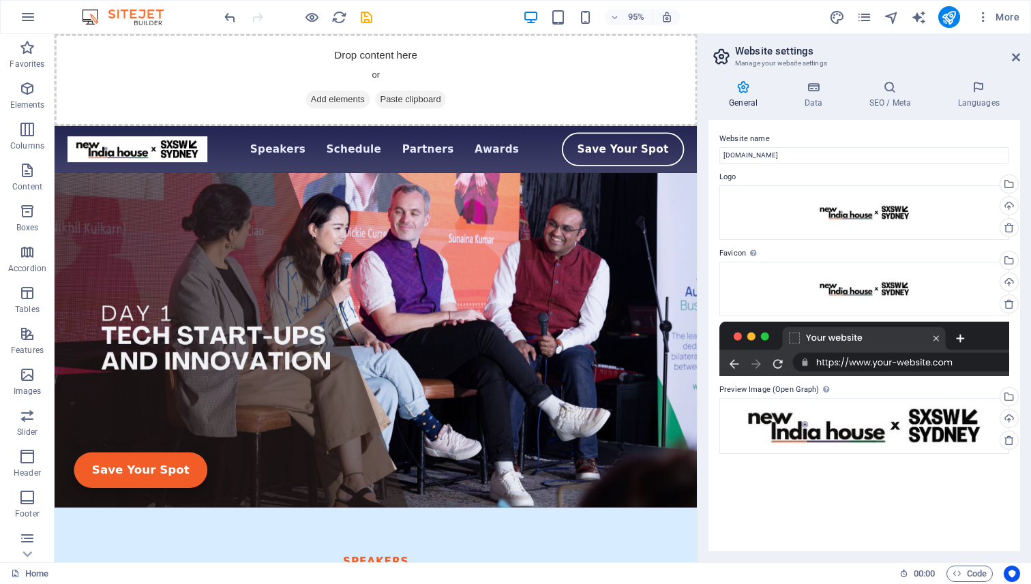
scroll to position [0, 0]
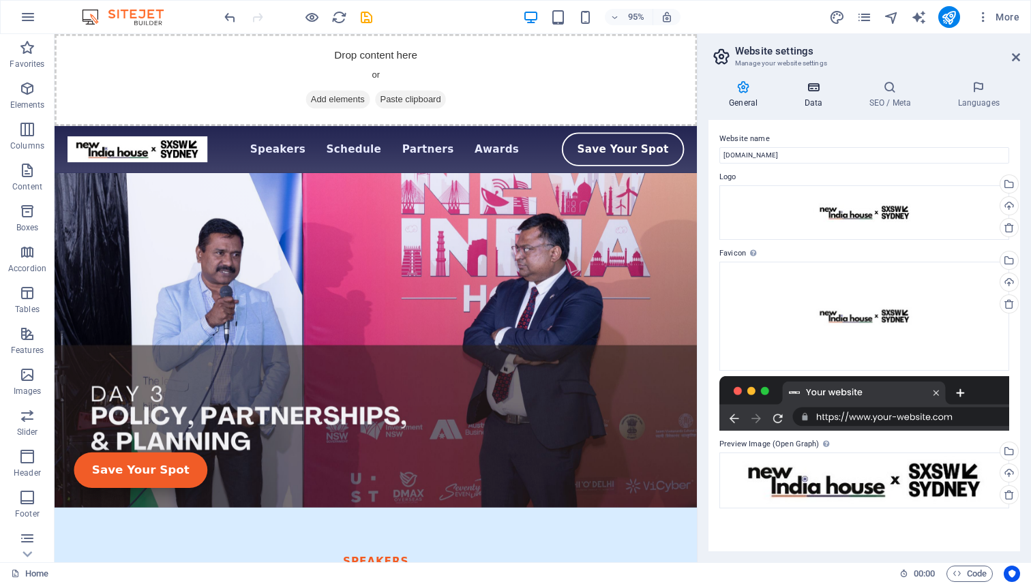
click at [807, 98] on h4 "Data" at bounding box center [815, 94] width 65 height 29
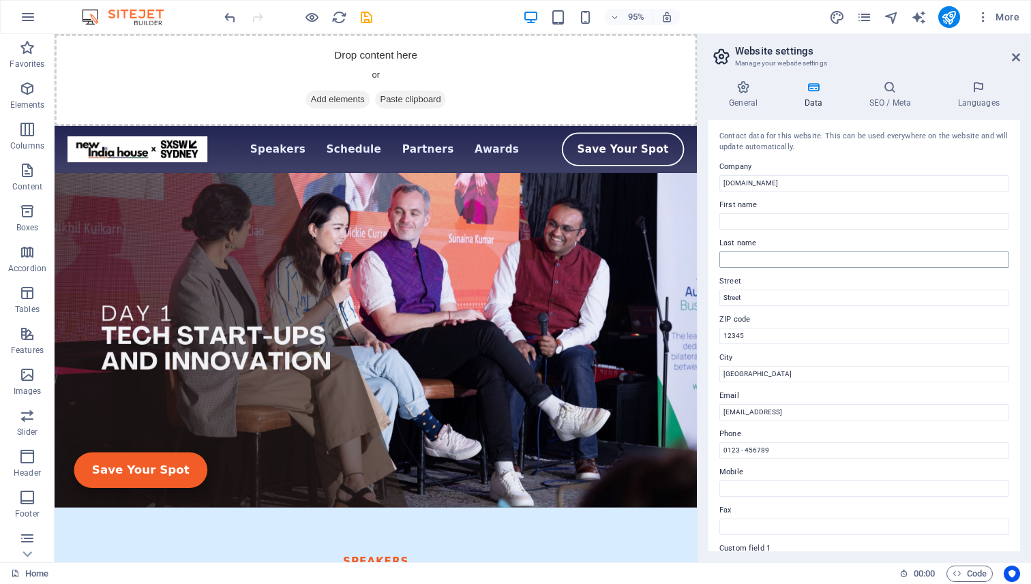
scroll to position [17, 0]
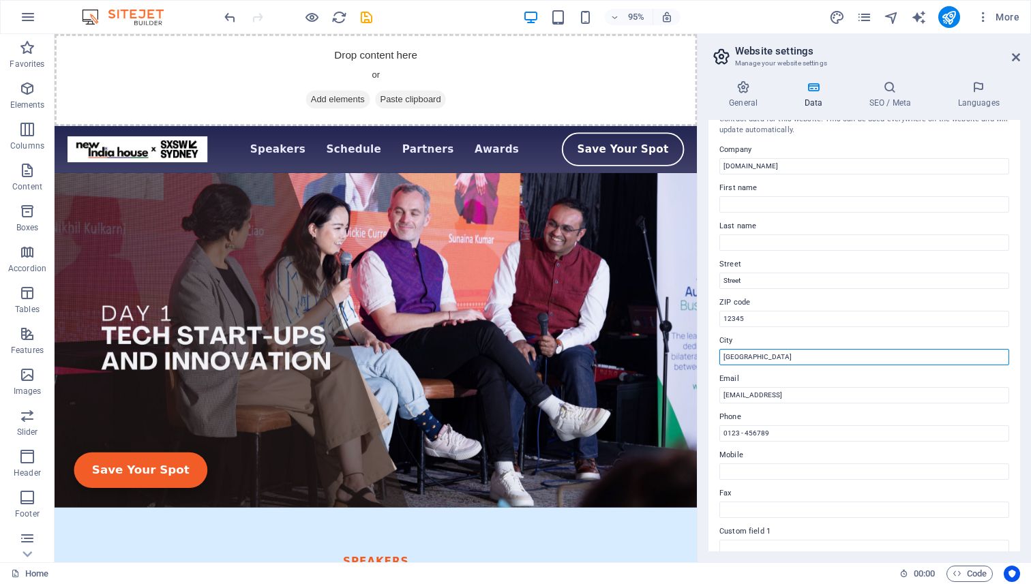
drag, startPoint x: 808, startPoint y: 391, endPoint x: 701, endPoint y: 374, distance: 108.9
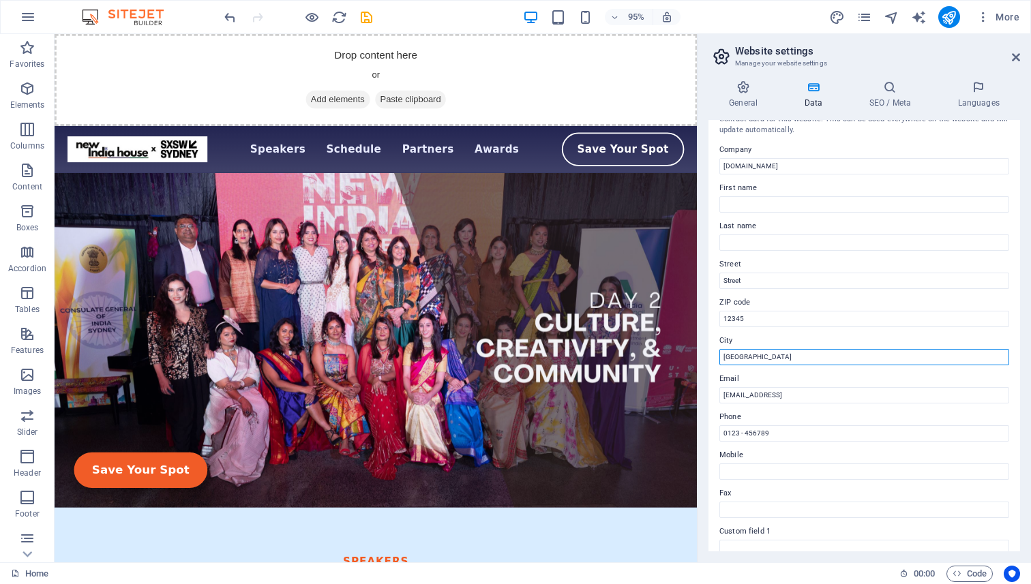
click at [749, 356] on input "Berlin" at bounding box center [864, 357] width 290 height 16
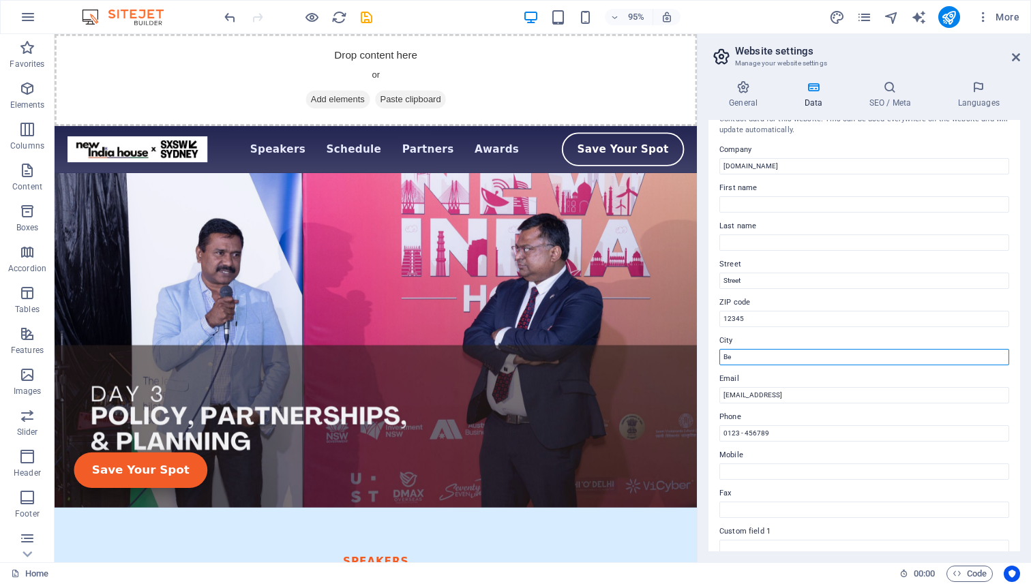
type input "B"
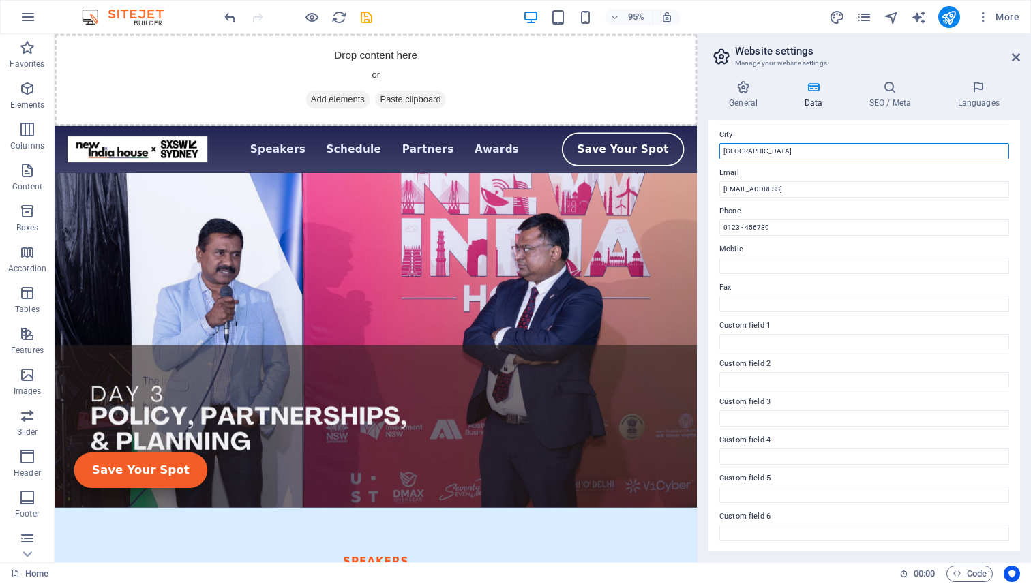
scroll to position [0, 0]
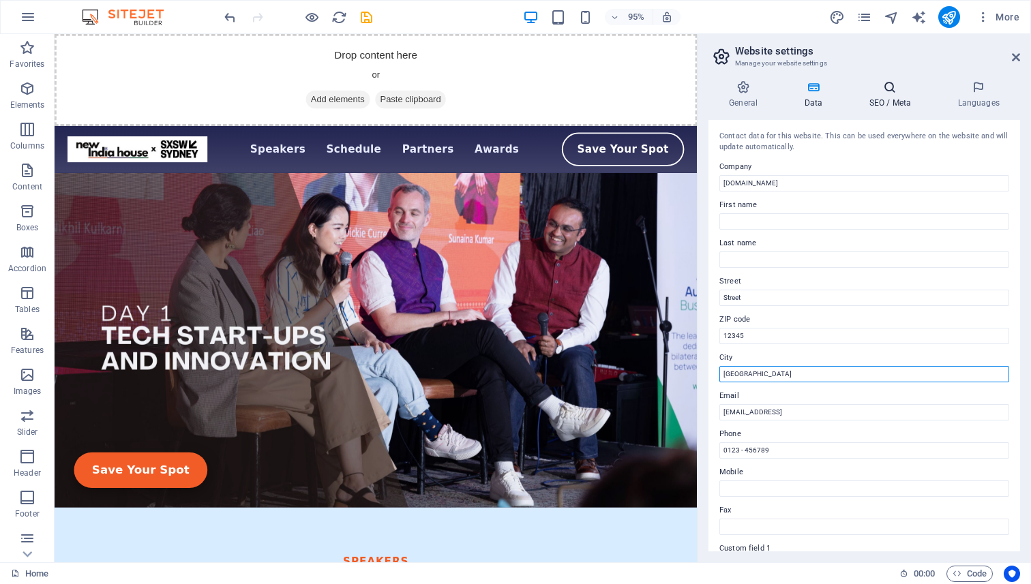
type input "Sydney"
click at [893, 99] on h4 "SEO / Meta" at bounding box center [892, 94] width 89 height 29
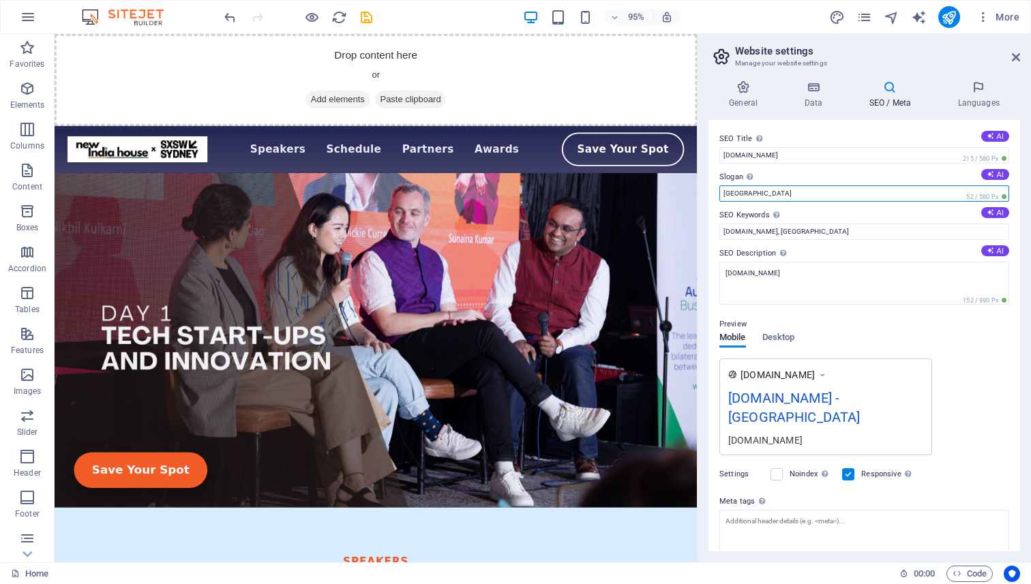
drag, startPoint x: 816, startPoint y: 226, endPoint x: 710, endPoint y: 200, distance: 108.8
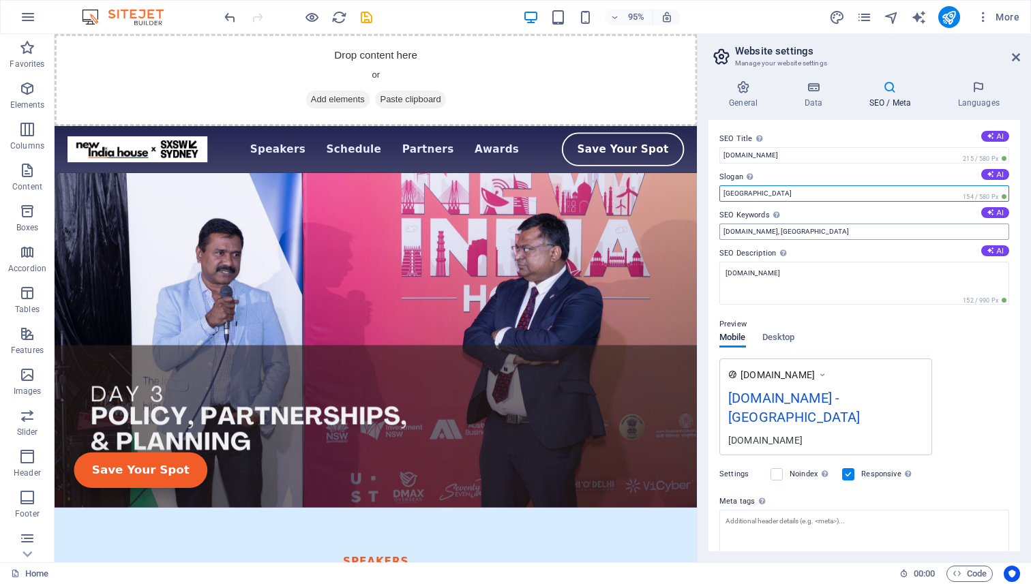
type input "New India House"
click at [827, 232] on input "sxswindiahouse.com.au, Berlin" at bounding box center [864, 232] width 290 height 16
type input "sxswindiahouse.com.au, Sydney"
click at [969, 95] on h4 "Languages" at bounding box center [978, 94] width 83 height 29
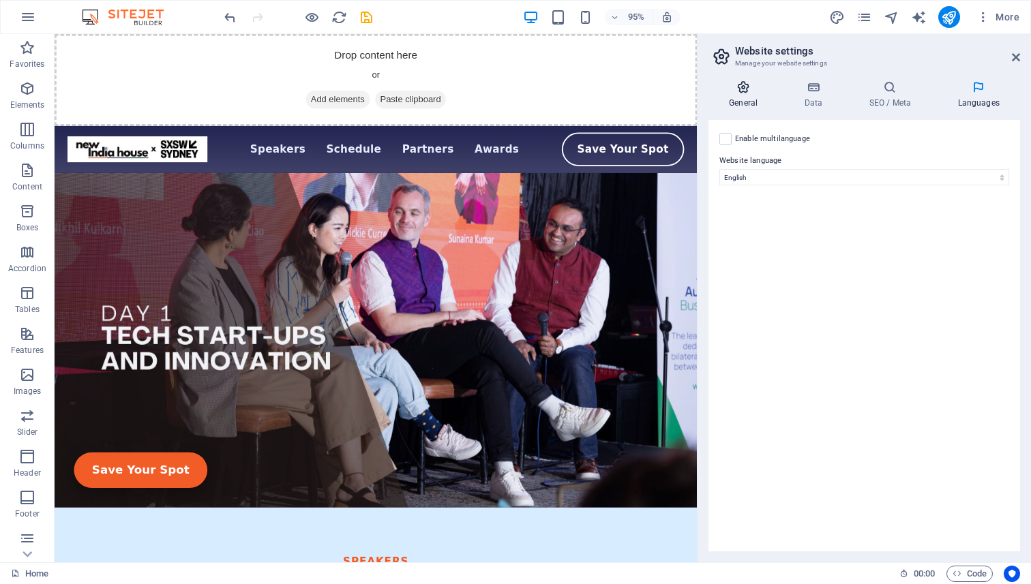
click at [746, 89] on icon at bounding box center [743, 87] width 70 height 14
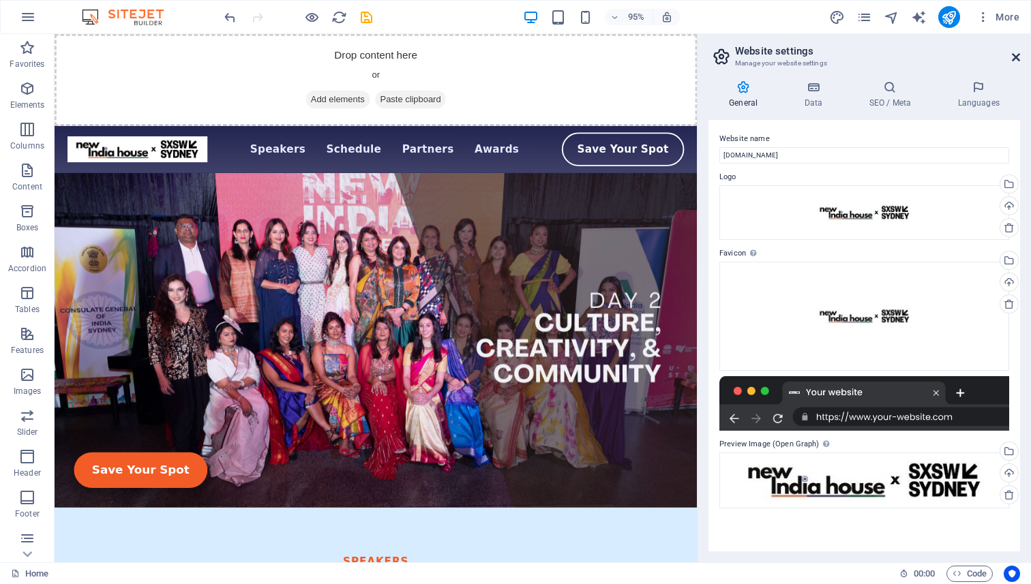
drag, startPoint x: 1013, startPoint y: 62, endPoint x: 958, endPoint y: 29, distance: 63.6
click at [1013, 62] on icon at bounding box center [1016, 57] width 8 height 11
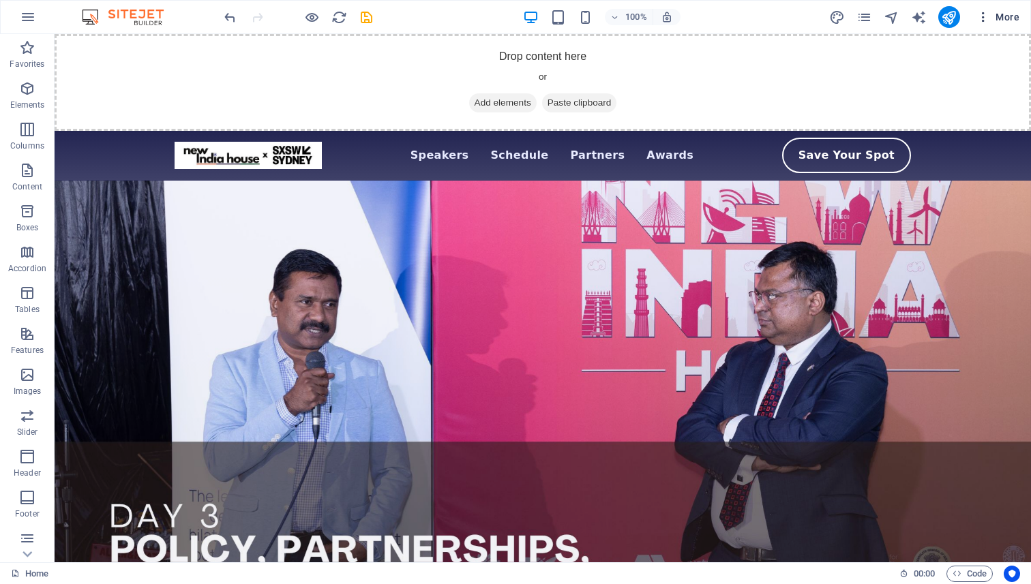
click at [986, 18] on icon "button" at bounding box center [983, 17] width 14 height 14
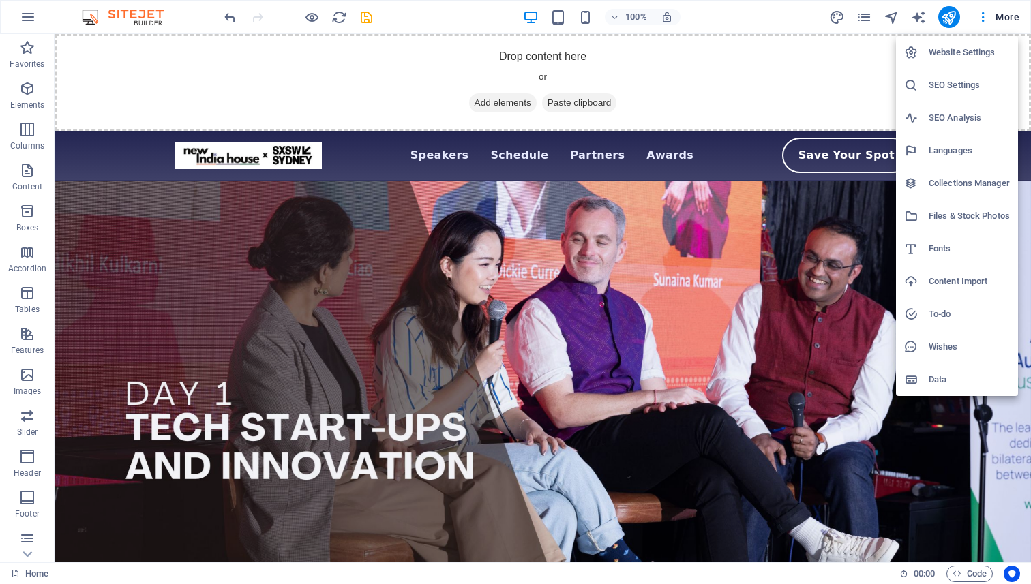
click at [951, 14] on div at bounding box center [515, 292] width 1031 height 584
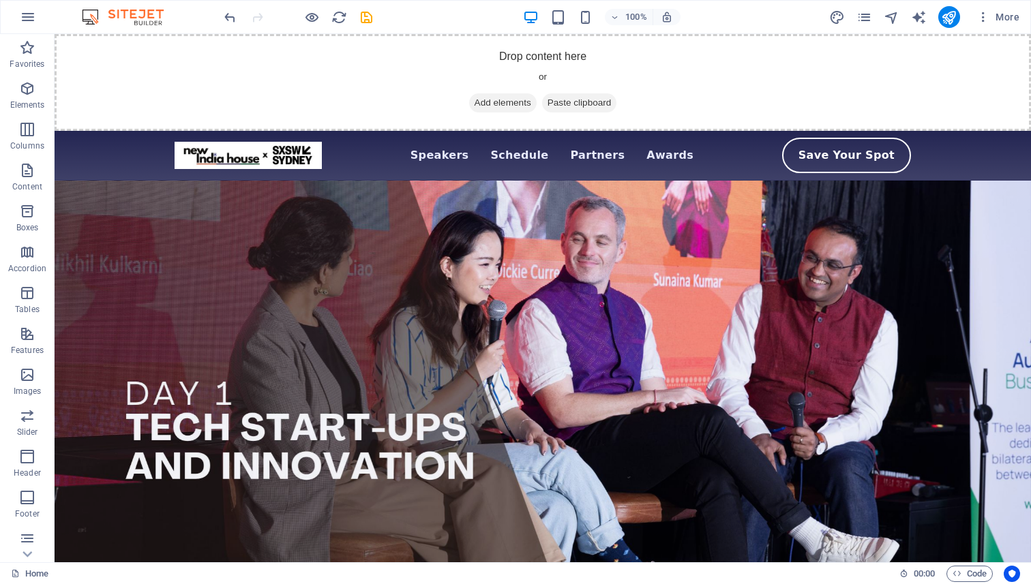
click at [951, 14] on icon "publish" at bounding box center [949, 18] width 16 height 16
